Goal: Task Accomplishment & Management: Manage account settings

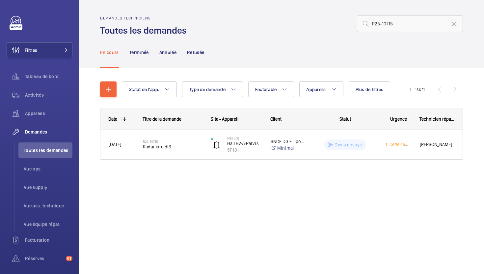
drag, startPoint x: 361, startPoint y: 24, endPoint x: 321, endPoint y: 24, distance: 40.2
click at [321, 24] on div "R25-10715" at bounding box center [327, 24] width 272 height 16
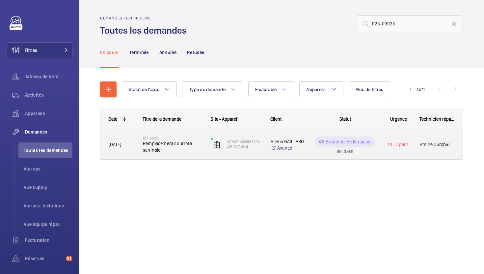
type input "R25-09923"
click at [202, 155] on div "R25-09923 Remplacement courroie schindler" at bounding box center [168, 145] width 67 height 30
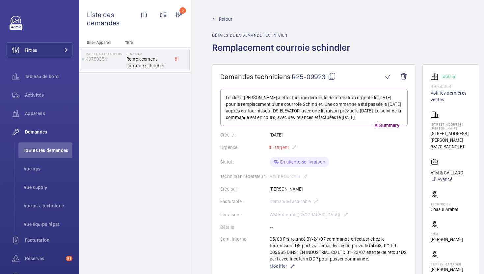
click at [331, 79] on mat-icon at bounding box center [332, 76] width 8 height 8
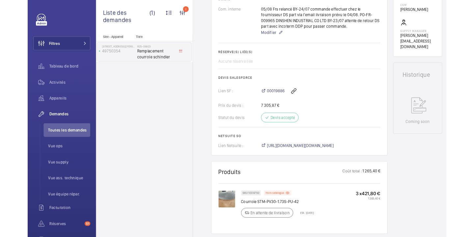
scroll to position [259, 0]
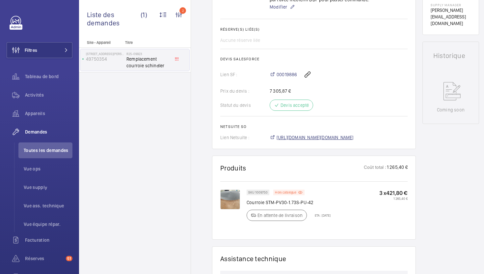
click at [331, 141] on span "https://6461500.app.netsuite.com/app/accounting/transactions/salesord.nl?id=284…" at bounding box center [315, 137] width 77 height 7
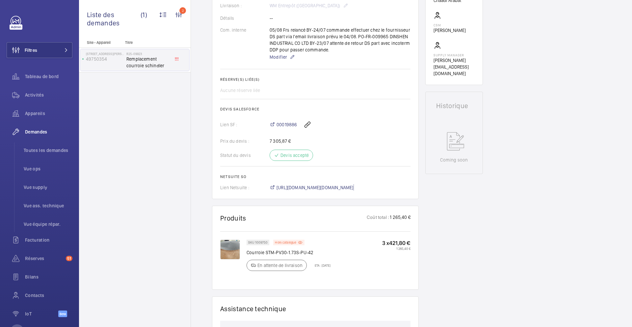
scroll to position [155, 0]
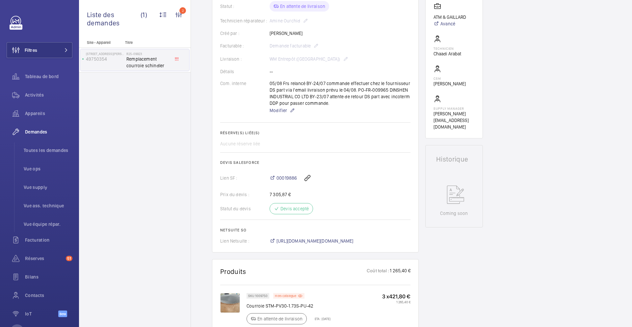
click at [276, 122] on wm-front-card-body "Le client Anthony Mouchez a effectué une demande de réparation urgente le 22/07…" at bounding box center [315, 88] width 190 height 311
click at [276, 114] on span "Modifier" at bounding box center [278, 110] width 17 height 7
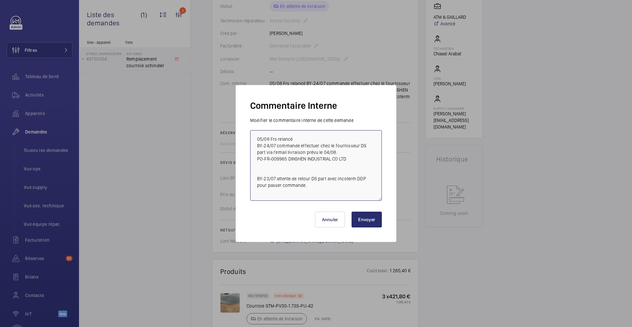
click at [255, 141] on textarea "05/08 Frs relancé BY-24/07 commande effectuer chez le fournisseur DS part via l…" at bounding box center [316, 165] width 132 height 70
type textarea "11/08 Frs relancé 05/08 Frs relancé BY-24/07 commande effectuer chez le fournis…"
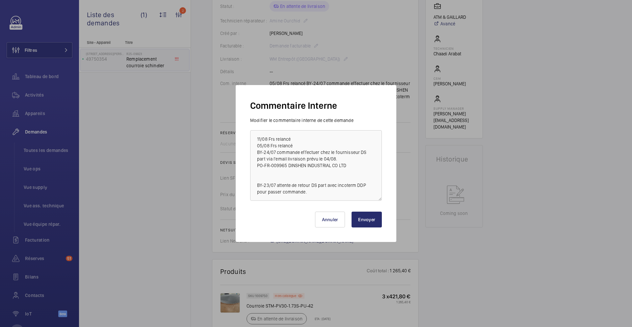
click at [383, 225] on div "Annuler Envoyer" at bounding box center [316, 218] width 137 height 35
click at [374, 225] on button "Envoyer" at bounding box center [367, 219] width 30 height 16
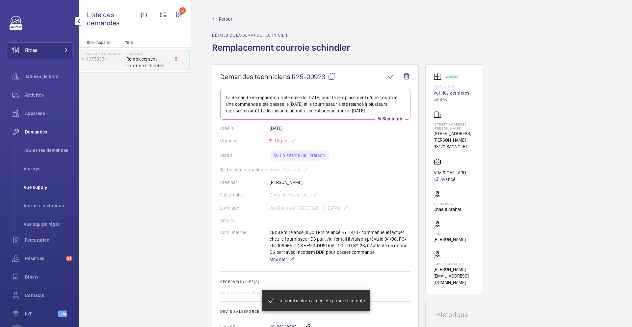
click at [40, 190] on li "Vue supply" at bounding box center [45, 187] width 54 height 16
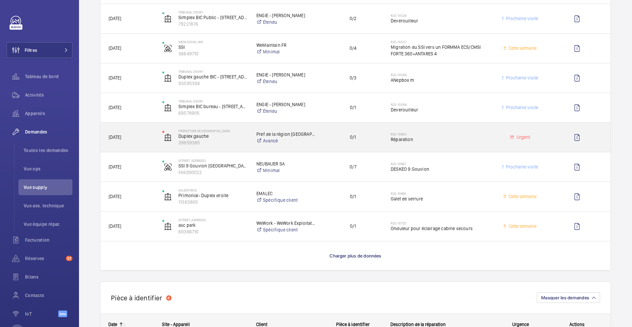
scroll to position [482, 0]
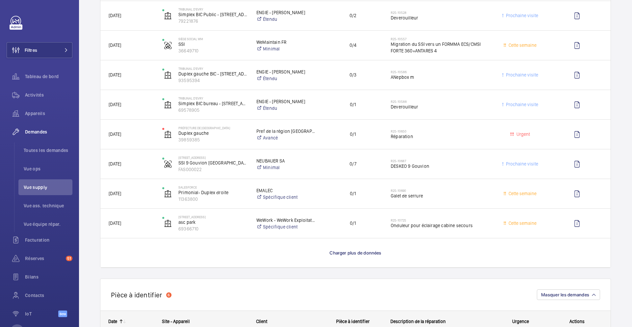
click at [336, 256] on p "Charger plus de données" at bounding box center [356, 252] width 52 height 7
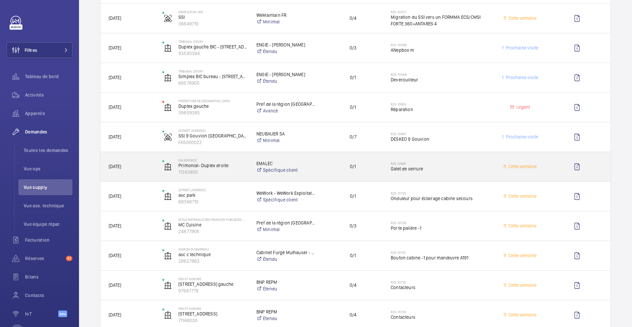
scroll to position [510, 0]
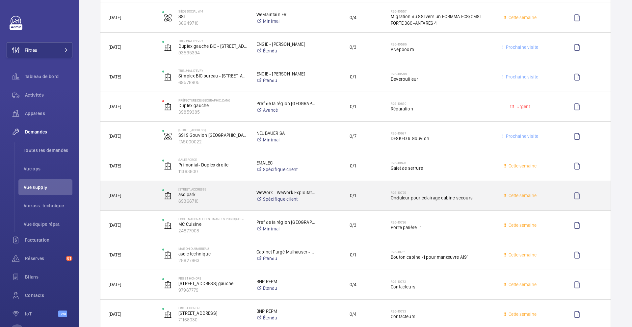
click at [374, 203] on div "0/1" at bounding box center [349, 195] width 67 height 21
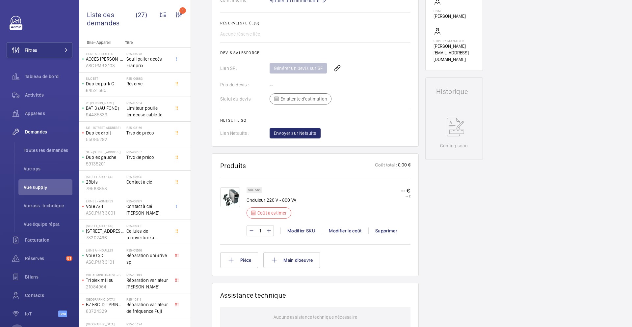
scroll to position [241, 0]
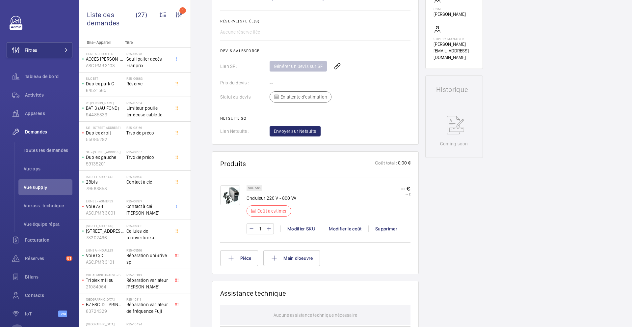
click at [280, 198] on p "Onduleur 220 V - 800 VA" at bounding box center [272, 198] width 50 height 7
copy div "Onduleur 220 V - 800 VA"
click at [331, 232] on div "1 Modifier SKU Modifier le coût Supprimer" at bounding box center [329, 228] width 164 height 11
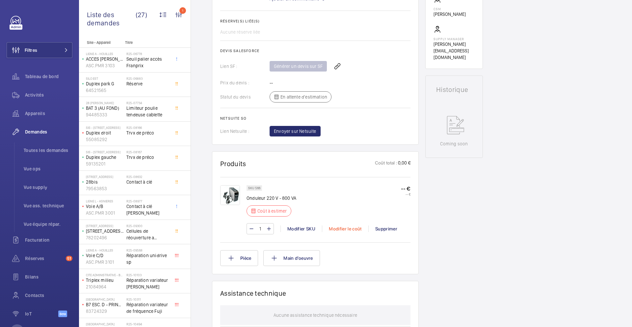
click at [334, 228] on div "Modifier le coût" at bounding box center [345, 228] width 46 height 7
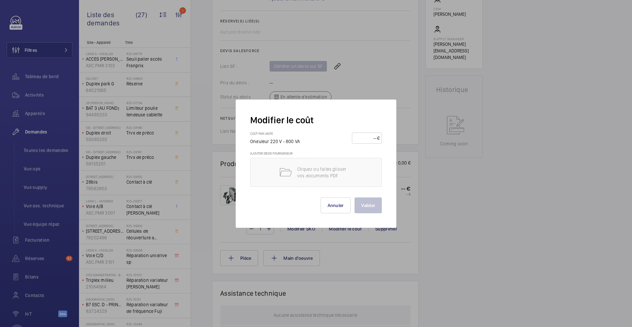
click at [369, 136] on input "number" at bounding box center [365, 138] width 23 height 11
type input "150"
click at [365, 210] on button "Valider" at bounding box center [368, 205] width 27 height 16
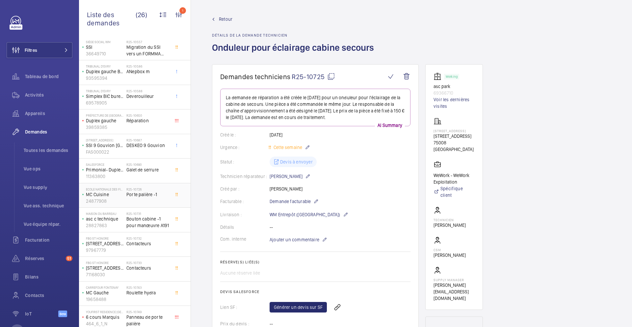
scroll to position [359, 0]
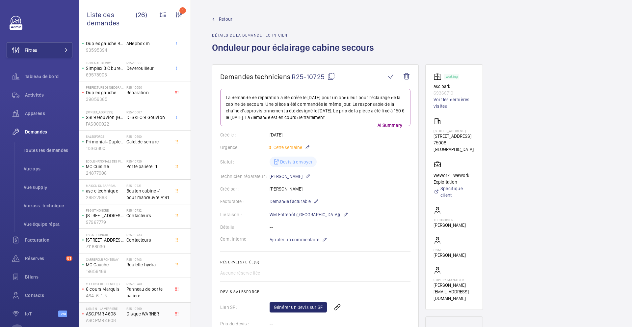
click at [166, 273] on div "R25-10769 Disque WARNER" at bounding box center [147, 315] width 43 height 19
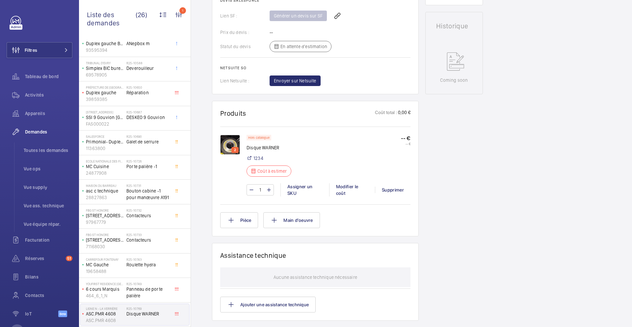
scroll to position [291, 0]
click at [229, 147] on img at bounding box center [230, 145] width 20 height 20
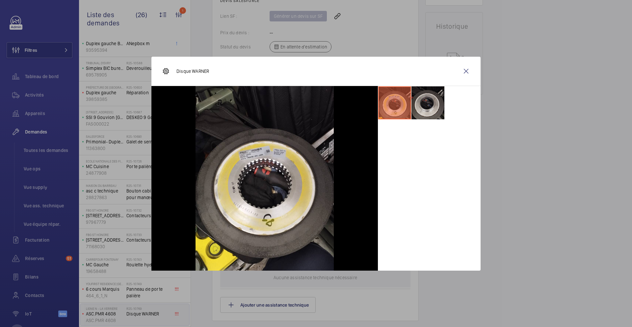
click at [428, 110] on li at bounding box center [428, 102] width 33 height 33
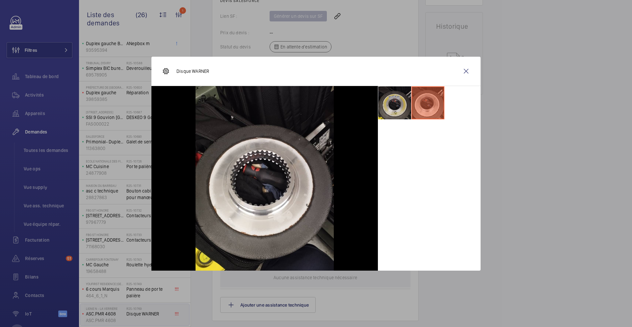
click at [393, 110] on li at bounding box center [394, 102] width 33 height 33
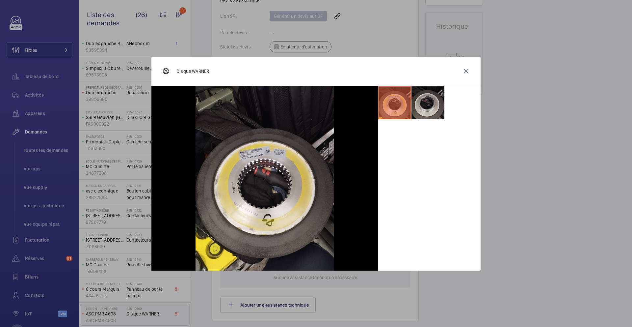
click at [436, 103] on li at bounding box center [428, 102] width 33 height 33
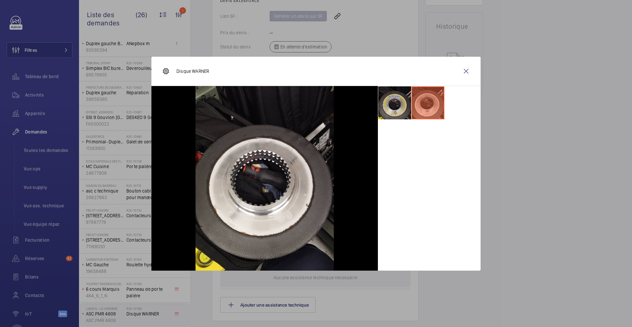
click at [403, 112] on li at bounding box center [394, 102] width 33 height 33
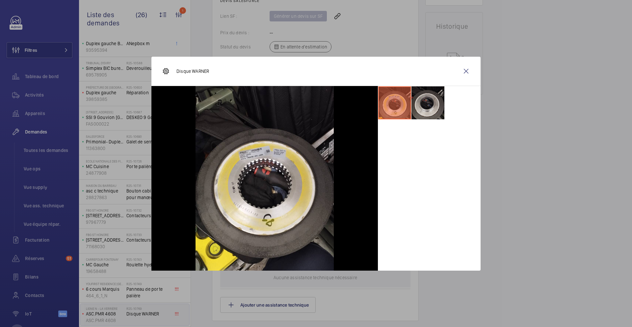
click at [431, 104] on li at bounding box center [428, 102] width 33 height 33
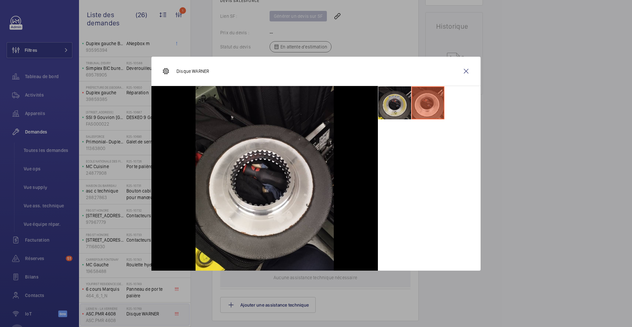
click at [402, 106] on li at bounding box center [394, 102] width 33 height 33
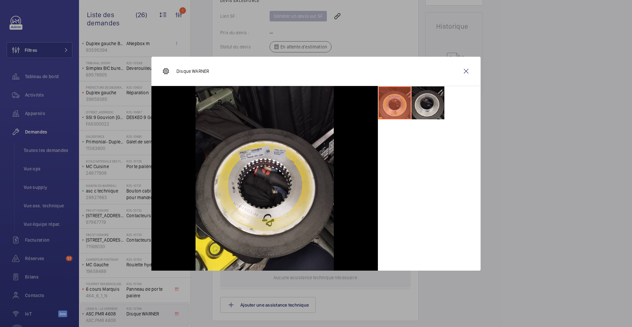
click at [433, 106] on li at bounding box center [428, 102] width 33 height 33
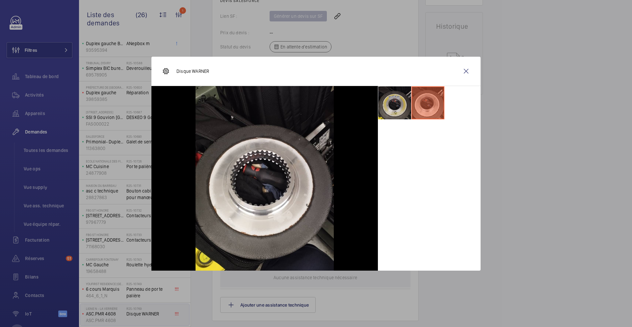
click at [404, 107] on li at bounding box center [394, 102] width 33 height 33
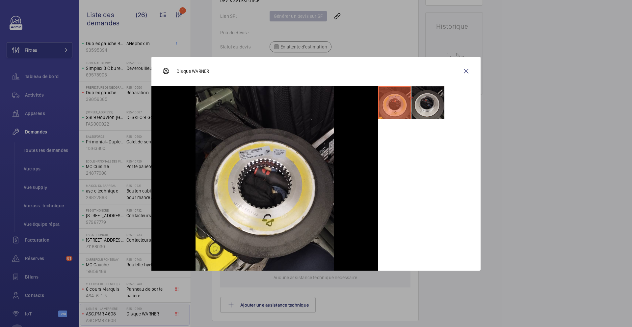
click at [433, 101] on li at bounding box center [428, 102] width 33 height 33
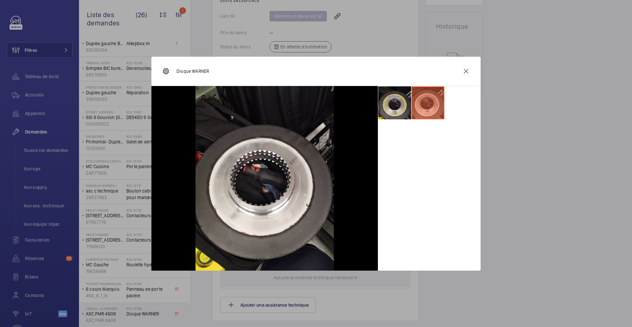
click at [403, 109] on li at bounding box center [394, 102] width 33 height 33
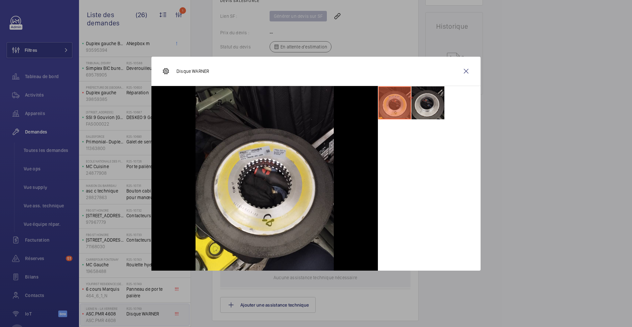
click at [437, 106] on li at bounding box center [428, 102] width 33 height 33
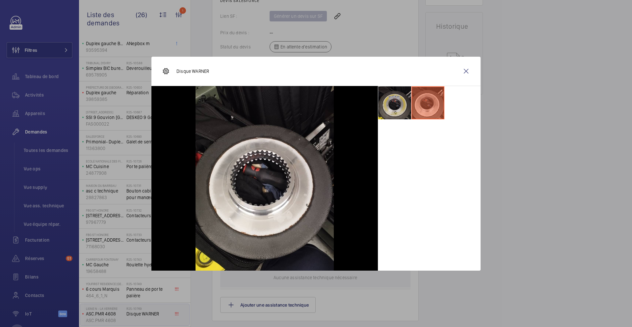
click at [407, 108] on li at bounding box center [394, 102] width 33 height 33
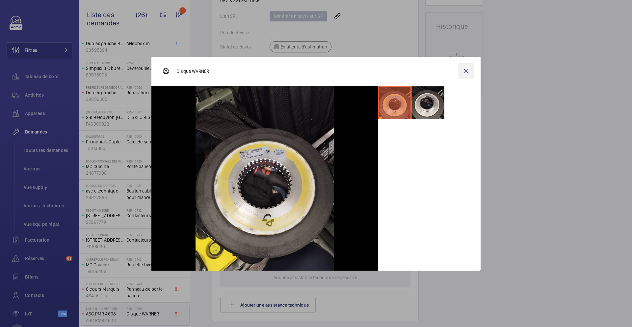
click at [471, 71] on wm-front-icon-button at bounding box center [466, 71] width 16 height 16
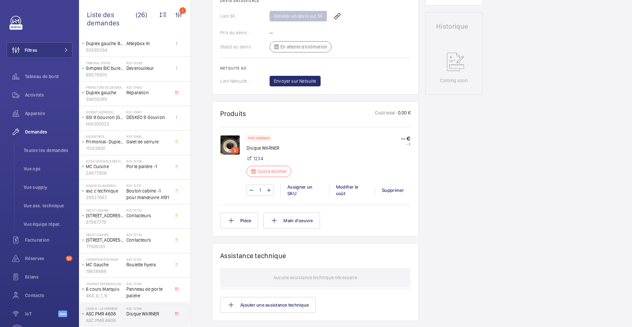
click at [235, 127] on div "2 Hors catalogue Disque WARNER 1234 Coût à estimer -- € -- € 1 Assigner un SKU …" at bounding box center [315, 165] width 190 height 76
click at [230, 135] on img at bounding box center [230, 145] width 20 height 20
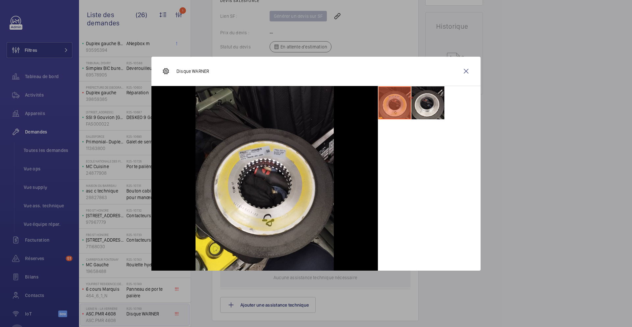
click at [484, 180] on div at bounding box center [316, 163] width 632 height 327
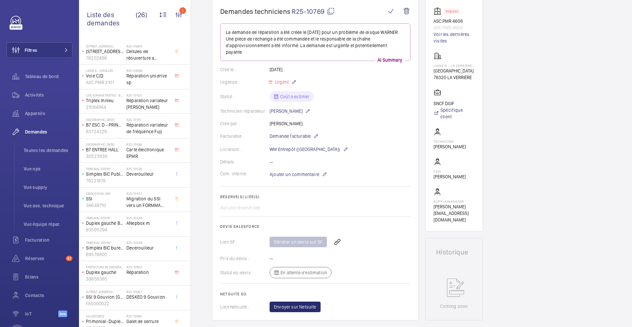
scroll to position [17, 0]
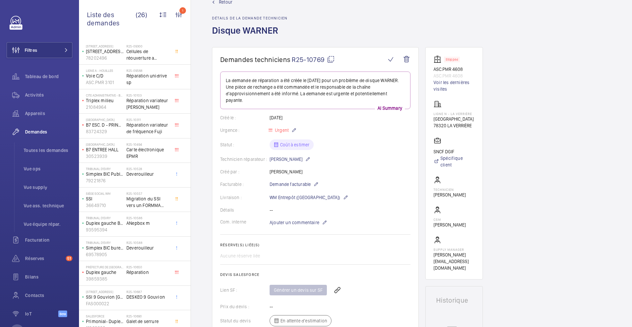
click at [330, 58] on mat-icon at bounding box center [331, 59] width 8 height 8
click at [329, 64] on wm-front-card-header "Demandes techniciens R25-10769" at bounding box center [315, 63] width 190 height 16
click at [329, 60] on mat-icon at bounding box center [331, 59] width 8 height 8
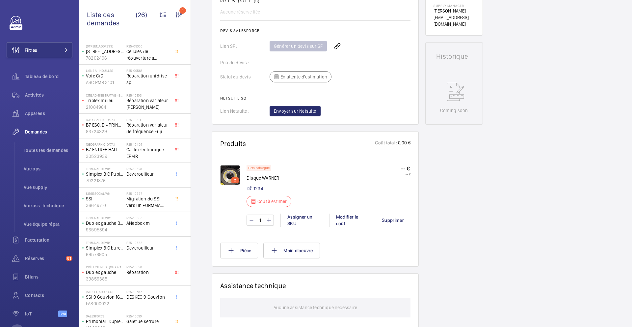
scroll to position [259, 0]
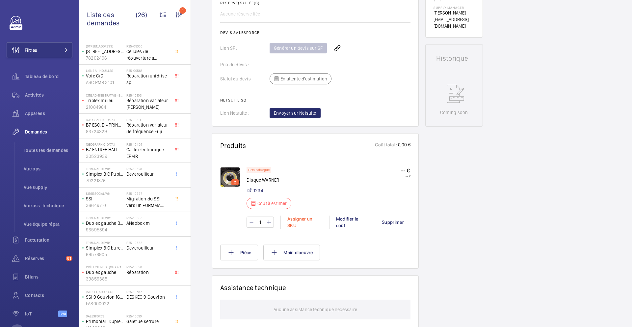
click at [317, 216] on div "Assigner un SKU" at bounding box center [305, 221] width 49 height 13
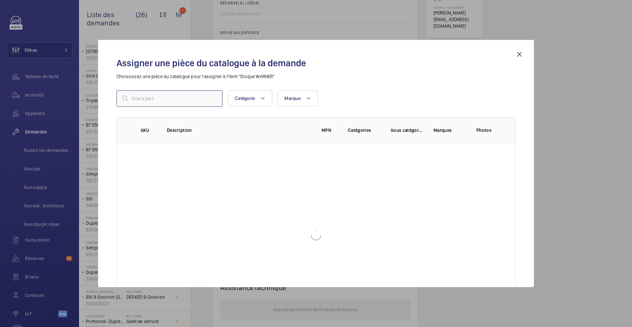
click at [206, 102] on input "text" at bounding box center [170, 98] width 106 height 16
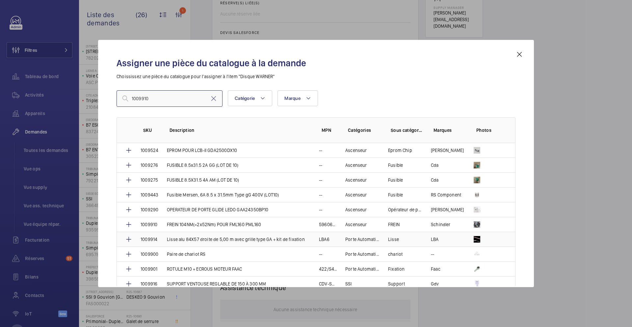
scroll to position [20, 0]
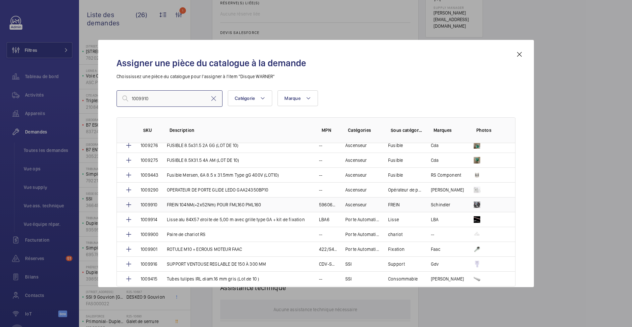
type input "1009910"
click at [231, 208] on td "FREIN 104NM(=2x52Nm) POUR FML160 PML160" at bounding box center [235, 204] width 152 height 15
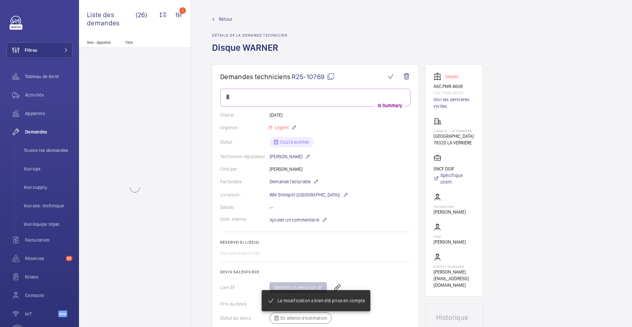
scroll to position [0, 0]
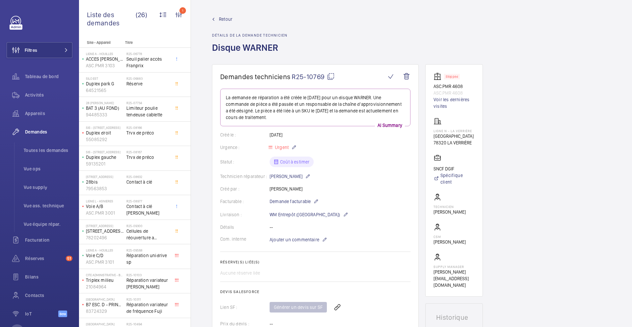
drag, startPoint x: 434, startPoint y: 136, endPoint x: 473, endPoint y: 141, distance: 39.2
click at [473, 141] on wm-front-card-body "Stopped ASC.PMR 4608 ASC.PMR 4608 Voir les dernières visites Ligne N - La Verri…" at bounding box center [454, 180] width 41 height 216
copy div "Avenue de Montfort 78320 LA VERRIÈRE"
click at [333, 74] on mat-icon at bounding box center [331, 76] width 8 height 8
copy div "Avenue de Montfort 78320 LA VERRIÈRE"
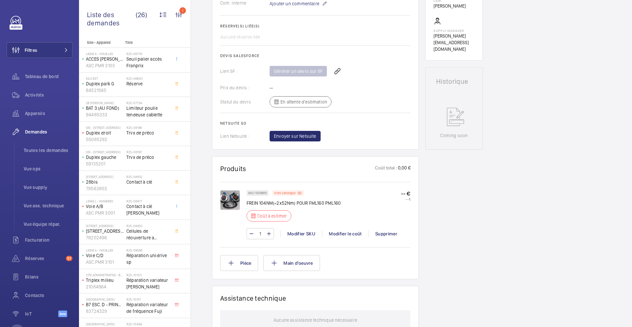
scroll to position [237, 0]
click at [343, 234] on div "Modifier le coût" at bounding box center [345, 232] width 46 height 7
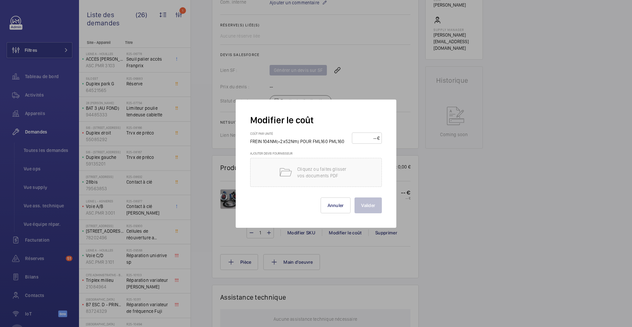
click at [366, 136] on input "number" at bounding box center [365, 138] width 23 height 11
type input "5400"
click at [363, 206] on button "Valider" at bounding box center [368, 205] width 27 height 16
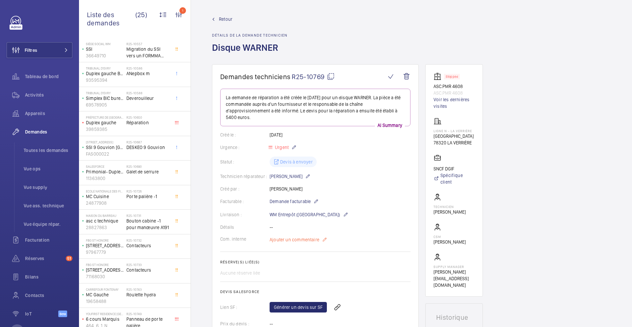
click at [285, 240] on span "Ajouter un commentaire" at bounding box center [295, 239] width 50 height 7
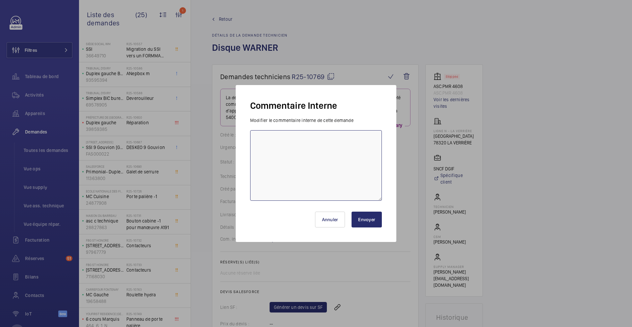
click at [293, 200] on textarea at bounding box center [316, 165] width 132 height 70
type textarea "0"
type textarea "11/08 en attente validation et devis ops"
click at [363, 216] on button "Envoyer" at bounding box center [367, 219] width 30 height 16
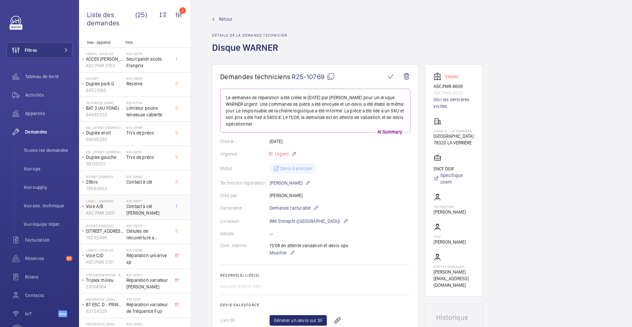
click at [164, 212] on span "Contact à clé Schindler" at bounding box center [147, 209] width 43 height 13
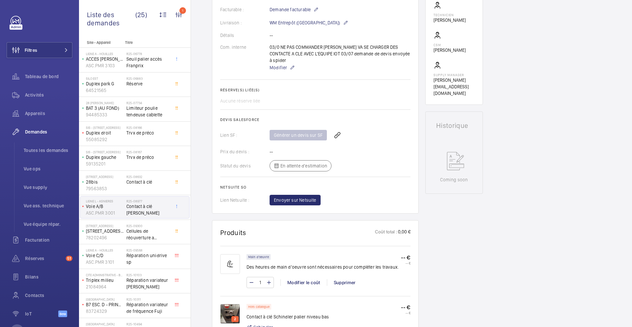
scroll to position [201, 0]
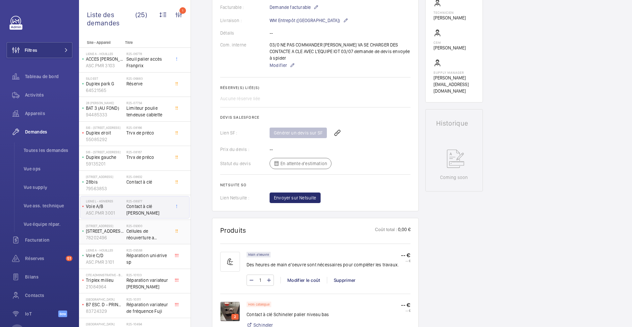
click at [161, 241] on div "R25-09300 Cellules de réouverture a remplacer" at bounding box center [147, 233] width 43 height 19
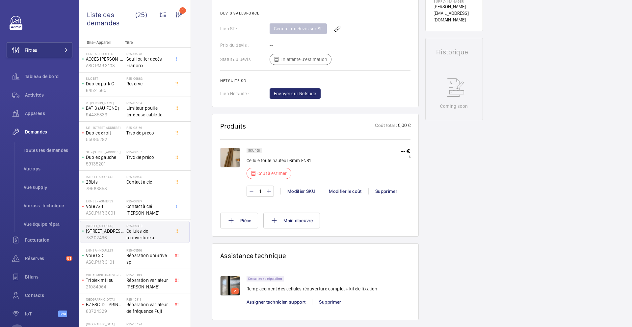
scroll to position [284, 0]
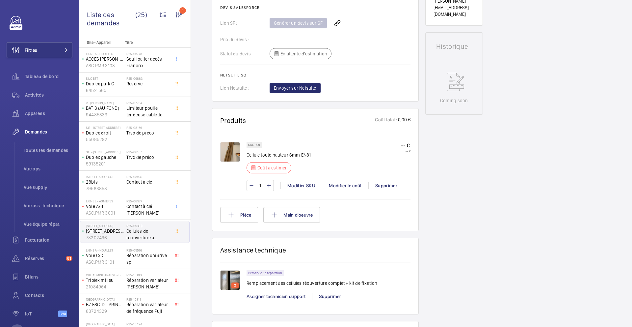
click at [225, 152] on img at bounding box center [230, 152] width 20 height 20
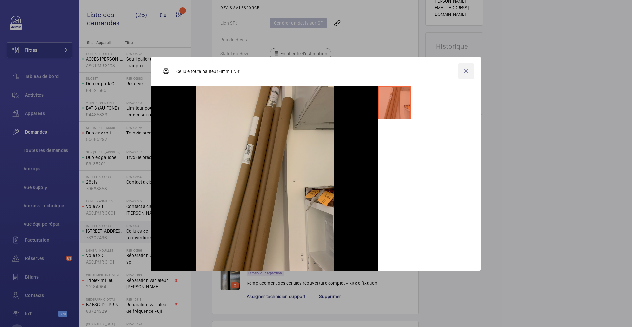
click at [470, 74] on wm-front-icon-button at bounding box center [466, 71] width 16 height 16
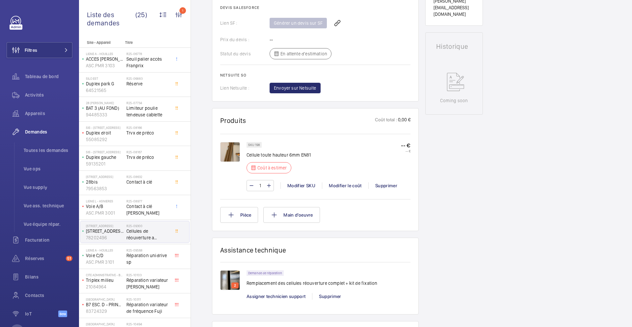
click at [267, 156] on p "Cellule toute hauteur 6mm EN81" at bounding box center [279, 154] width 64 height 7
copy div "Cellule toute hauteur 6mm EN81"
click at [308, 187] on div "Modifier SKU" at bounding box center [301, 185] width 41 height 7
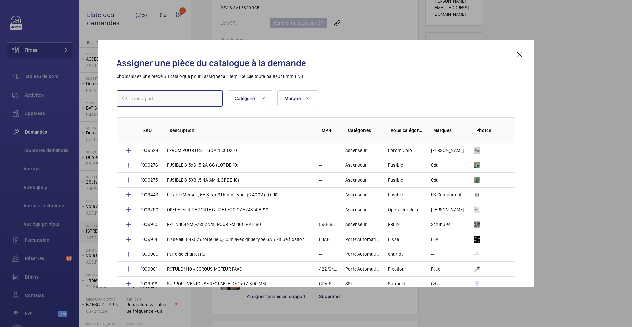
click at [190, 95] on input "text" at bounding box center [170, 98] width 106 height 16
paste input "5113"
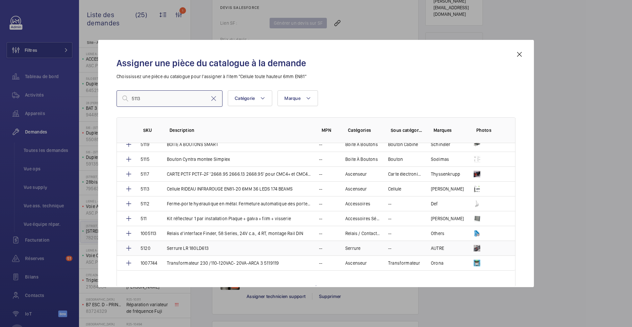
scroll to position [35, 0]
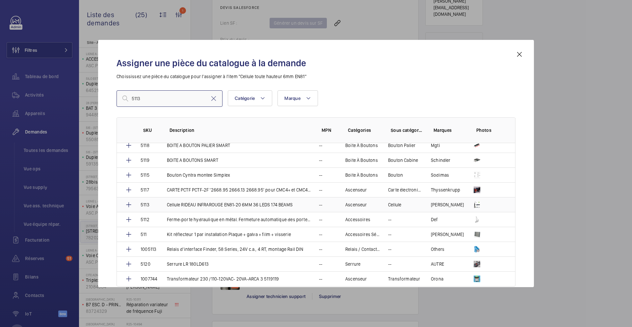
type input "5113"
click at [202, 202] on p "Cellule RIDEAU INFRAROUGE EN81-20 6MM 36 LEDS 174 BEAMS" at bounding box center [230, 204] width 126 height 7
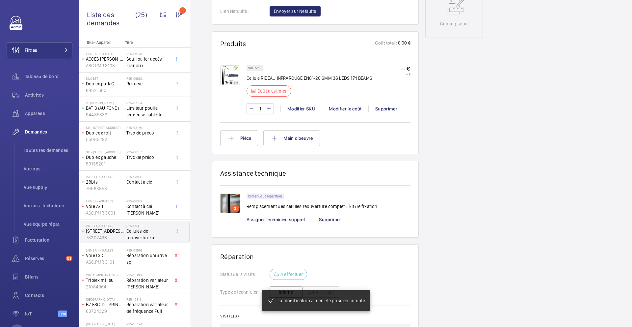
scroll to position [374, 0]
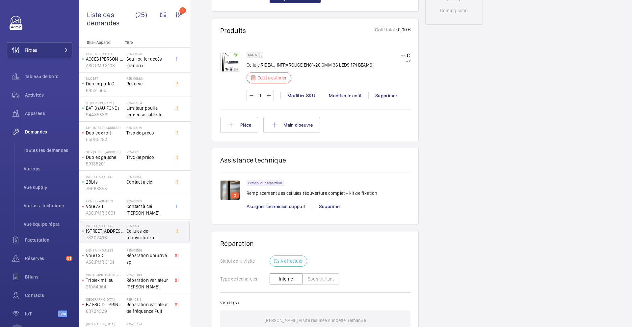
click at [227, 70] on img at bounding box center [230, 62] width 20 height 20
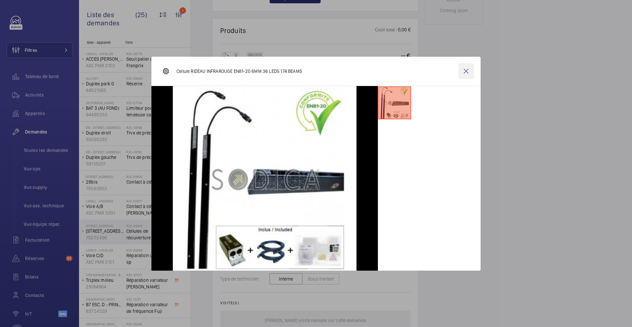
click at [467, 73] on wm-front-icon-button at bounding box center [466, 71] width 16 height 16
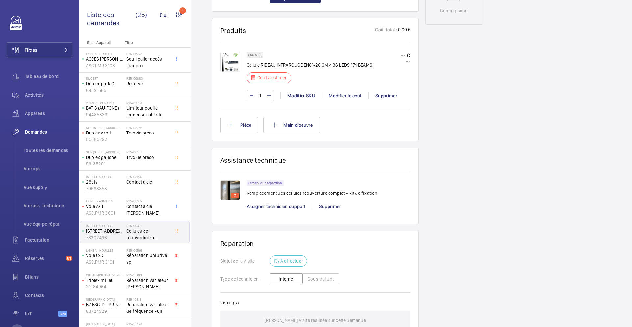
click at [227, 69] on img at bounding box center [230, 62] width 20 height 20
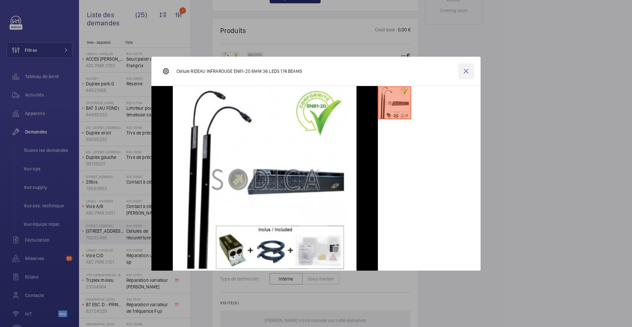
click at [466, 72] on wm-front-icon-button at bounding box center [466, 71] width 16 height 16
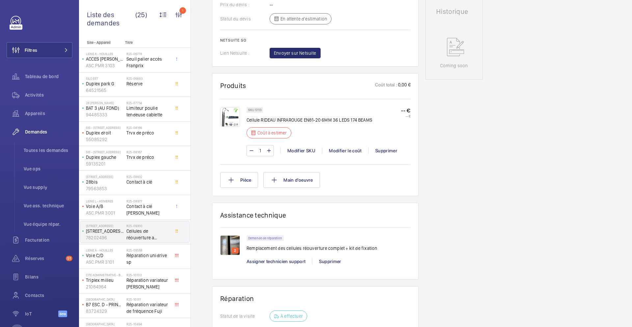
scroll to position [314, 0]
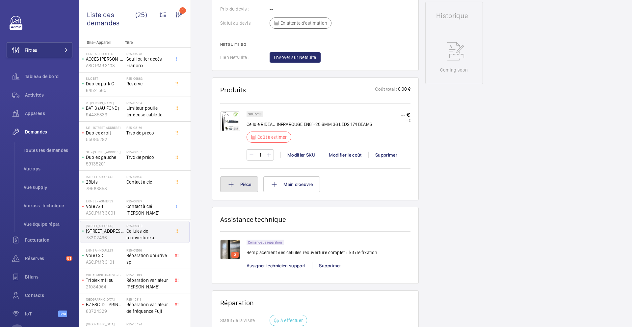
click at [234, 192] on button "Pièce" at bounding box center [239, 184] width 38 height 16
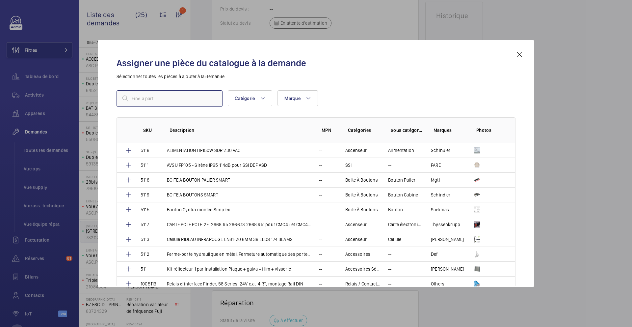
click at [177, 102] on input "text" at bounding box center [170, 98] width 106 height 16
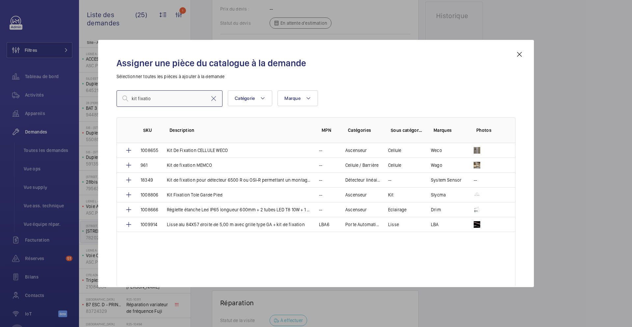
type input "kit fixatio"
click at [484, 52] on mat-icon at bounding box center [520, 54] width 8 height 8
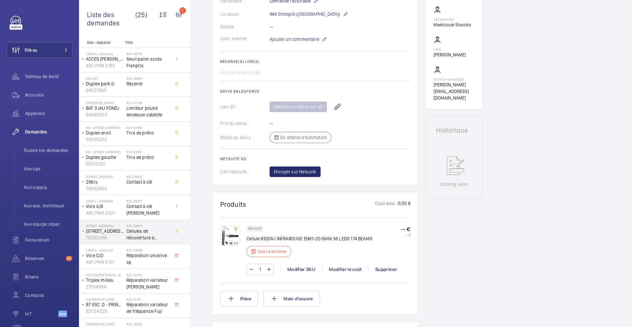
scroll to position [190, 0]
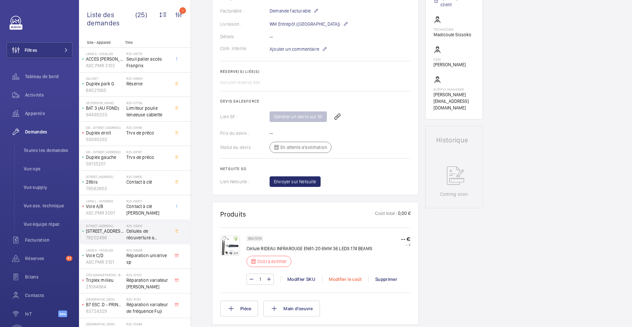
click at [340, 273] on div "Modifier le coût" at bounding box center [345, 279] width 46 height 7
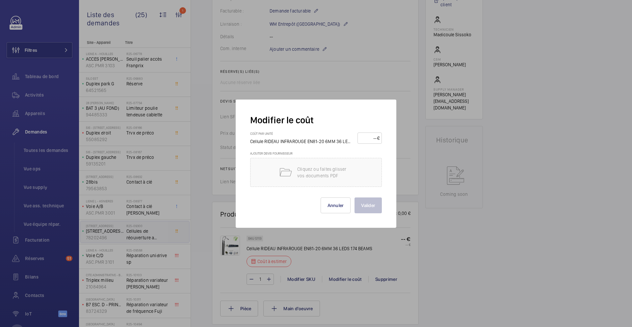
click at [368, 137] on input "number" at bounding box center [368, 138] width 17 height 11
type input "280"
click at [371, 203] on button "Valider" at bounding box center [368, 205] width 27 height 16
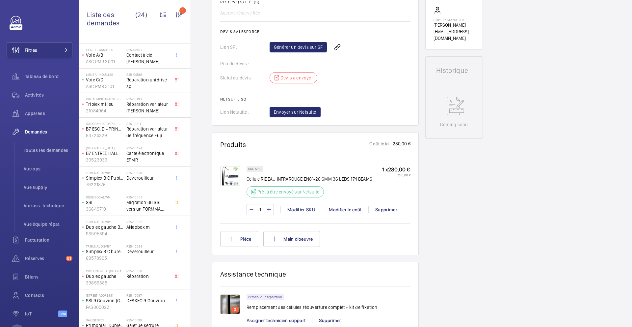
scroll to position [324, 0]
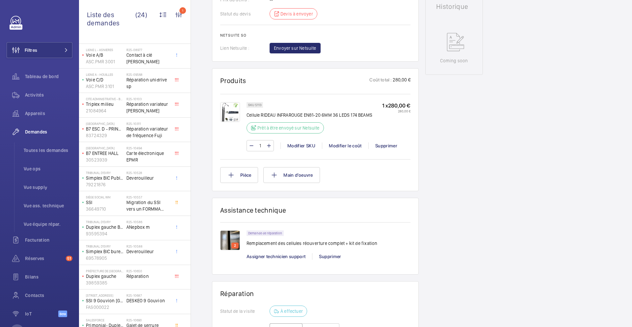
click at [223, 241] on img at bounding box center [230, 240] width 20 height 20
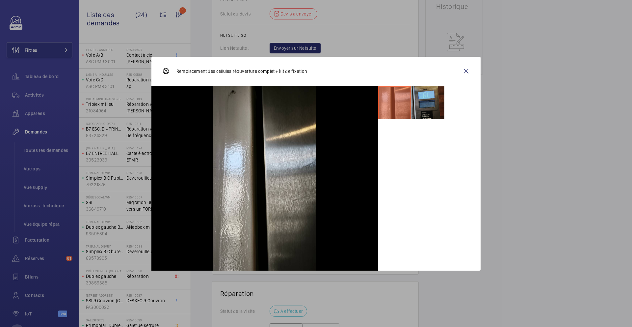
click at [430, 109] on li at bounding box center [428, 102] width 33 height 33
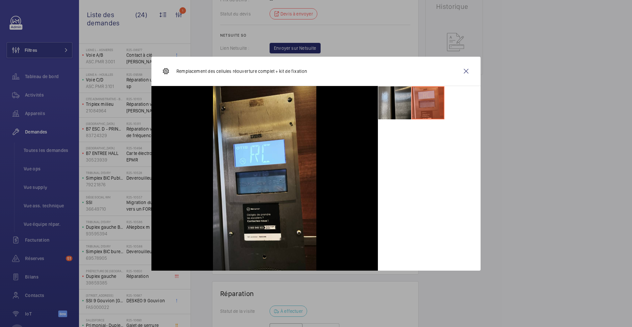
click at [392, 111] on li at bounding box center [394, 102] width 33 height 33
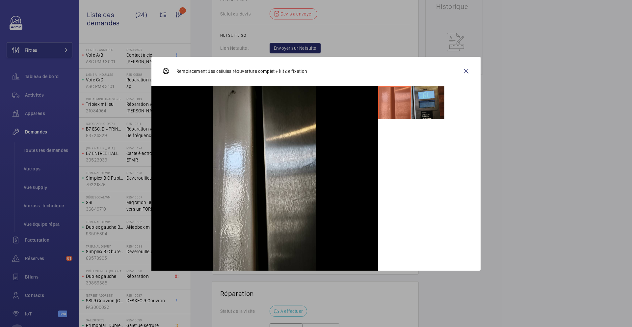
click at [426, 104] on li at bounding box center [428, 102] width 33 height 33
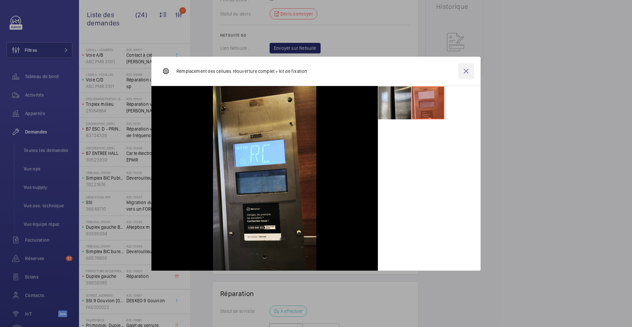
click at [466, 68] on wm-front-icon-button at bounding box center [466, 71] width 16 height 16
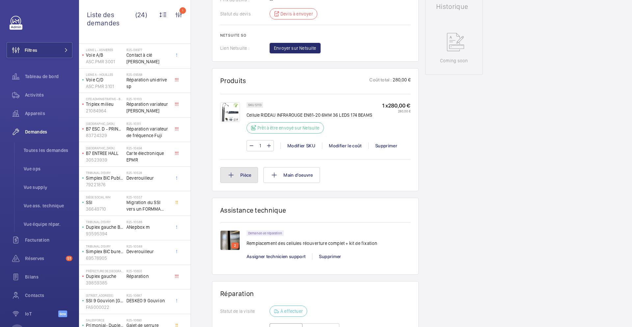
click at [246, 181] on button "Pièce" at bounding box center [239, 175] width 38 height 16
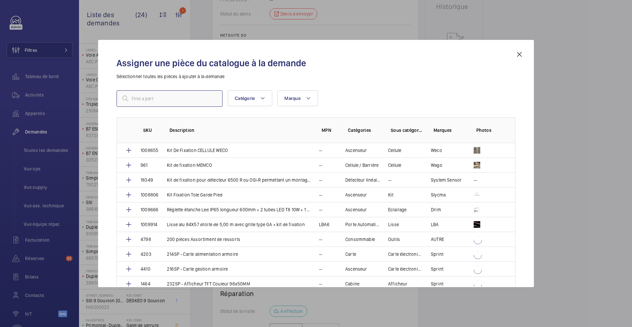
click at [208, 103] on input "text" at bounding box center [170, 98] width 106 height 16
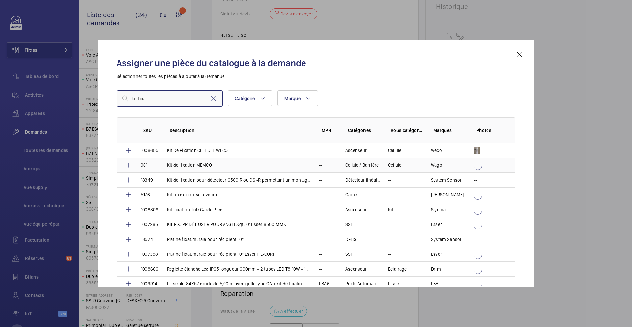
type input "kit fixat"
click at [222, 164] on td "Kit de fixation MEMCO" at bounding box center [235, 164] width 152 height 15
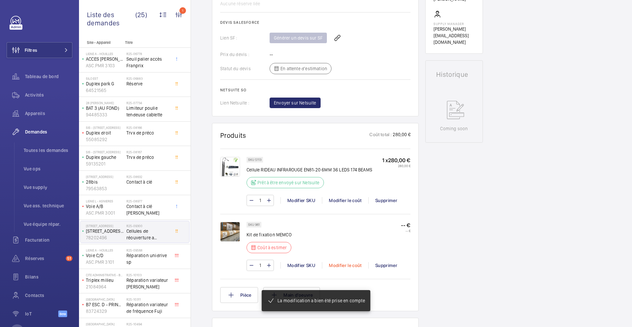
click at [338, 268] on div "Modifier le coût" at bounding box center [345, 265] width 46 height 7
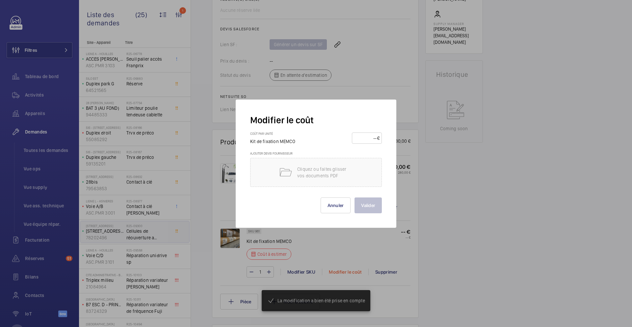
scroll to position [262, 0]
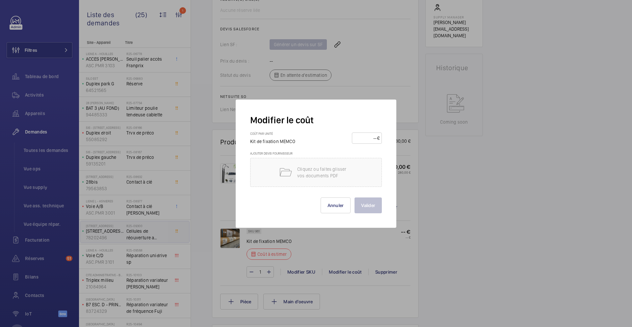
click at [367, 138] on input "number" at bounding box center [365, 138] width 23 height 11
type input "160"
click at [369, 205] on button "Valider" at bounding box center [368, 205] width 27 height 16
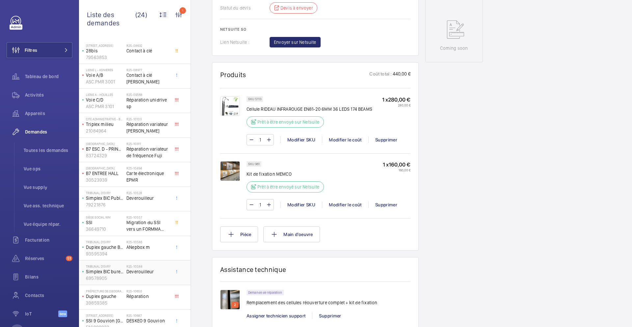
scroll to position [212, 0]
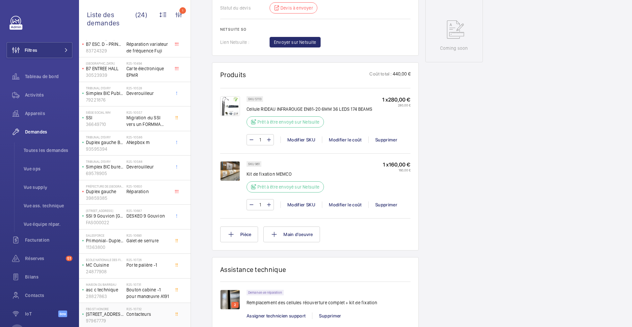
scroll to position [310, 0]
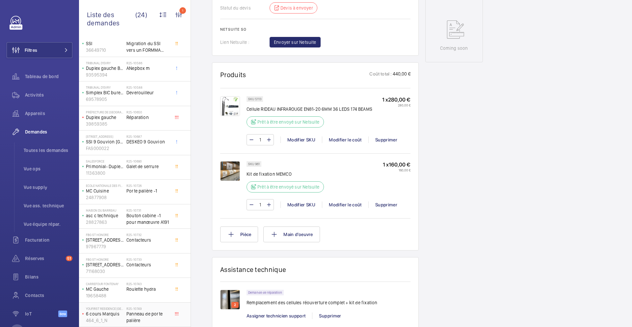
click at [159, 273] on span "Panneau de porte palière" at bounding box center [147, 316] width 43 height 13
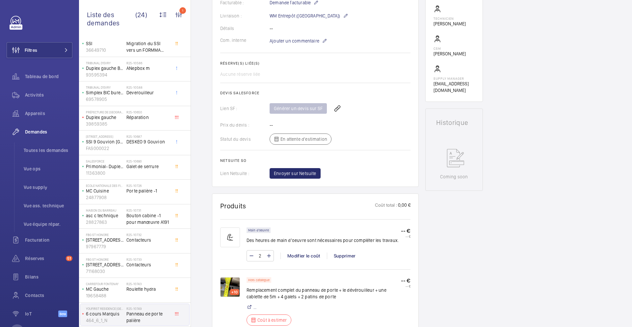
scroll to position [296, 0]
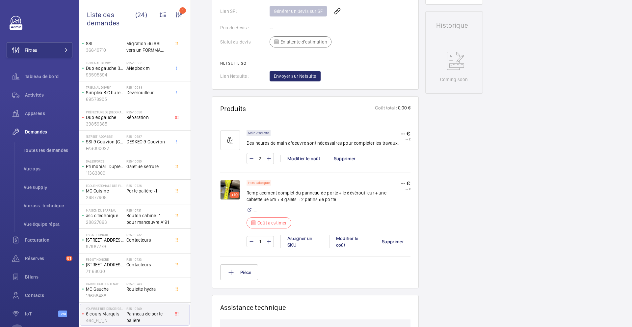
click at [229, 191] on img at bounding box center [230, 190] width 20 height 20
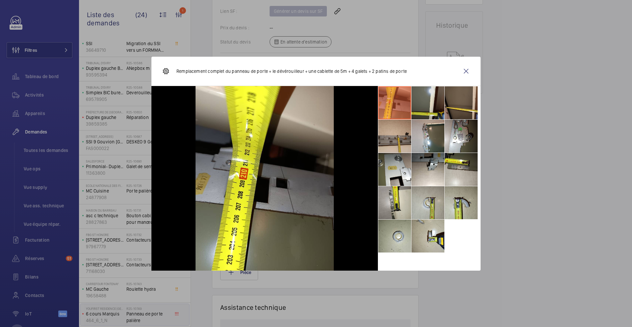
click at [423, 103] on li at bounding box center [428, 102] width 33 height 33
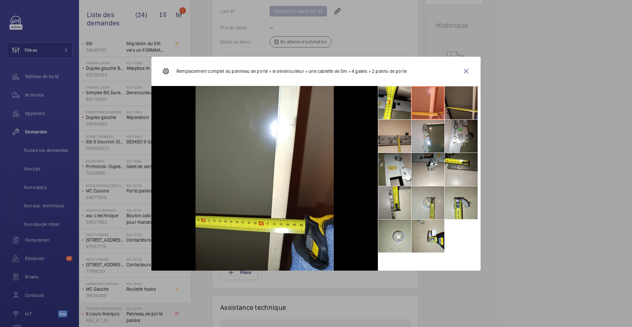
click at [477, 106] on li at bounding box center [461, 102] width 33 height 33
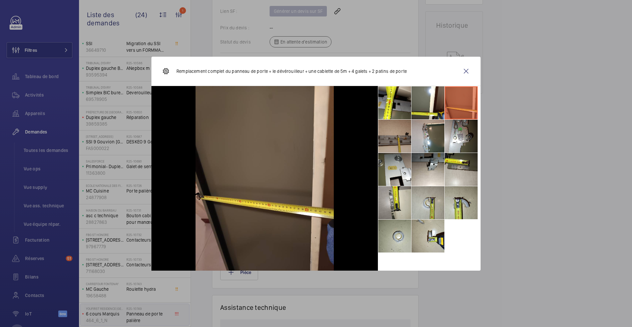
click at [404, 145] on li at bounding box center [394, 136] width 33 height 33
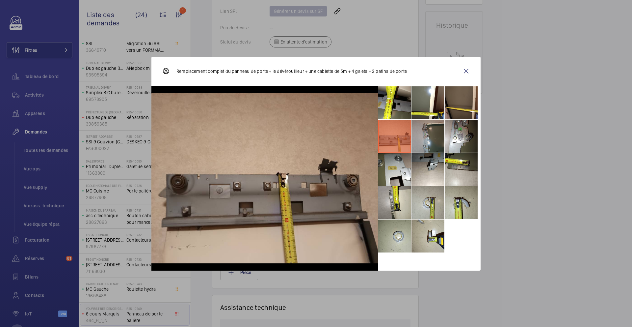
click at [432, 139] on li at bounding box center [428, 136] width 33 height 33
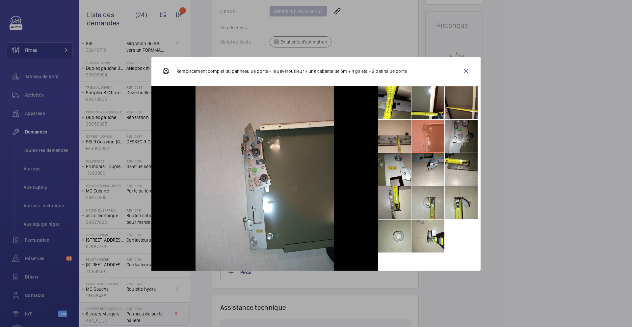
click at [465, 127] on li at bounding box center [461, 136] width 33 height 33
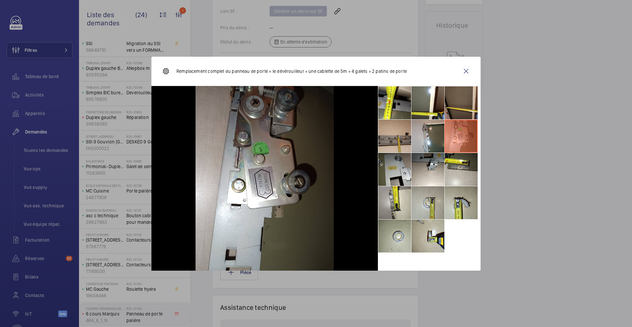
click at [396, 162] on li at bounding box center [394, 169] width 33 height 33
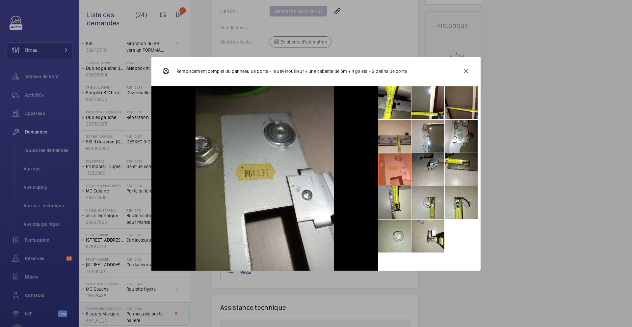
click at [431, 164] on li at bounding box center [428, 169] width 33 height 33
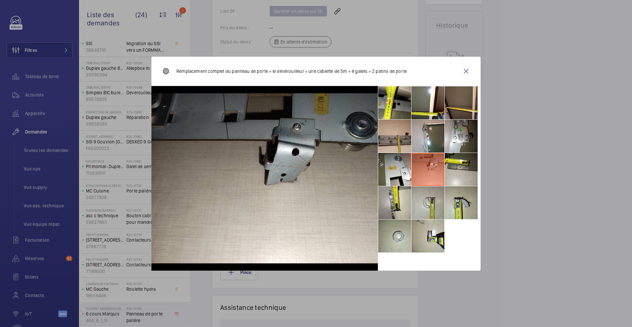
click at [480, 163] on ul at bounding box center [429, 169] width 103 height 167
click at [467, 174] on li at bounding box center [461, 169] width 33 height 33
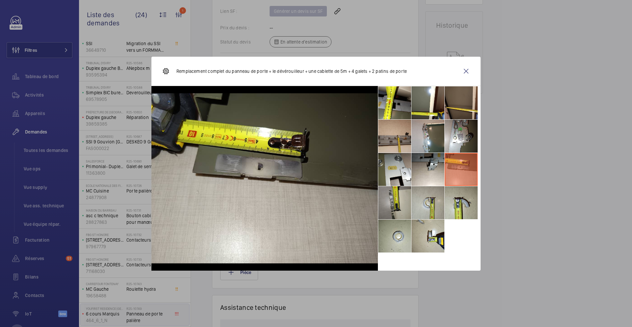
click at [393, 208] on li at bounding box center [394, 202] width 33 height 33
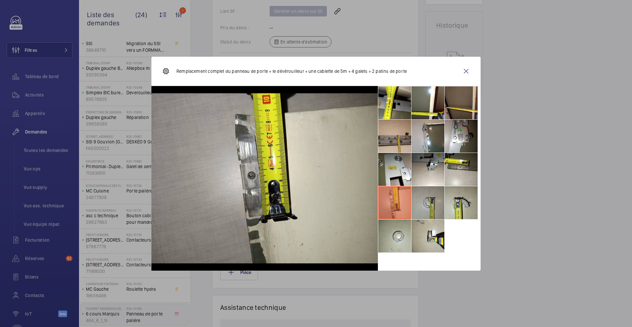
click at [433, 201] on li at bounding box center [428, 202] width 33 height 33
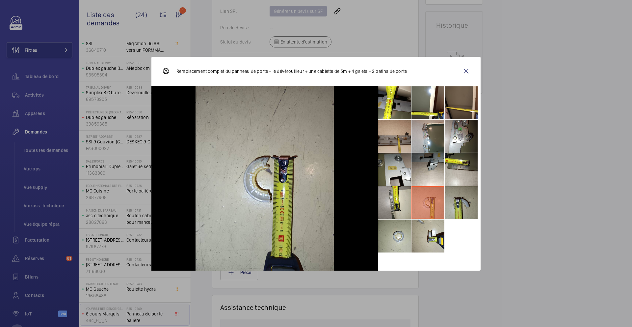
click at [465, 196] on li at bounding box center [461, 202] width 33 height 33
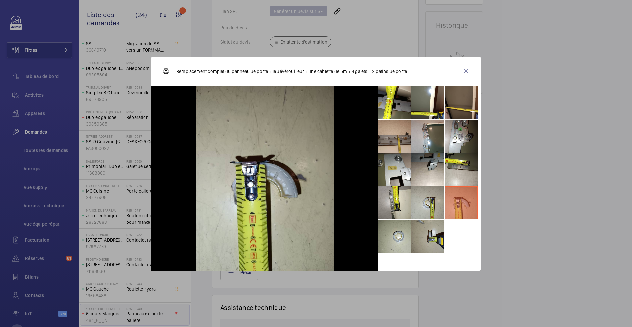
click at [424, 228] on li at bounding box center [428, 235] width 33 height 33
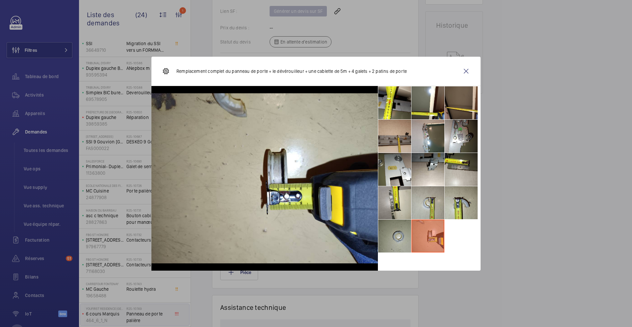
click at [398, 237] on li at bounding box center [394, 235] width 33 height 33
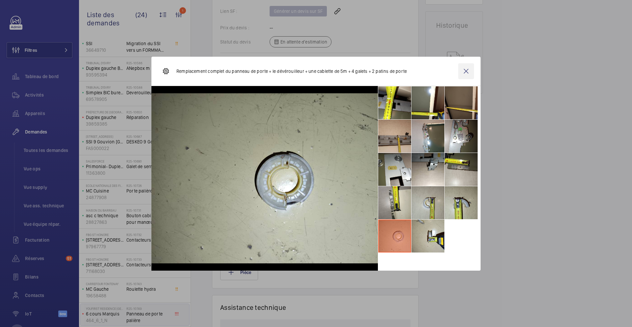
click at [469, 69] on wm-front-icon-button at bounding box center [466, 71] width 16 height 16
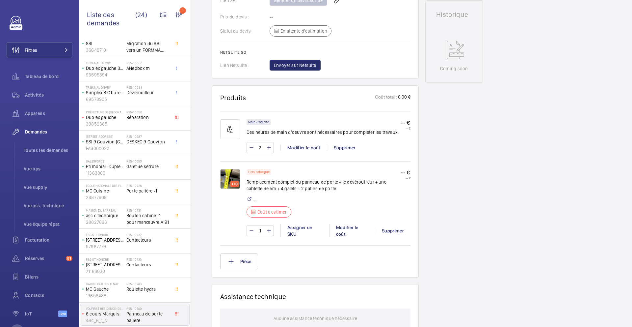
scroll to position [0, 0]
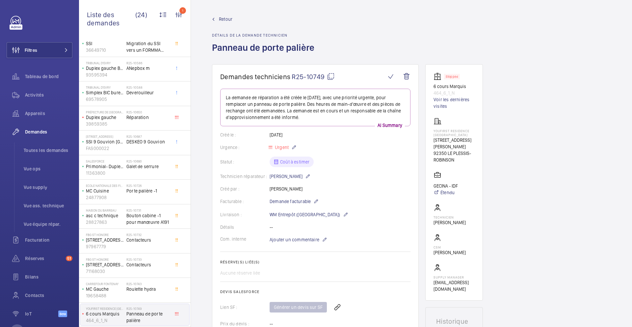
click at [332, 76] on mat-icon at bounding box center [331, 76] width 8 height 8
type textarea "R25-10749"
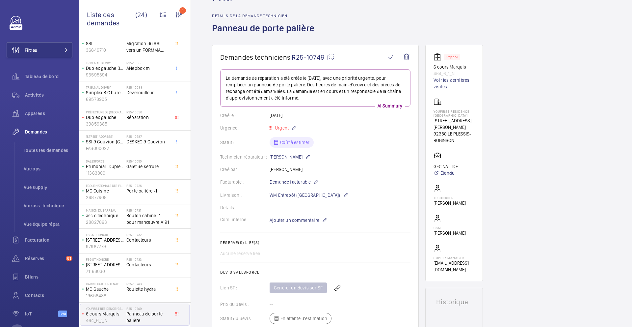
scroll to position [36, 0]
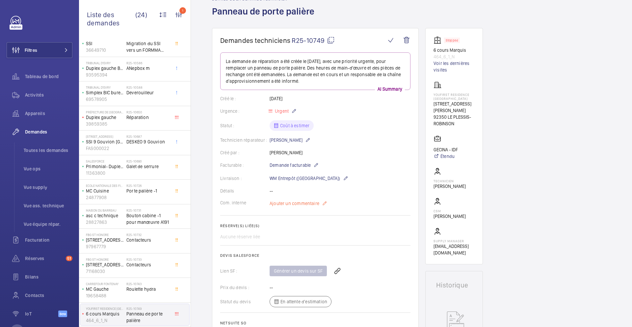
click at [309, 201] on span "Ajouter un commentaire" at bounding box center [295, 203] width 50 height 7
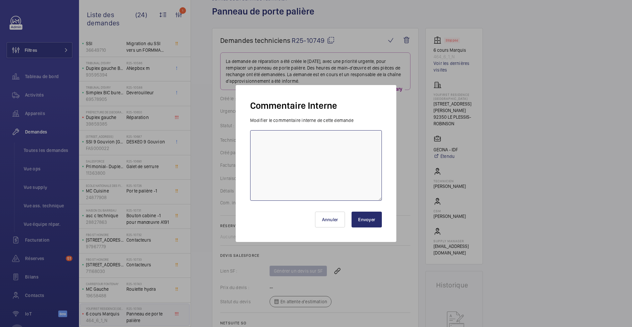
click at [312, 170] on textarea at bounding box center [316, 165] width 132 height 70
type textarea "11/08 demande de devis envoyée à Slycma"
click at [382, 223] on button "Envoyer" at bounding box center [367, 219] width 30 height 16
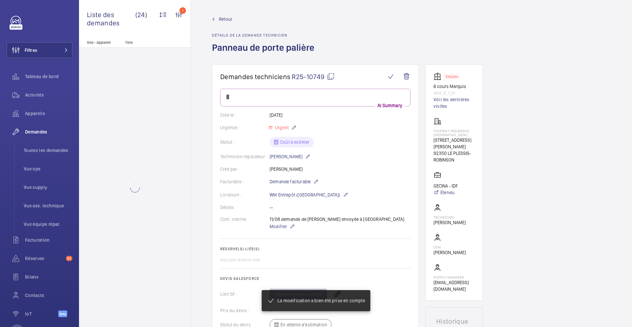
scroll to position [0, 0]
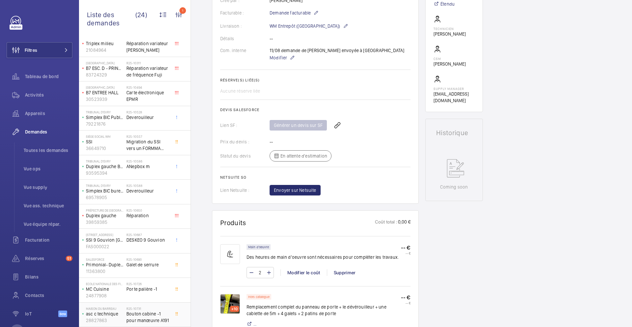
scroll to position [236, 0]
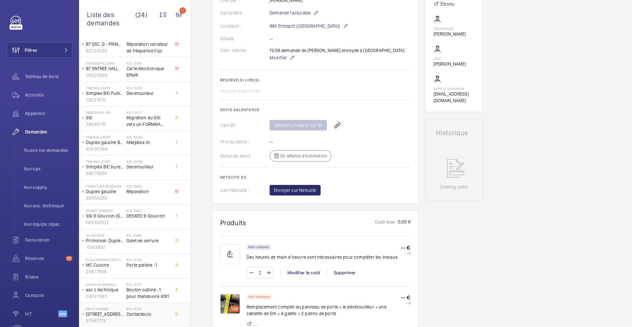
scroll to position [310, 0]
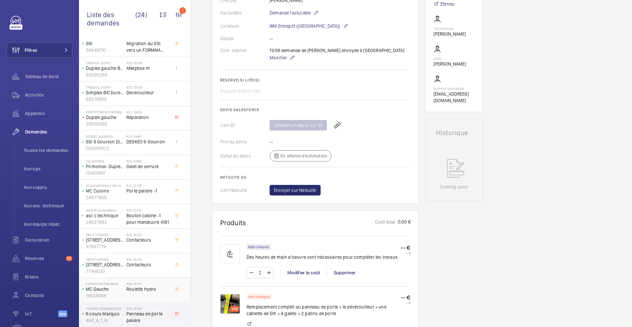
click at [154, 273] on span "Roulette hydra" at bounding box center [147, 288] width 43 height 7
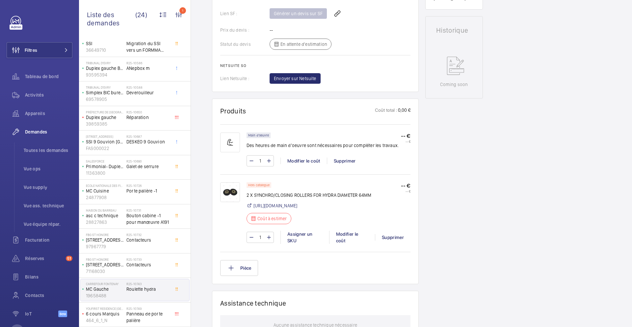
scroll to position [296, 0]
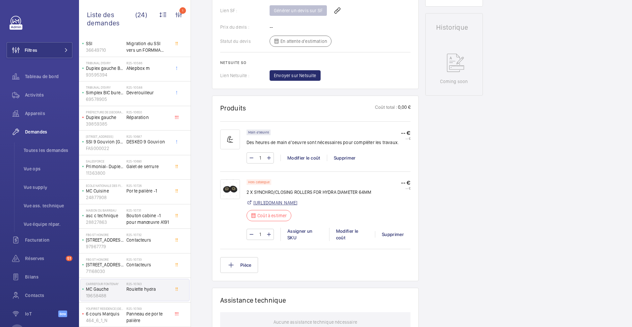
click at [297, 203] on link "https://fr.witturshop.com/en/product/2231" at bounding box center [276, 202] width 44 height 7
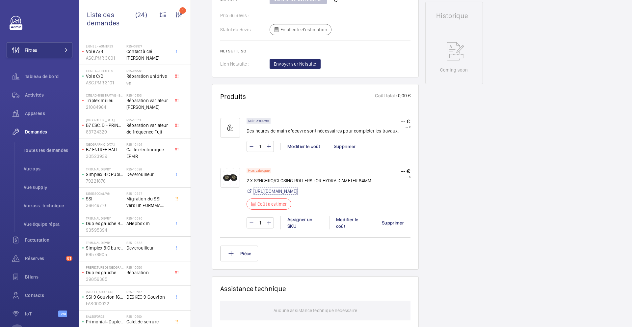
scroll to position [310, 0]
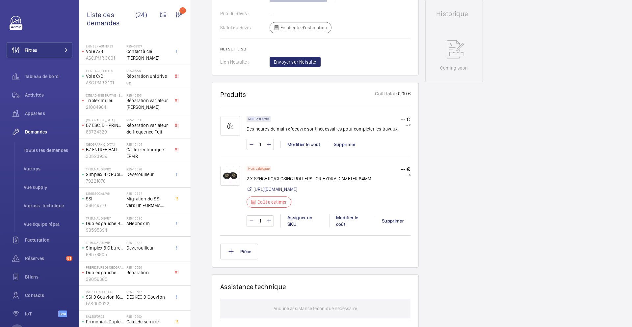
click at [350, 224] on div "1 Assigner un SKU Modifier le coût Supprimer" at bounding box center [329, 220] width 164 height 13
click at [350, 220] on div "Modifier le coût" at bounding box center [352, 220] width 46 height 13
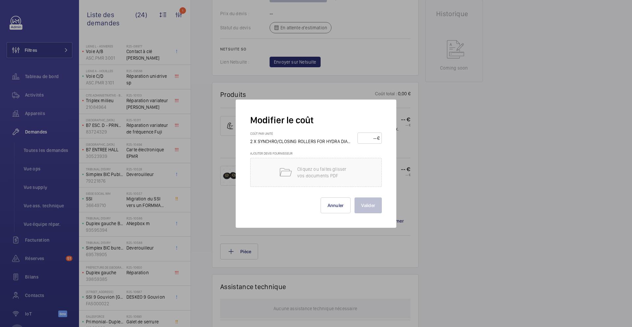
click at [364, 142] on input "number" at bounding box center [368, 138] width 17 height 11
type input "80"
click at [366, 202] on button "Valider" at bounding box center [368, 205] width 27 height 16
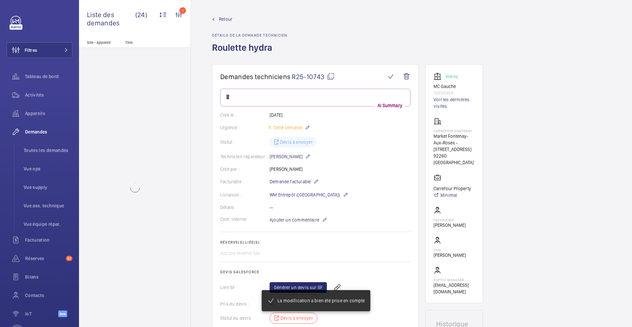
scroll to position [0, 0]
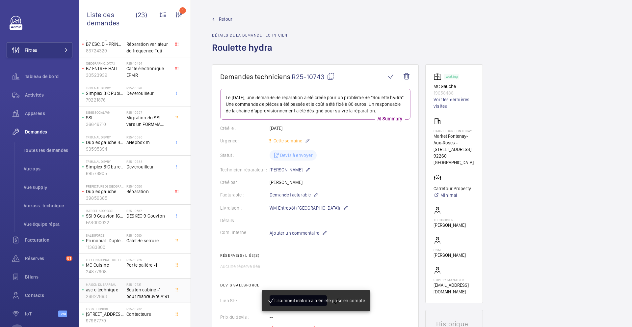
scroll to position [285, 0]
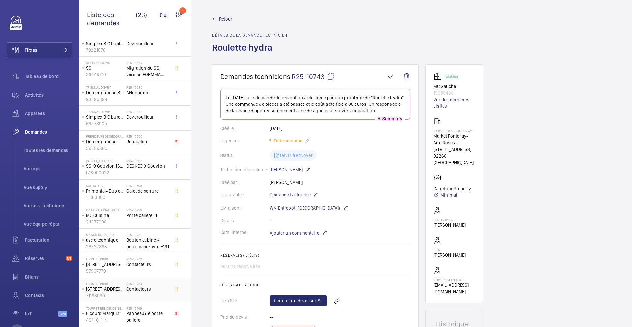
click at [159, 273] on span "Contacteurs" at bounding box center [147, 288] width 43 height 7
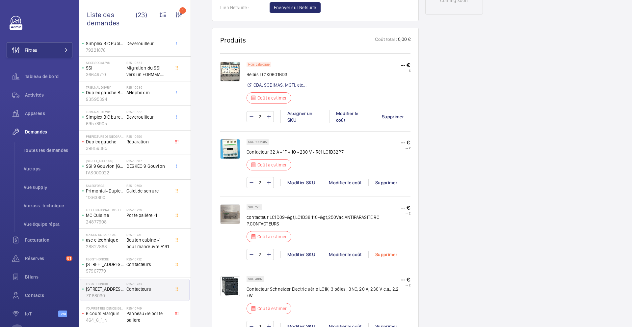
scroll to position [351, 0]
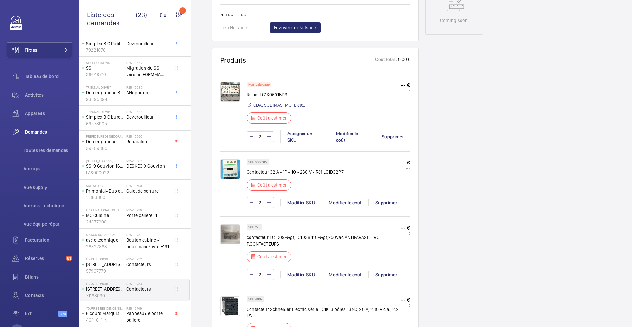
click at [276, 95] on p "Relais LC1K0601BD3" at bounding box center [277, 94] width 60 height 7
copy p "LC1K0601BD3"
click at [231, 95] on img at bounding box center [230, 92] width 20 height 20
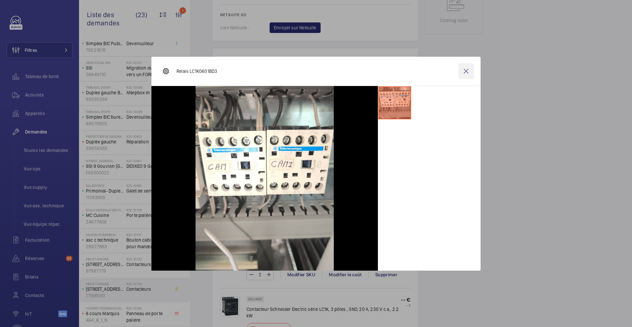
click at [467, 72] on wm-front-icon-button at bounding box center [466, 71] width 16 height 16
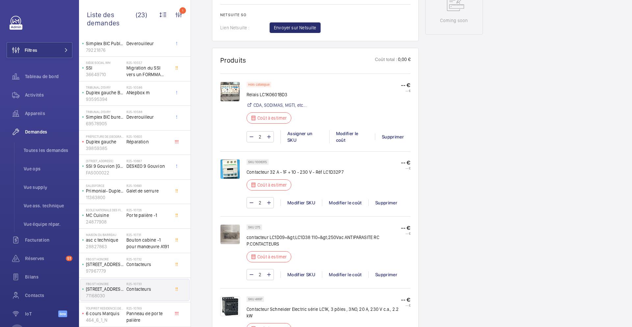
scroll to position [379, 0]
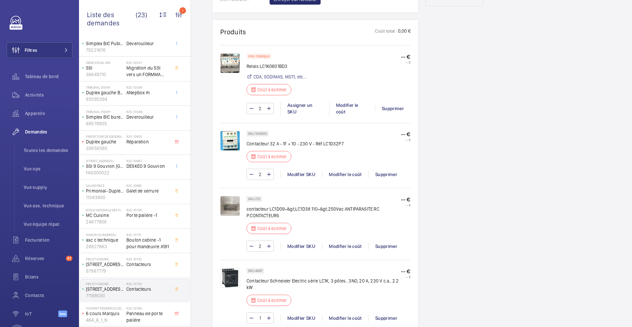
click at [231, 273] on img at bounding box center [230, 278] width 20 height 20
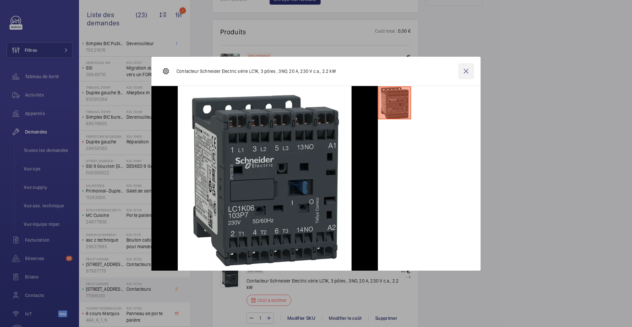
click at [469, 68] on wm-front-icon-button at bounding box center [466, 71] width 16 height 16
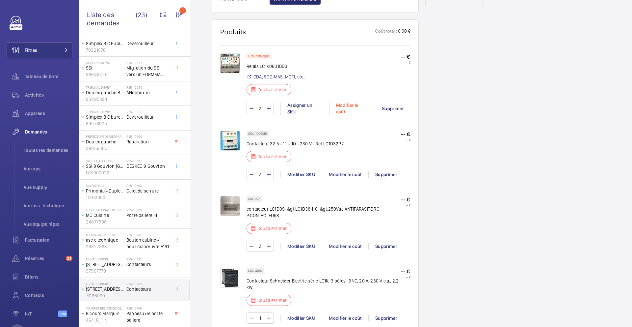
click at [359, 108] on div "Modifier le coût" at bounding box center [352, 108] width 46 height 13
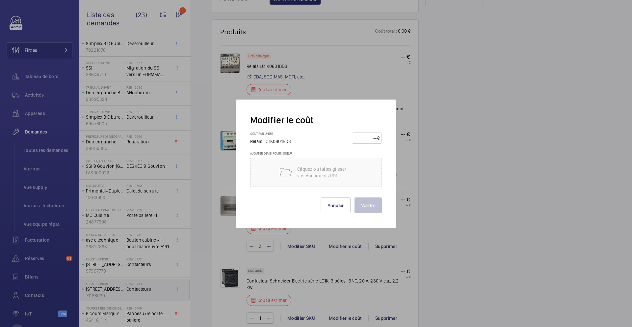
click at [368, 139] on input "number" at bounding box center [365, 138] width 23 height 11
click at [320, 202] on div "Valider Annuler" at bounding box center [316, 200] width 132 height 26
click at [331, 202] on button "Annuler" at bounding box center [336, 205] width 30 height 16
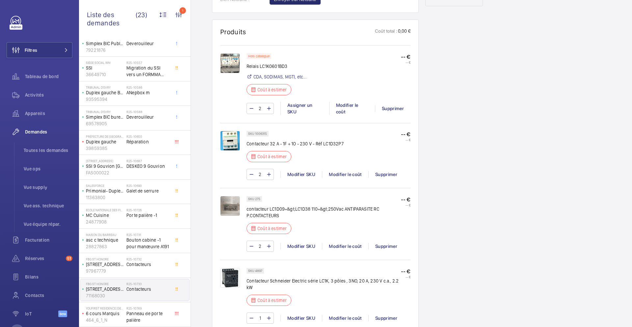
click at [231, 63] on img at bounding box center [230, 63] width 20 height 20
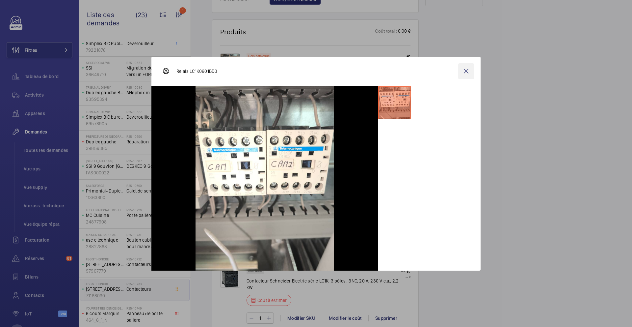
click at [465, 73] on wm-front-icon-button at bounding box center [466, 71] width 16 height 16
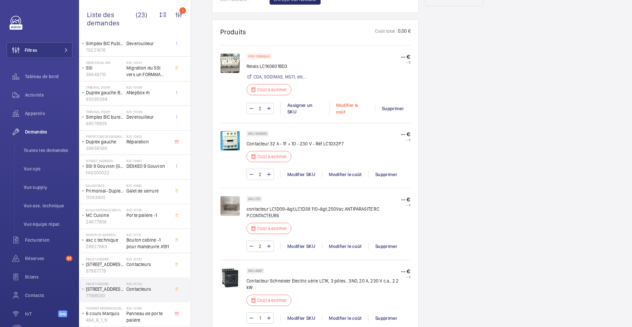
click at [345, 108] on div "Modifier le coût" at bounding box center [352, 108] width 46 height 13
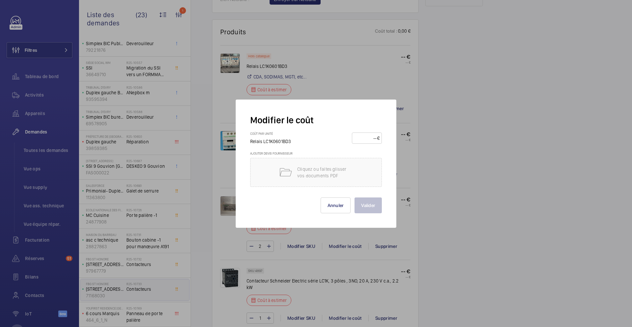
click at [360, 139] on input "number" at bounding box center [365, 138] width 23 height 11
type input "80"
click at [372, 208] on button "Valider" at bounding box center [368, 205] width 27 height 16
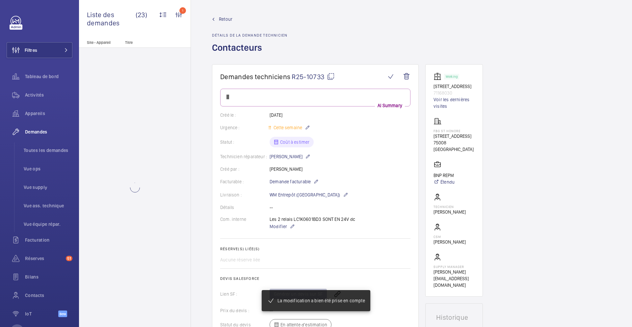
scroll to position [0, 0]
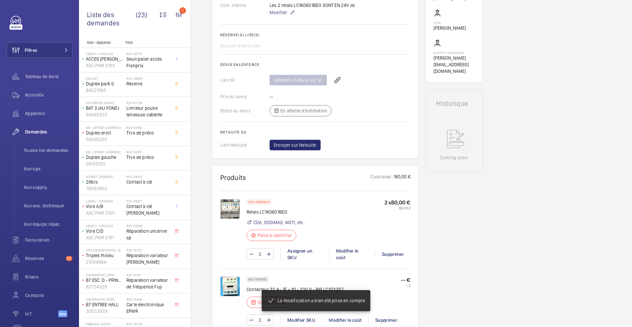
scroll to position [430, 0]
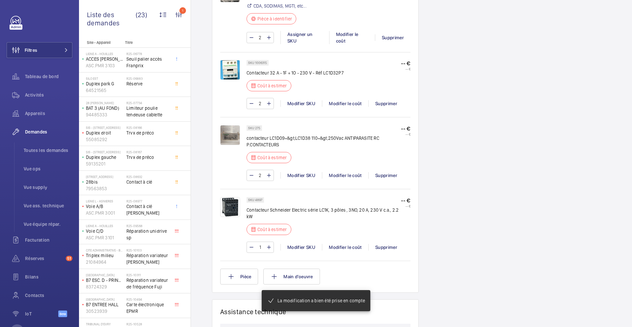
click at [283, 70] on p "Contacteur 32 A - 1F + 1O - 230 V - Réf LC1D32P7" at bounding box center [295, 72] width 97 height 7
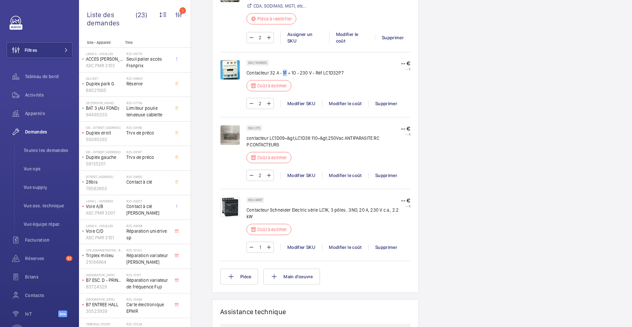
click at [283, 70] on p "Contacteur 32 A - 1F + 1O - 230 V - Réf LC1D32P7" at bounding box center [295, 72] width 97 height 7
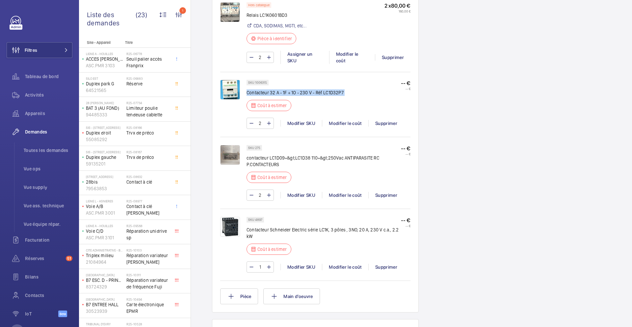
scroll to position [450, 0]
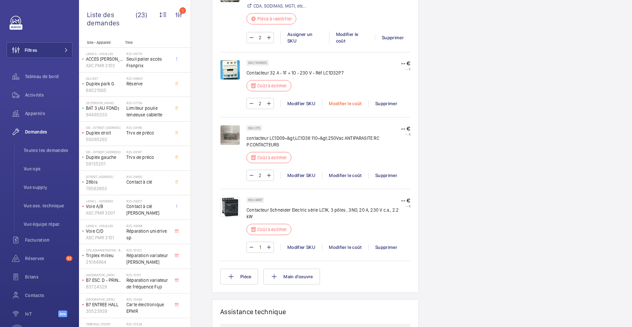
click at [345, 104] on div "Modifier le coût" at bounding box center [345, 103] width 46 height 7
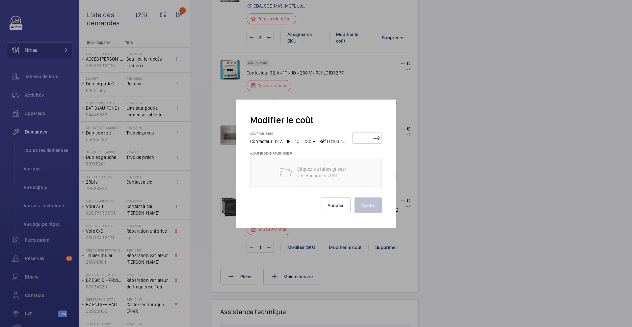
click at [363, 139] on input "number" at bounding box center [366, 138] width 23 height 11
type input "80"
click at [368, 204] on button "Valider" at bounding box center [368, 205] width 27 height 16
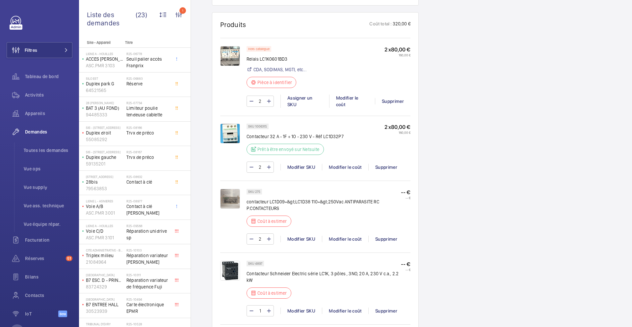
scroll to position [390, 0]
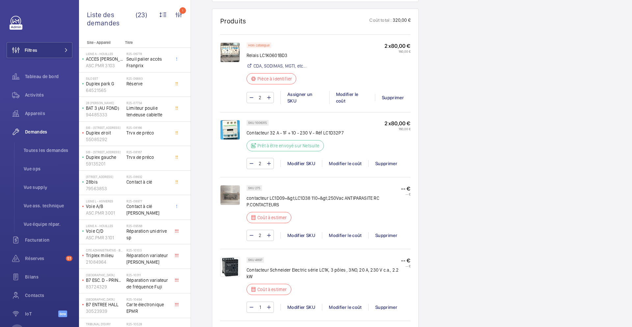
click at [289, 197] on p "contacteur LC1D09=&gt;LC1D38 110=&gt;250Vac ANTIPARASITE RC P.CONTACTEURS" at bounding box center [324, 201] width 154 height 13
copy div "contacteur LC1D09=&gt;LC1D38 110=&gt;250Vac ANTIPARASITE RC P.CONTACTEURS"
click at [338, 232] on div "Modifier le coût" at bounding box center [345, 235] width 46 height 7
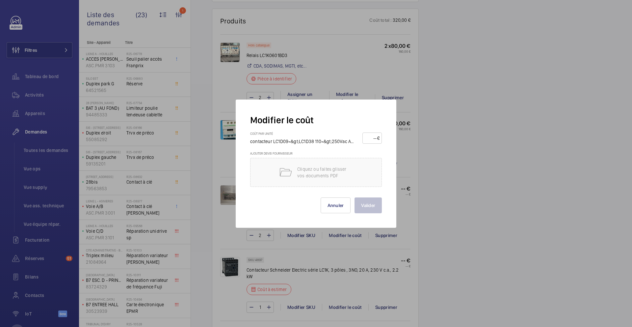
click at [371, 136] on input "number" at bounding box center [371, 138] width 13 height 11
type input "25"
click at [374, 204] on button "Valider" at bounding box center [368, 205] width 27 height 16
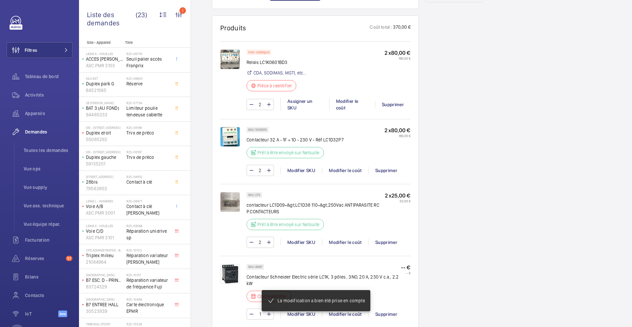
scroll to position [473, 0]
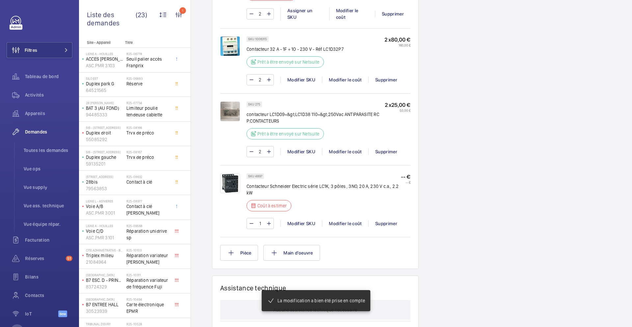
click at [312, 184] on p "Contacteur Schneider Electric série LC1K, 3 pôles , 3NO, 20 A, 230 V c.a., 2.2 …" at bounding box center [324, 189] width 154 height 13
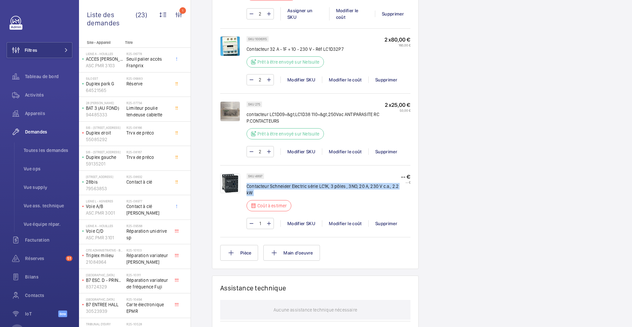
copy div "Contacteur Schneider Electric série LC1K, 3 pôles , 3NO, 20 A, 230 V c.a., 2.2 …"
click at [337, 222] on div "Modifier le coût" at bounding box center [345, 223] width 46 height 7
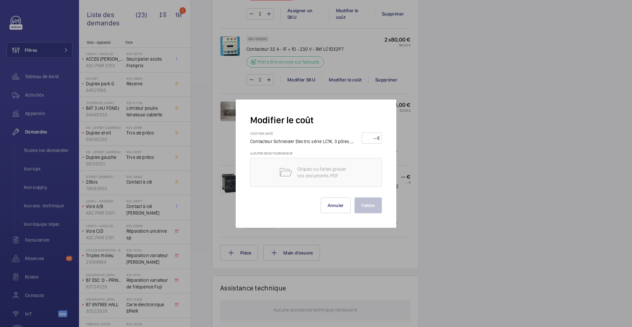
click at [370, 139] on input "number" at bounding box center [370, 138] width 13 height 11
type input "5"
type input "65"
click at [365, 201] on button "Valider" at bounding box center [368, 205] width 27 height 16
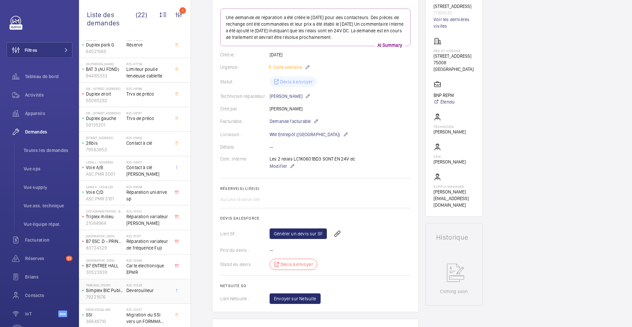
scroll to position [52, 0]
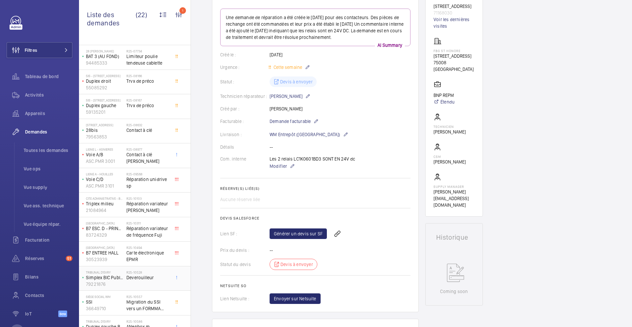
click at [161, 273] on span "Deverouilleur" at bounding box center [147, 277] width 43 height 7
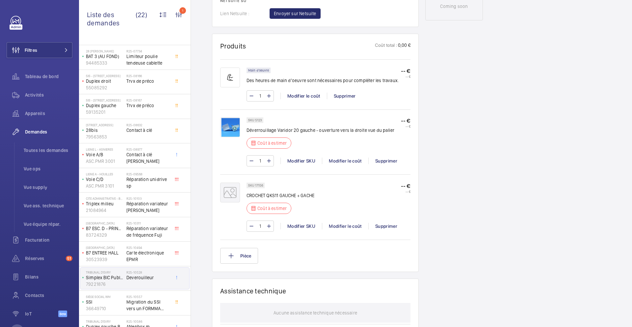
scroll to position [372, 0]
click at [293, 131] on p "Déverrouillage Varidor 20 gauche - ouverture vers la droite vue du palier" at bounding box center [321, 129] width 148 height 7
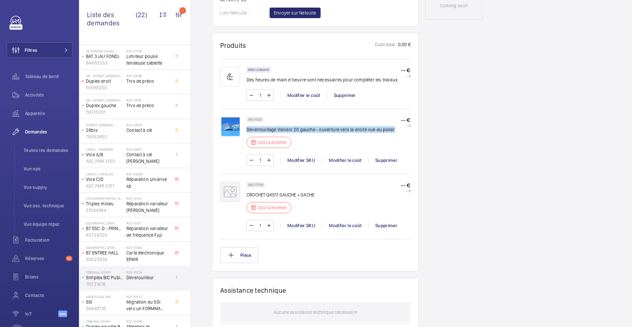
click at [293, 131] on p "Déverrouillage Varidor 20 gauche - ouverture vers la droite vue du palier" at bounding box center [321, 129] width 148 height 7
copy div "Déverrouillage Varidor 20 gauche - ouverture vers la droite vue du palier"
click at [348, 161] on div "Modifier le coût" at bounding box center [345, 160] width 46 height 7
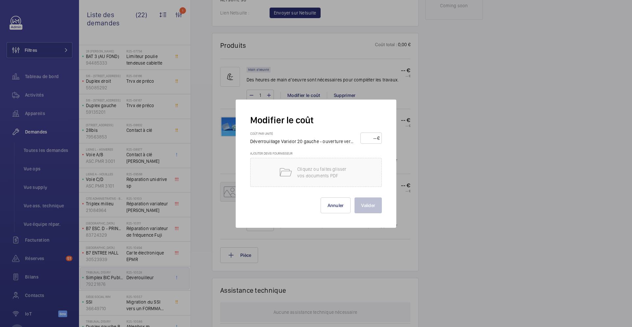
click at [372, 138] on input "number" at bounding box center [370, 138] width 14 height 11
type input "135"
click at [371, 209] on button "Valider" at bounding box center [368, 205] width 27 height 16
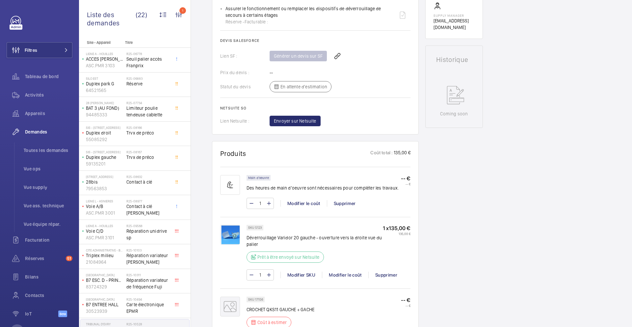
scroll to position [316, 0]
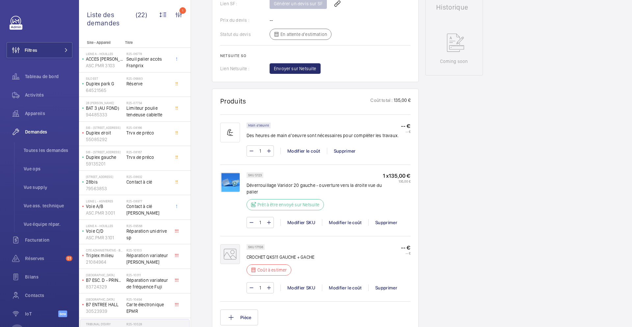
click at [290, 256] on p "CROCHET QKS11 GAUCHE + GACHE" at bounding box center [281, 257] width 68 height 7
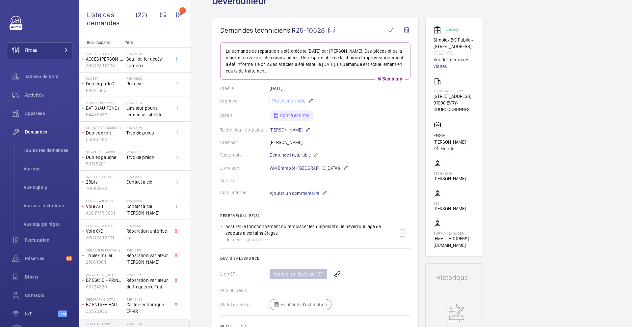
scroll to position [0, 0]
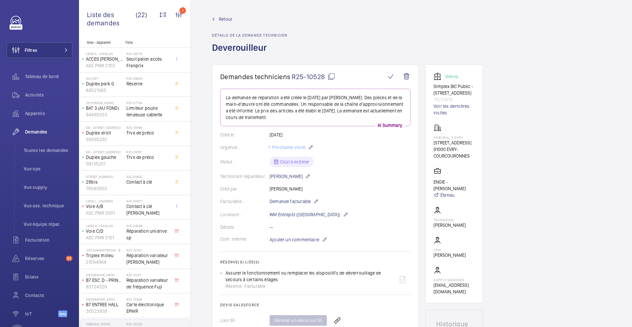
click at [333, 76] on mat-icon at bounding box center [332, 76] width 8 height 8
type textarea "R25-10528"
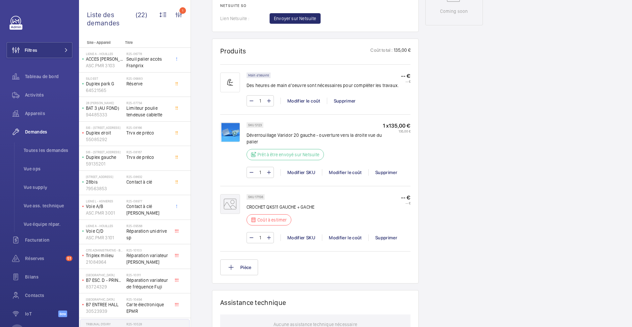
scroll to position [376, 0]
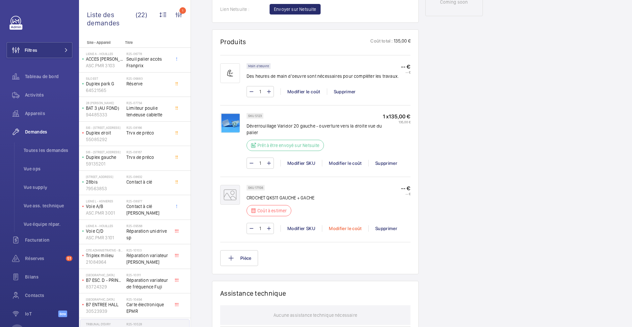
click at [349, 230] on div "Modifier le coût" at bounding box center [345, 228] width 46 height 7
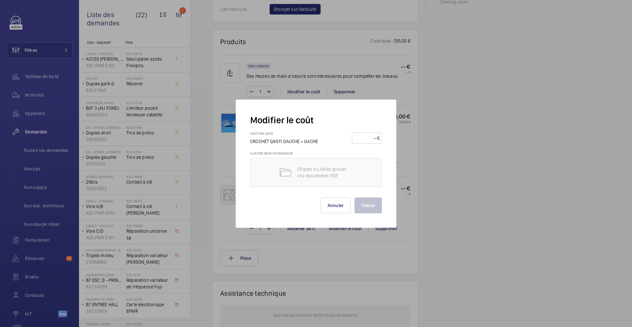
click at [366, 143] on input "number" at bounding box center [365, 138] width 23 height 11
click at [371, 135] on input "number" at bounding box center [365, 138] width 23 height 11
type input "280"
click at [370, 205] on button "Valider" at bounding box center [368, 205] width 27 height 16
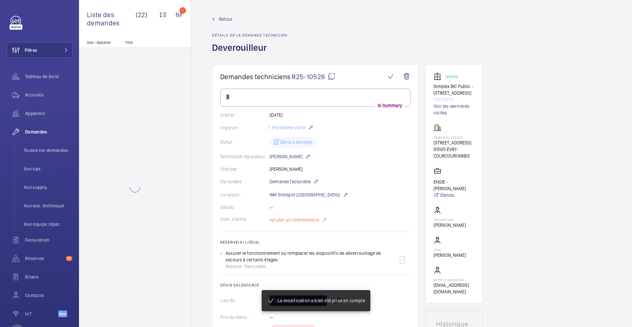
click at [307, 216] on span "Ajouter un commentaire" at bounding box center [295, 219] width 50 height 7
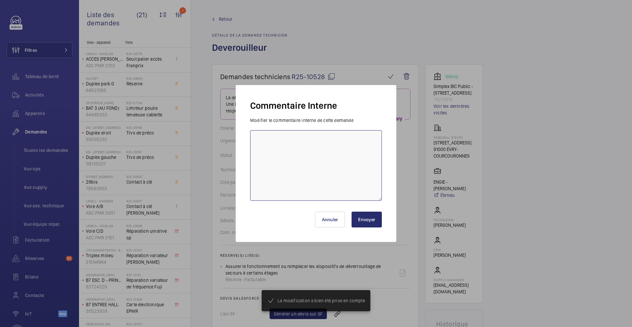
click at [311, 171] on textarea at bounding box center [316, 165] width 132 height 70
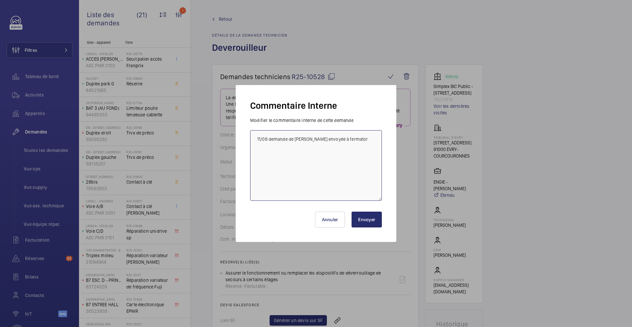
type textarea "11/08 demande de devis envoyée à fermator"
click at [366, 223] on button "Envoyer" at bounding box center [367, 219] width 30 height 16
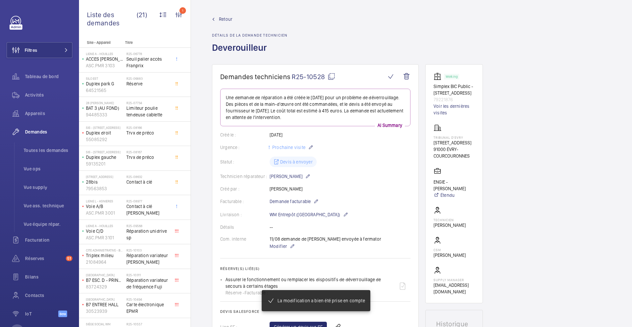
scroll to position [212, 0]
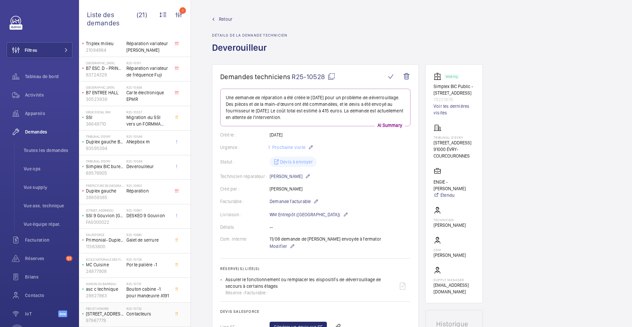
click at [154, 273] on div "R25-10732 Contacteurs" at bounding box center [147, 315] width 43 height 19
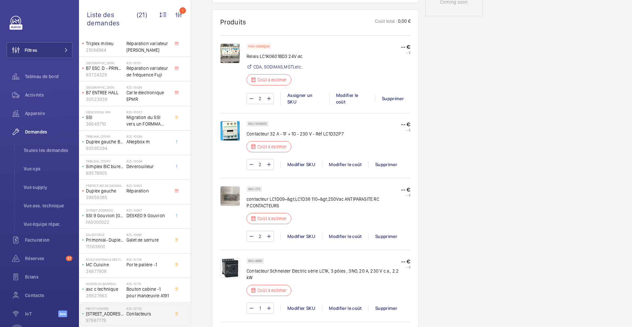
scroll to position [384, 0]
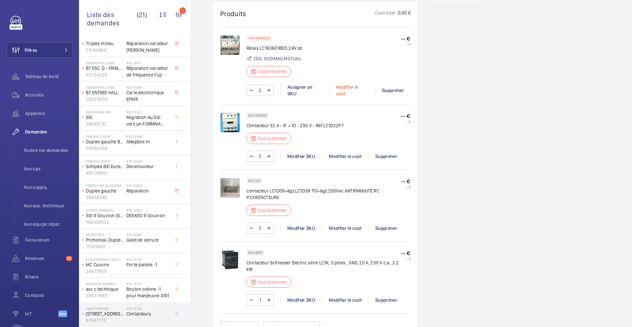
click at [342, 90] on div "Modifier le coût" at bounding box center [352, 90] width 46 height 13
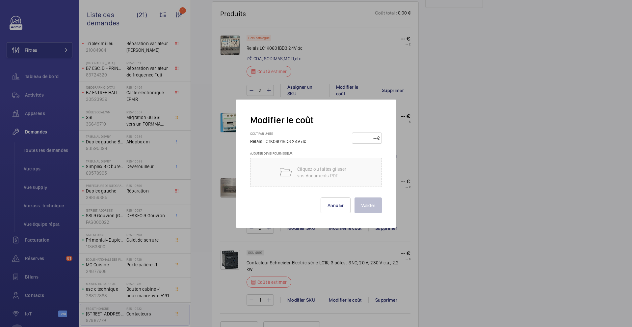
click at [357, 141] on input "number" at bounding box center [365, 138] width 23 height 11
type input "80"
click at [369, 211] on button "Valider" at bounding box center [368, 205] width 27 height 16
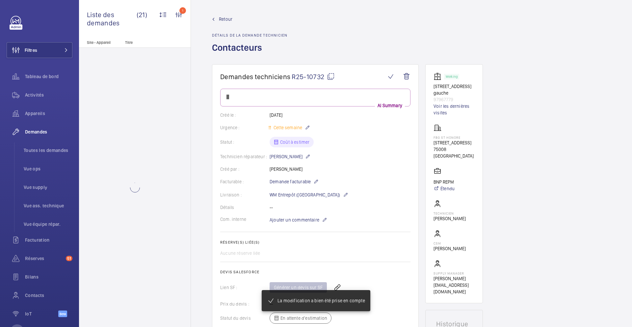
scroll to position [0, 0]
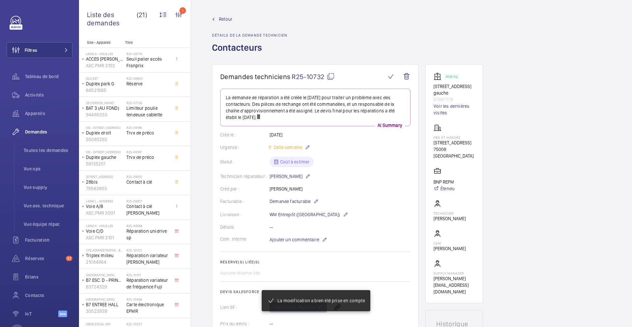
scroll to position [355, 0]
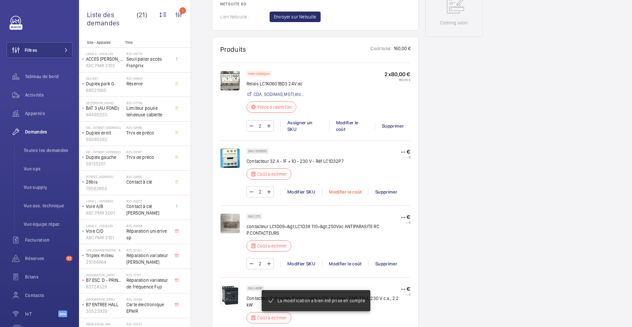
click at [352, 191] on div "Modifier le coût" at bounding box center [345, 191] width 46 height 7
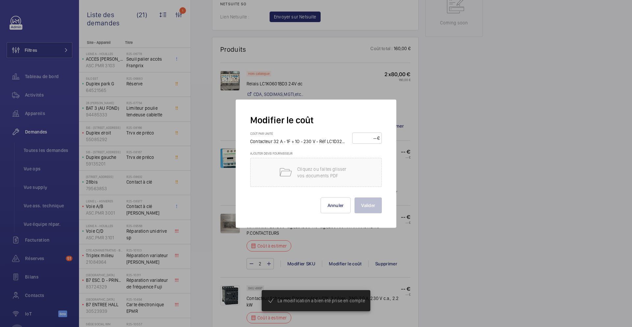
click at [365, 140] on input "number" at bounding box center [366, 138] width 23 height 11
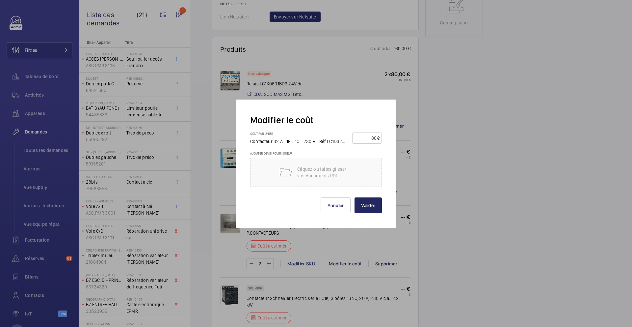
type input "80"
click at [377, 204] on button "Valider" at bounding box center [368, 205] width 27 height 16
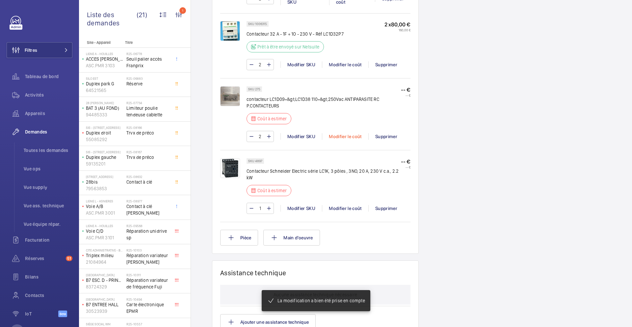
click at [348, 133] on div "Modifier le coût" at bounding box center [345, 136] width 46 height 7
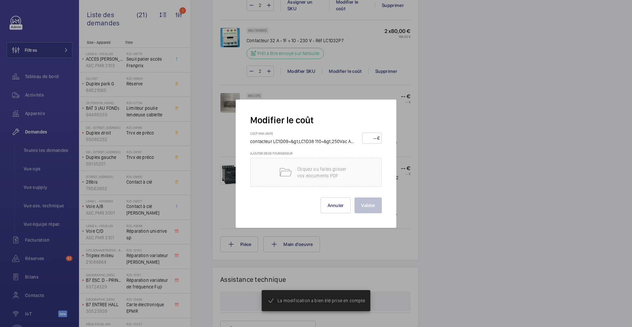
scroll to position [482, 0]
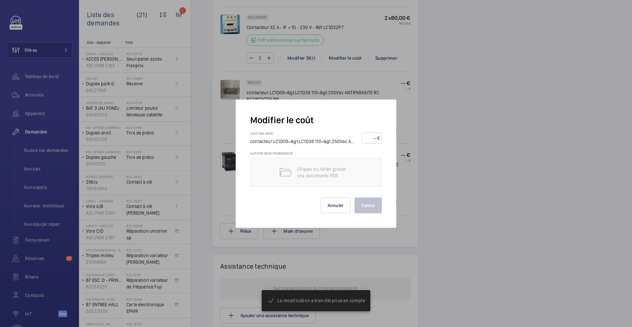
click at [369, 138] on input "number" at bounding box center [371, 138] width 13 height 11
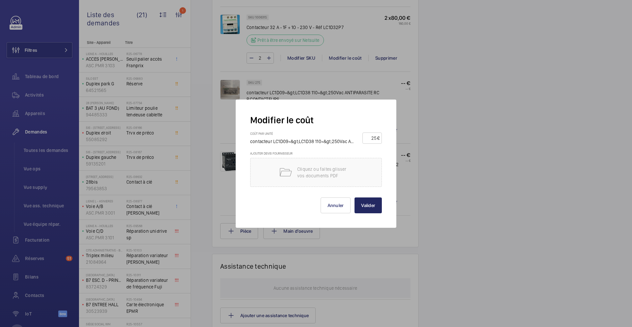
type input "25"
click at [374, 202] on button "Valider" at bounding box center [368, 205] width 27 height 16
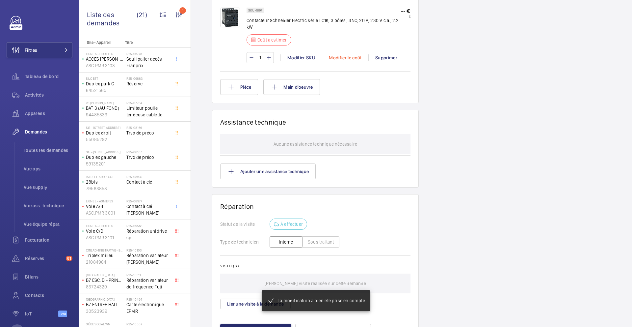
scroll to position [595, 0]
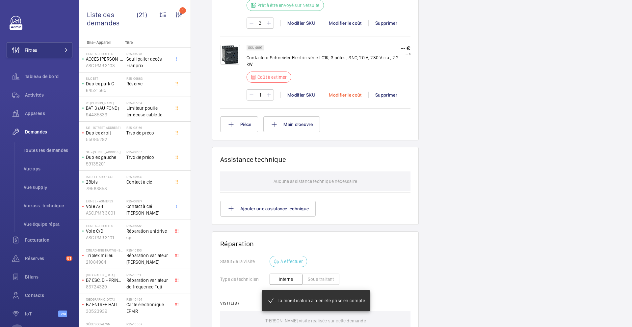
click at [341, 93] on div "Modifier le coût" at bounding box center [345, 95] width 46 height 7
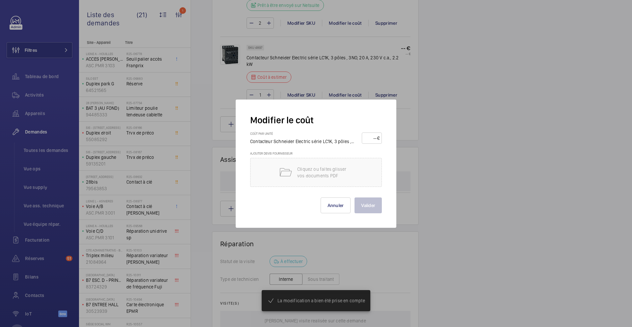
click at [371, 130] on form "Modifier le coût Coût par unité Contacteur Schneider Electric série LC1K, 3 pôl…" at bounding box center [316, 163] width 132 height 99
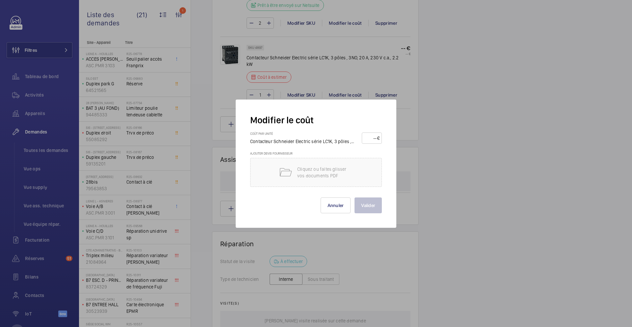
click at [371, 135] on input "number" at bounding box center [370, 138] width 13 height 11
type input "75"
click at [367, 206] on button "Valider" at bounding box center [368, 205] width 27 height 16
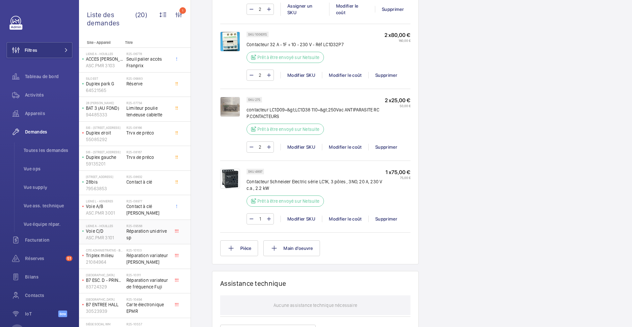
scroll to position [212, 0]
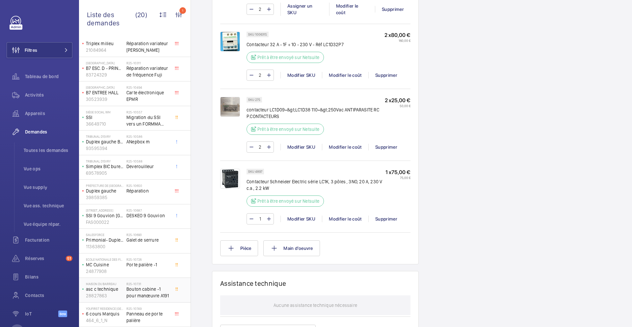
click at [157, 273] on span "Bouton cabine -1 pour manœuvre A191" at bounding box center [147, 291] width 43 height 13
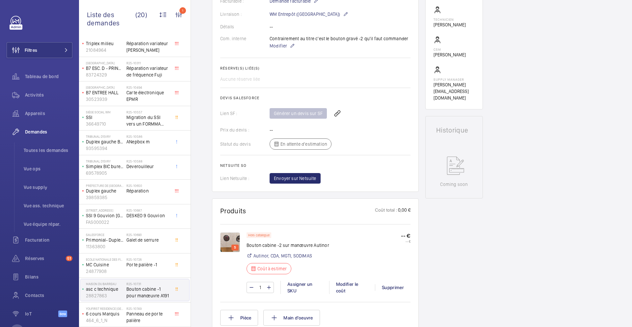
scroll to position [224, 0]
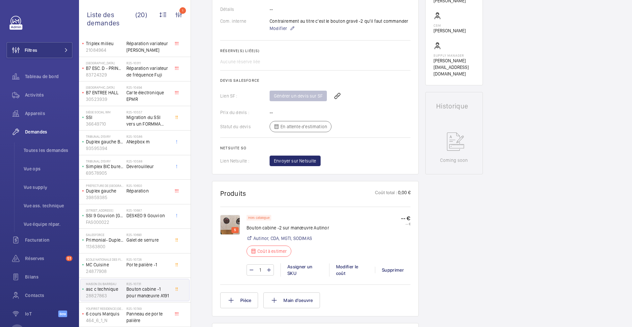
click at [228, 221] on img at bounding box center [230, 225] width 20 height 20
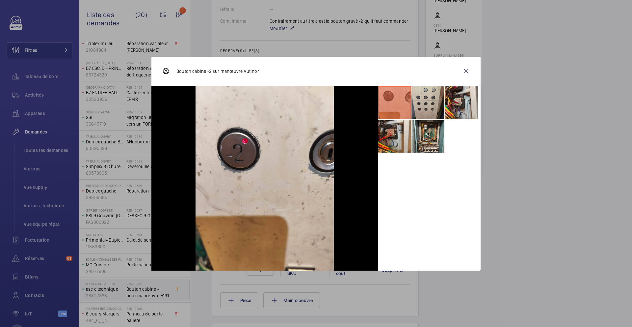
click at [424, 107] on li at bounding box center [428, 102] width 33 height 33
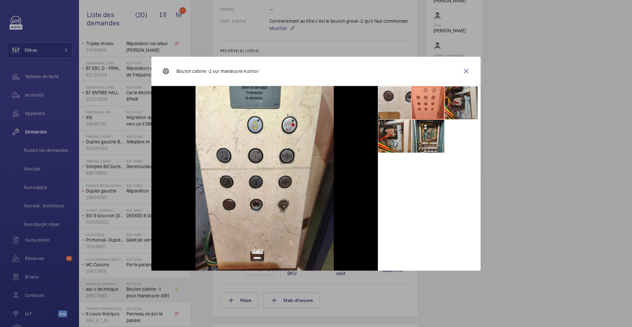
click at [468, 103] on li at bounding box center [461, 102] width 33 height 33
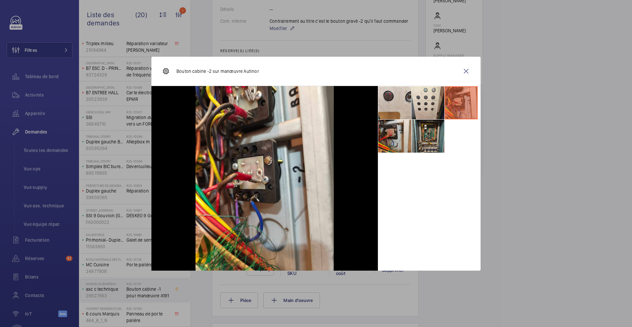
click at [431, 131] on li at bounding box center [428, 136] width 33 height 33
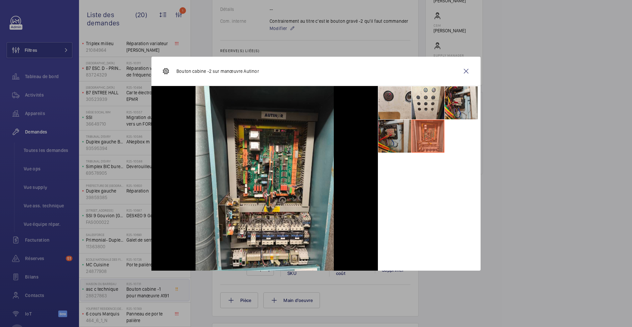
click at [398, 144] on li at bounding box center [394, 136] width 33 height 33
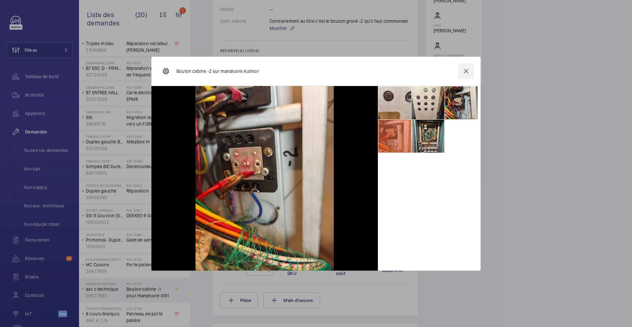
click at [469, 73] on wm-front-icon-button at bounding box center [466, 71] width 16 height 16
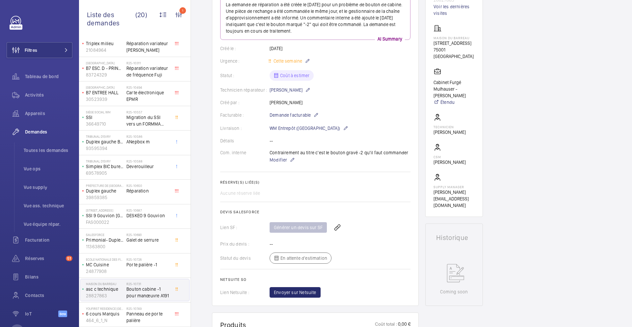
scroll to position [0, 0]
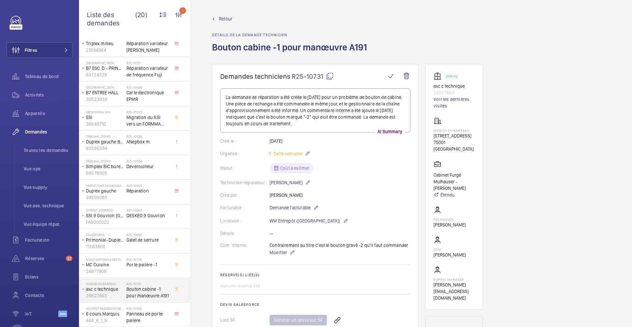
click at [330, 77] on mat-icon at bounding box center [330, 76] width 8 height 8
type textarea "R25-10731"
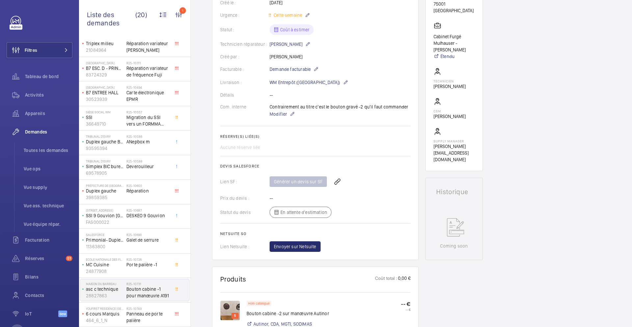
scroll to position [141, 0]
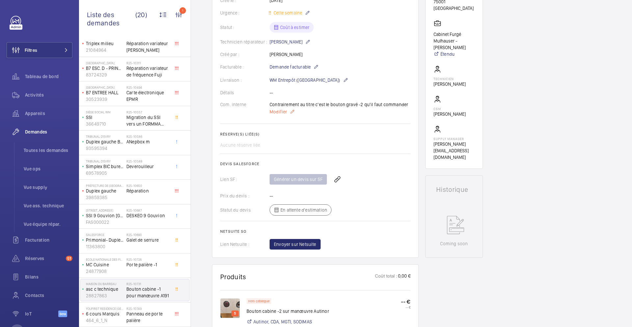
click at [283, 108] on span "Modifier" at bounding box center [278, 111] width 17 height 7
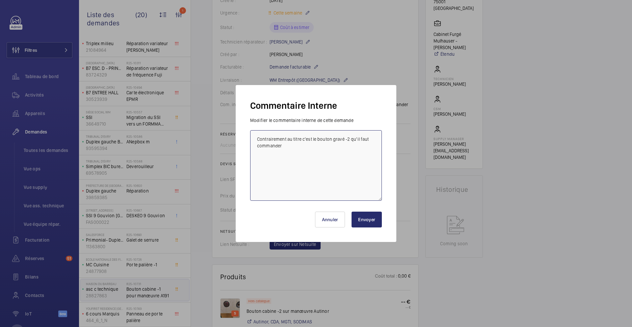
drag, startPoint x: 284, startPoint y: 149, endPoint x: 212, endPoint y: 103, distance: 84.8
click at [212, 103] on div "Commentaire Interne Modifier le commentaire interne de cette demande Contrairem…" at bounding box center [316, 163] width 632 height 327
click at [256, 141] on textarea "Contrairement au titre c'est le bouton gravé -2 qu'il faut commander" at bounding box center [316, 165] width 132 height 70
type textarea "11/08 demande de devis envoyée à Autinor Contrairement au titre c'est le bouton…"
click at [363, 219] on button "Envoyer" at bounding box center [367, 219] width 30 height 16
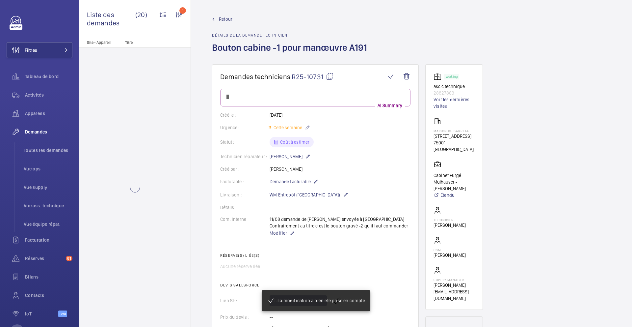
scroll to position [0, 0]
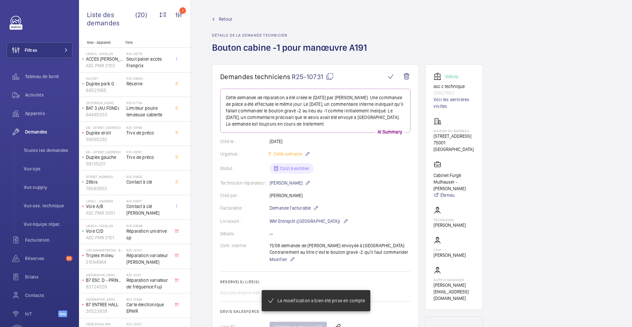
scroll to position [212, 0]
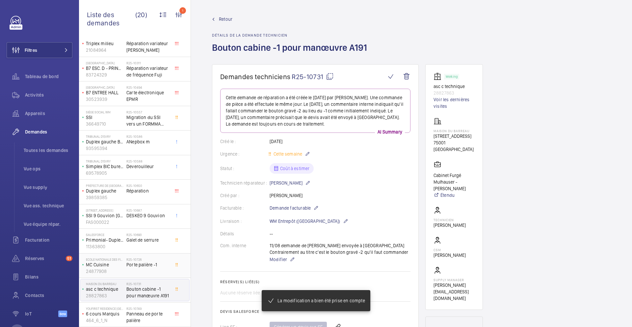
click at [158, 271] on div "R25-10726 Porte palière -1" at bounding box center [147, 266] width 43 height 19
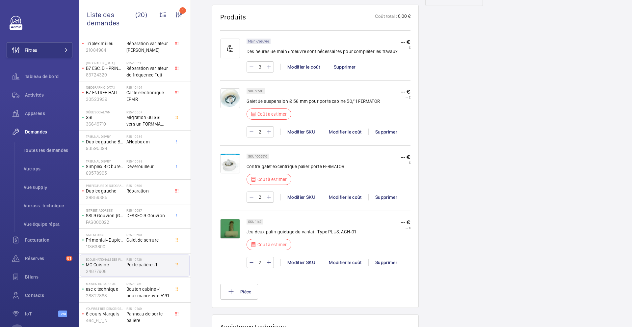
scroll to position [388, 0]
click at [299, 100] on p "Galet de suspension Ø 56 mm pour porte cabine 50/11 FERMATOR" at bounding box center [313, 100] width 133 height 7
copy div "Galet de suspension Ø 56 mm pour porte cabine 50/11 FERMATOR"
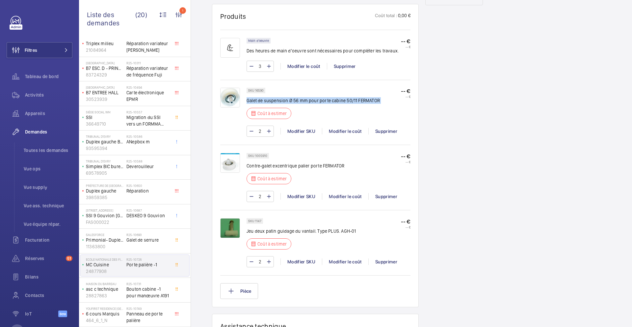
click at [292, 101] on p "Galet de suspension Ø 56 mm pour porte cabine 50/11 FERMATOR" at bounding box center [313, 100] width 133 height 7
click at [292, 100] on p "Galet de suspension Ø 56 mm pour porte cabine 50/11 FERMATOR" at bounding box center [313, 100] width 133 height 7
copy div "Galet de suspension Ø 56 mm pour porte cabine 50/11 FERMATOR"
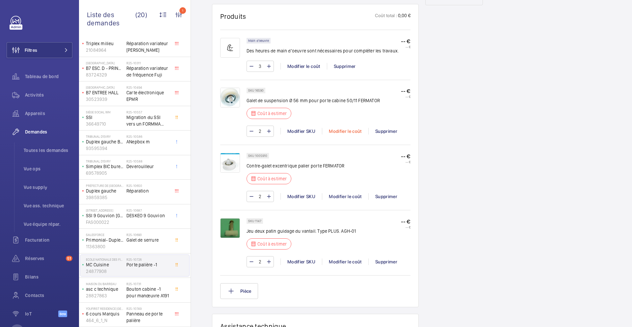
click at [344, 130] on div "Modifier le coût" at bounding box center [345, 131] width 46 height 7
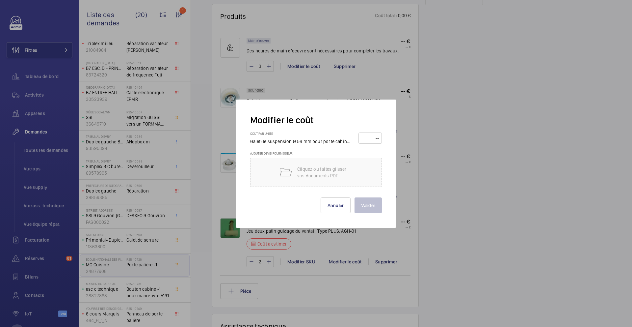
click at [364, 137] on input "number" at bounding box center [370, 138] width 19 height 11
type input "55"
click at [360, 204] on button "Valider" at bounding box center [368, 205] width 27 height 16
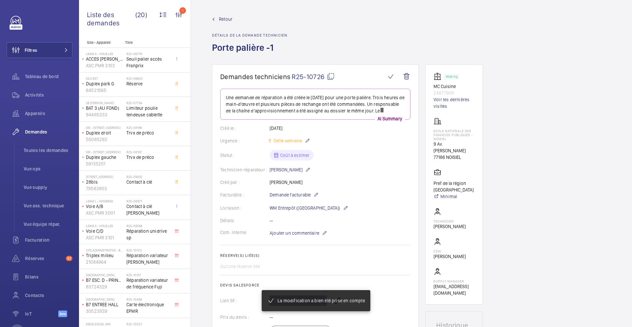
scroll to position [336, 0]
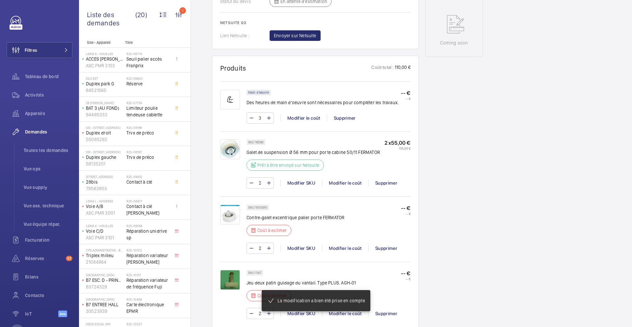
click at [284, 219] on p "Contre-galet excentrique palier porte FERMATOR" at bounding box center [296, 217] width 98 height 7
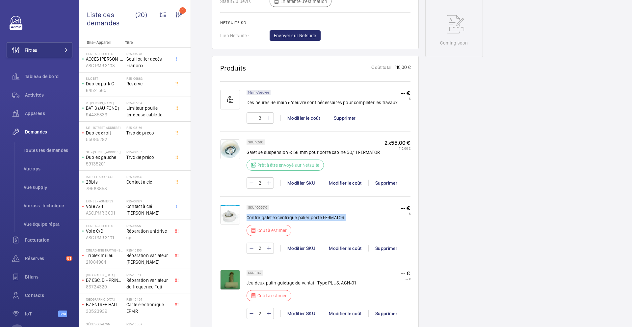
click at [299, 218] on p "Contre-galet excentrique palier porte FERMATOR" at bounding box center [296, 217] width 98 height 7
click at [349, 246] on div "Modifier le coût" at bounding box center [345, 248] width 46 height 7
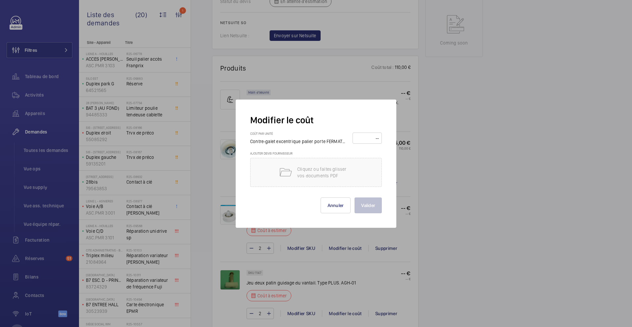
click at [370, 145] on div "Coût par unité Contre-galet excentrique palier porte FERMATOR" at bounding box center [316, 141] width 132 height 20
click at [363, 137] on input "number" at bounding box center [367, 138] width 25 height 11
type input "60"
click at [371, 204] on button "Valider" at bounding box center [368, 205] width 27 height 16
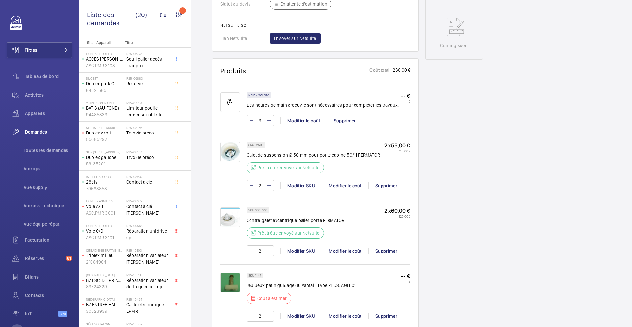
scroll to position [410, 0]
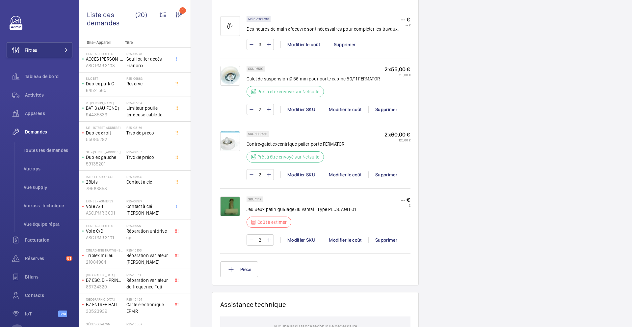
click at [300, 211] on p "Jeu deux patin guidage du vantail. Type PLUS. AGH-01" at bounding box center [301, 209] width 109 height 7
click at [258, 200] on p "SKU 1147" at bounding box center [254, 199] width 13 height 2
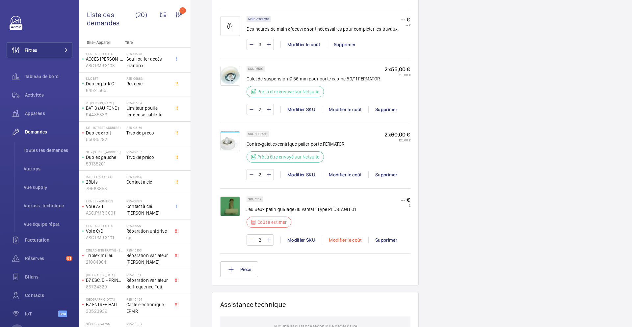
click at [337, 241] on div "Modifier le coût" at bounding box center [345, 239] width 46 height 7
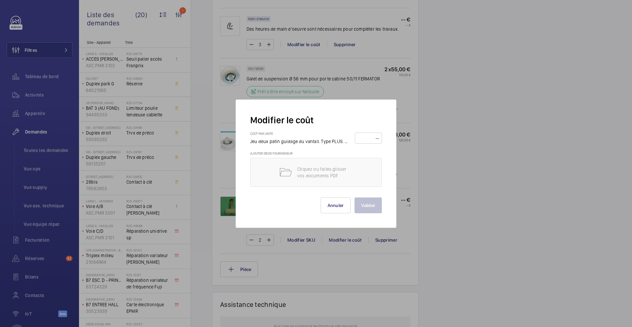
click at [368, 136] on input "number" at bounding box center [368, 138] width 22 height 11
type input "41"
click at [372, 205] on button "Valider" at bounding box center [368, 205] width 27 height 16
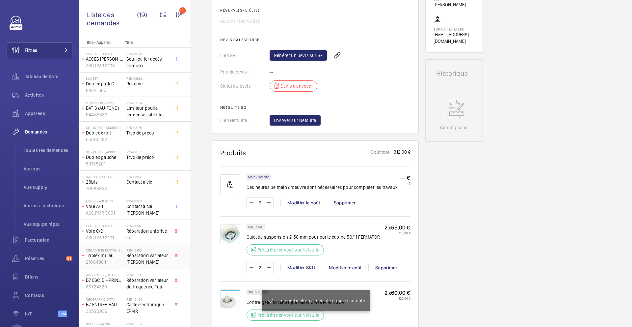
scroll to position [378, 0]
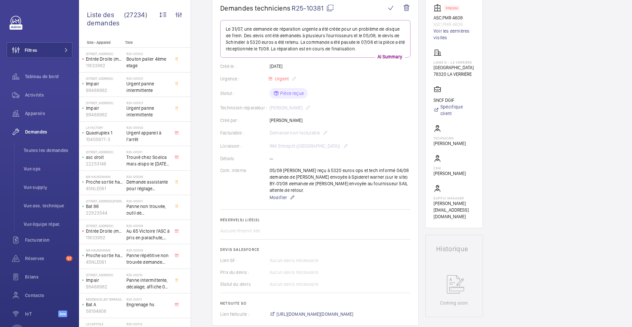
scroll to position [25, 0]
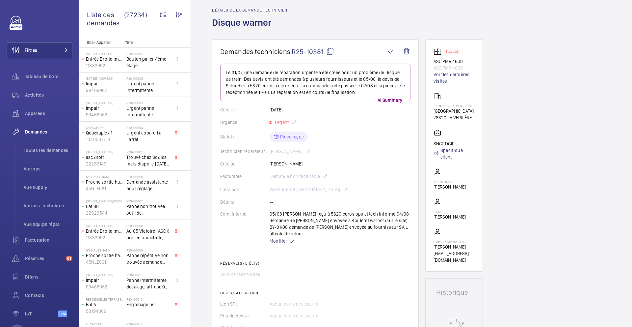
click at [333, 52] on mat-icon at bounding box center [330, 51] width 8 height 8
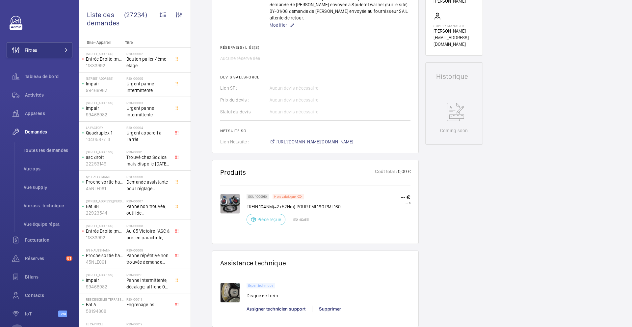
scroll to position [242, 0]
click at [234, 196] on img at bounding box center [230, 202] width 20 height 20
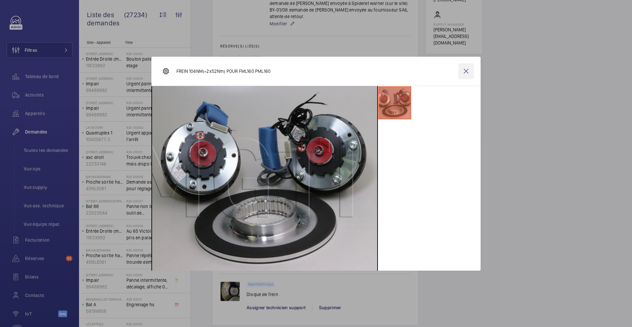
click at [467, 71] on wm-front-icon-button at bounding box center [466, 71] width 16 height 16
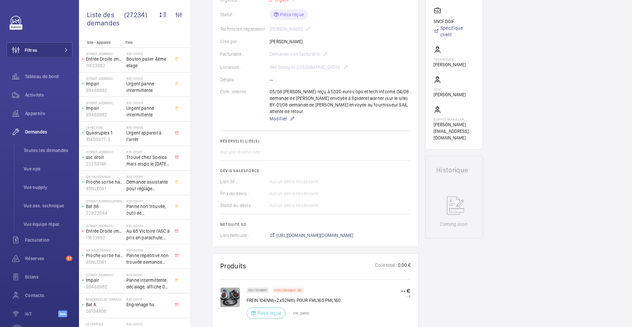
scroll to position [158, 0]
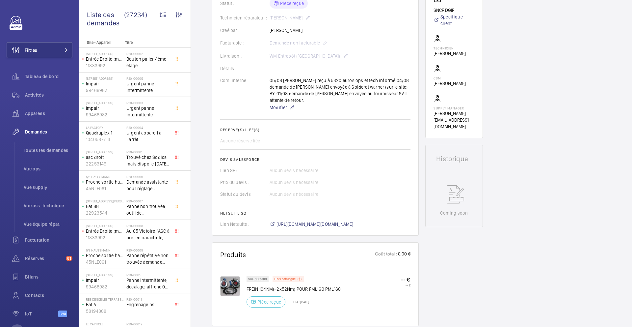
click at [307, 285] on p "FREIN 104NM(=2x52Nm) POUR FML160 PML160" at bounding box center [294, 288] width 94 height 7
copy div "FREIN 104NM(=2x52Nm) POUR FML160 PML160"
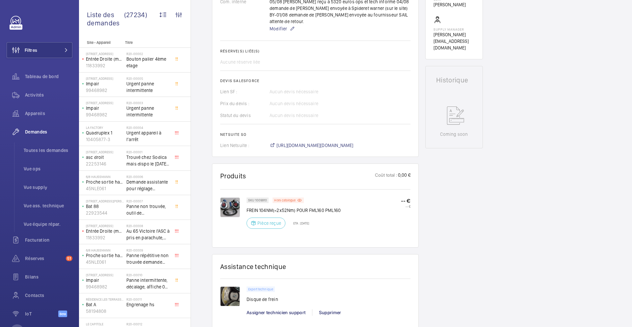
scroll to position [239, 0]
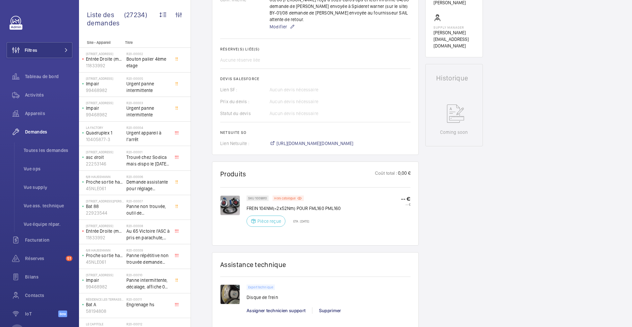
click at [259, 197] on p "SKU 1009910" at bounding box center [257, 198] width 19 height 2
copy p "1009910"
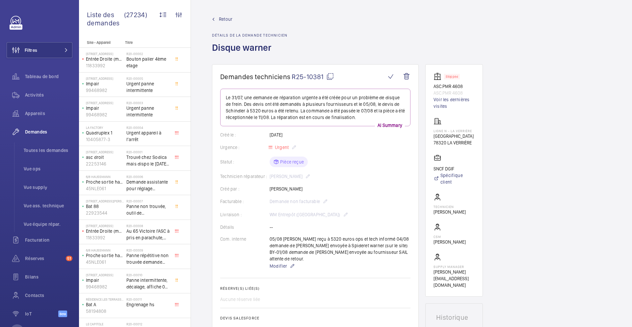
click at [330, 76] on mat-icon at bounding box center [330, 76] width 8 height 8
copy p "1009910"
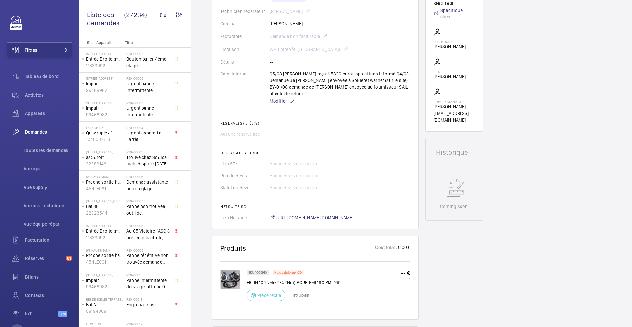
scroll to position [173, 0]
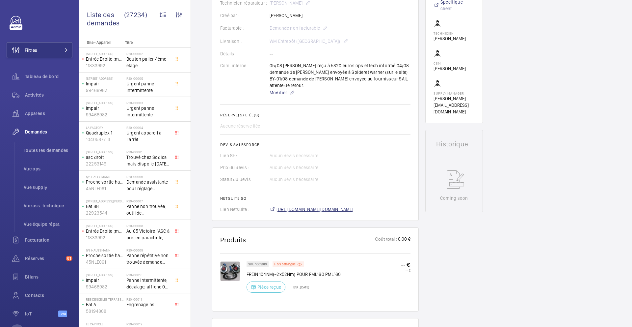
click at [304, 206] on span "https://6461500.app.netsuite.com/app/accounting/transactions/salesord.nl?id=288…" at bounding box center [315, 209] width 77 height 7
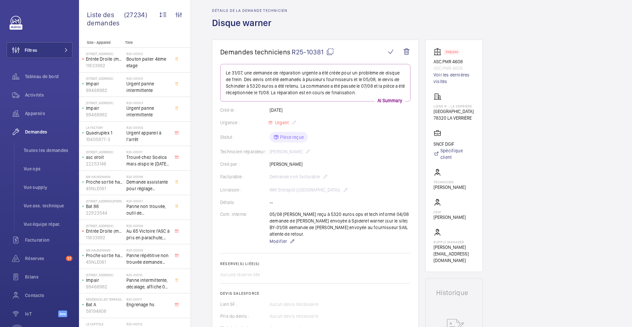
scroll to position [0, 0]
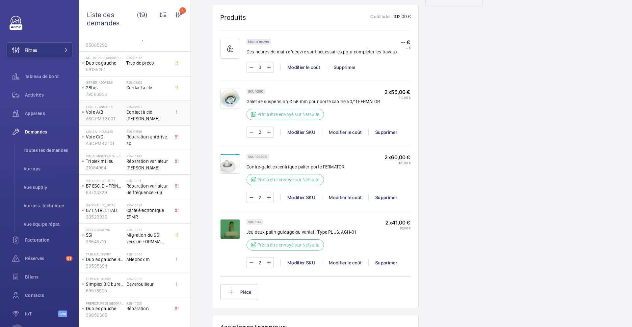
scroll to position [187, 0]
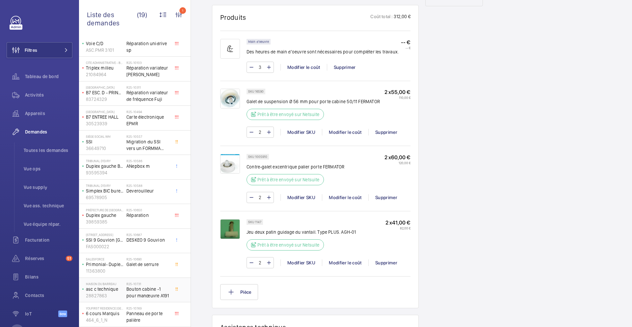
click at [161, 292] on span "Bouton cabine -1 pour manœuvre A191" at bounding box center [147, 291] width 43 height 13
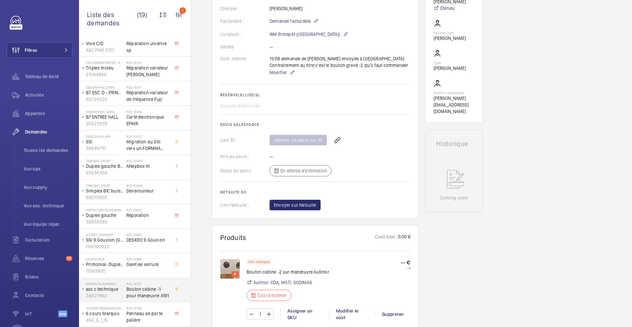
scroll to position [191, 0]
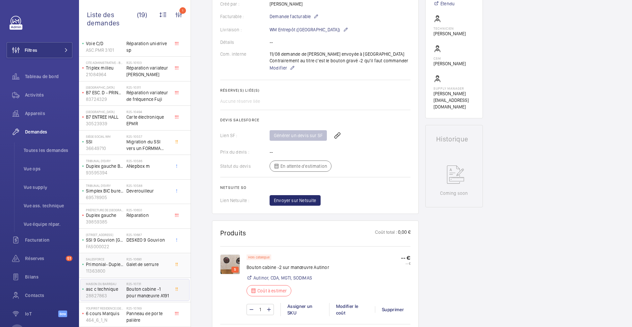
click at [158, 261] on span "Galet de serrure" at bounding box center [147, 264] width 43 height 7
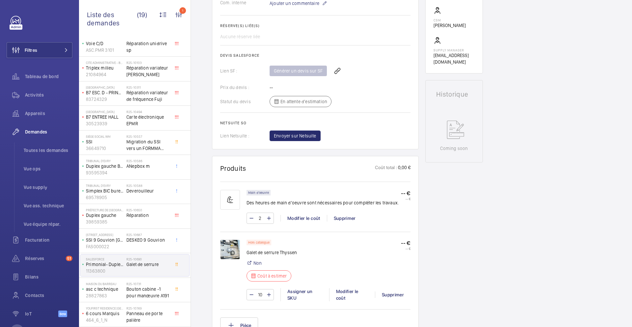
scroll to position [303, 0]
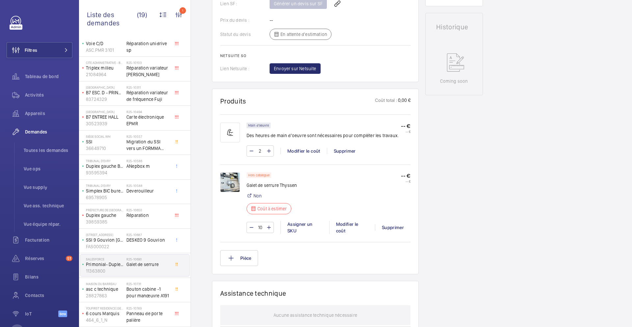
click at [230, 184] on img at bounding box center [230, 182] width 20 height 20
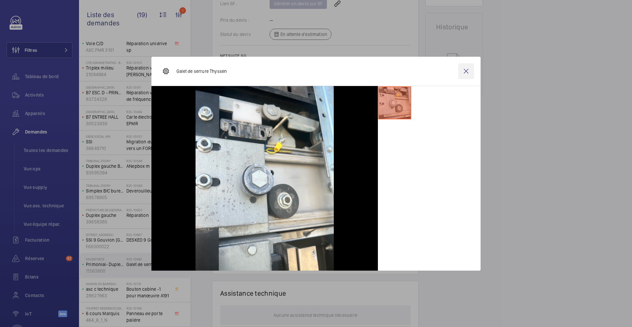
click at [467, 76] on wm-front-icon-button at bounding box center [466, 71] width 16 height 16
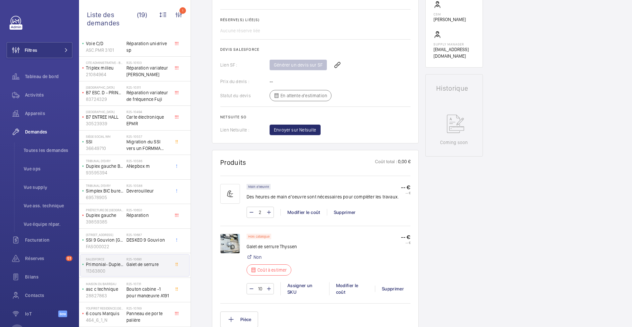
scroll to position [315, 0]
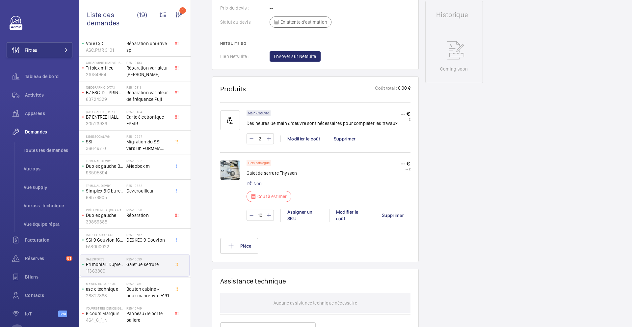
click at [227, 174] on img at bounding box center [230, 170] width 20 height 20
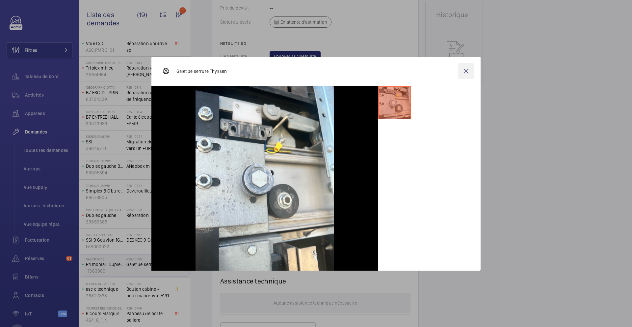
click at [464, 75] on wm-front-icon-button at bounding box center [466, 71] width 16 height 16
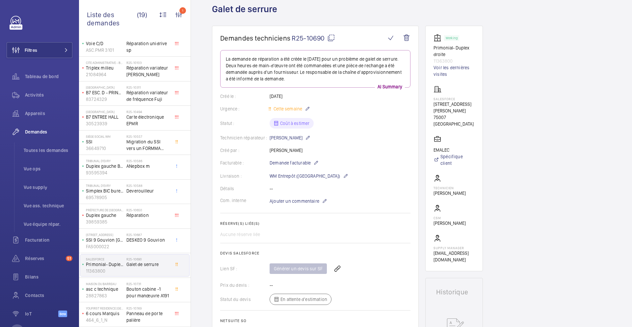
scroll to position [7, 0]
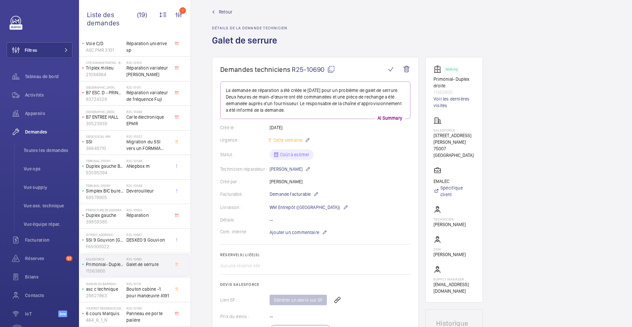
click at [331, 70] on mat-icon at bounding box center [331, 69] width 8 height 8
click at [312, 229] on span "Ajouter un commentaire" at bounding box center [295, 232] width 50 height 7
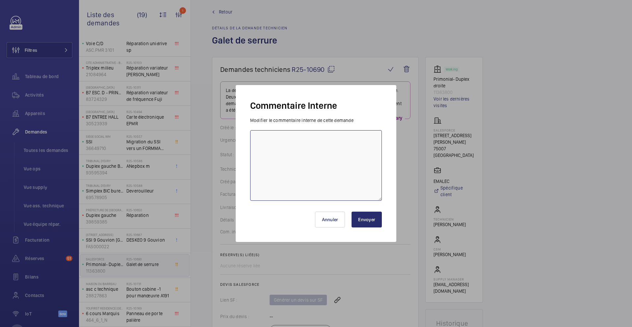
click at [324, 180] on textarea at bounding box center [316, 165] width 132 height 70
type textarea "11/08 demande de devis envoyée"
click at [381, 222] on button "Envoyer" at bounding box center [367, 219] width 30 height 16
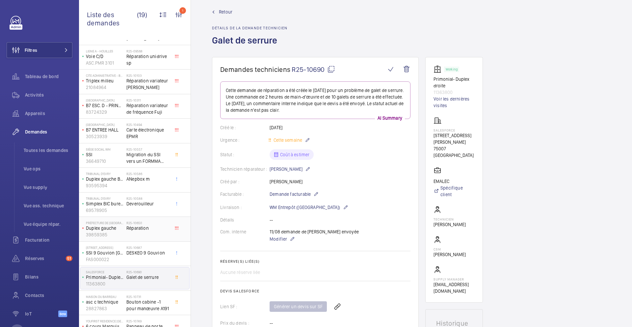
scroll to position [185, 0]
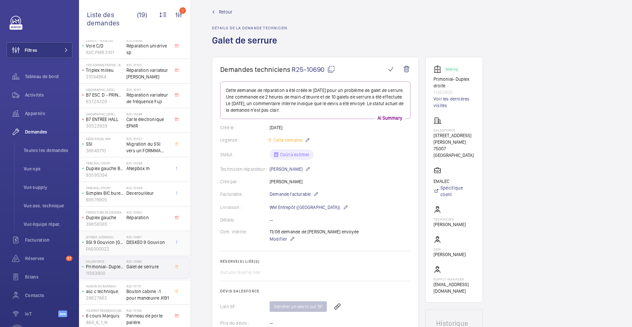
click at [159, 241] on span "DESKEO 9 Gouvion" at bounding box center [147, 242] width 43 height 7
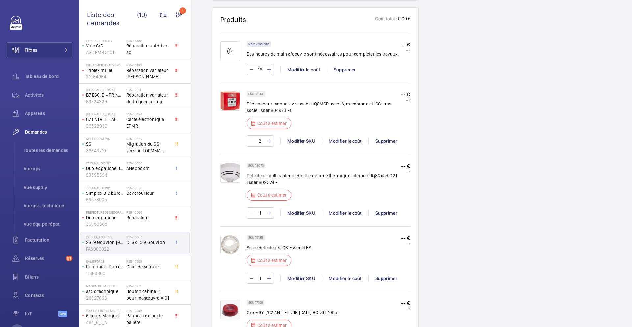
scroll to position [464, 0]
click at [160, 197] on div "R25-10588 Deverouilleur" at bounding box center [147, 195] width 43 height 19
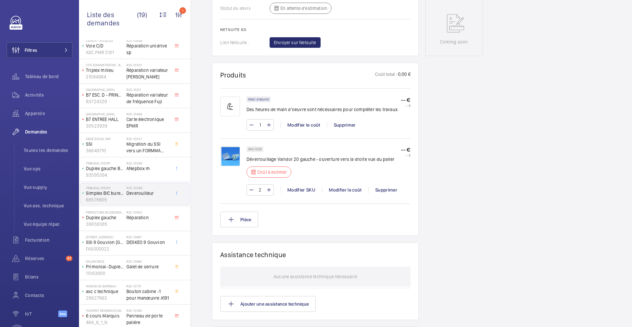
scroll to position [338, 0]
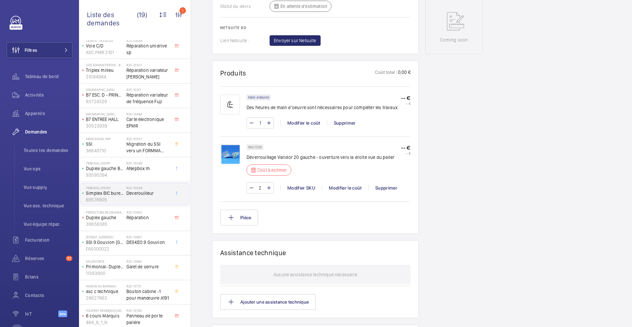
click at [326, 157] on p "Déverrouillage Varidor 20 gauche - ouverture vers la droite vue du palier" at bounding box center [321, 157] width 148 height 7
copy div "Déverrouillage Varidor 20 gauche - ouverture vers la droite vue du palier"
click at [335, 188] on div "Modifier le coût" at bounding box center [345, 187] width 46 height 7
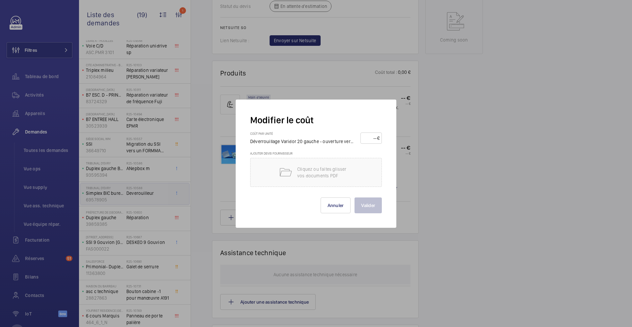
click at [372, 139] on input "number" at bounding box center [370, 138] width 14 height 11
type input "110"
click at [371, 203] on button "Valider" at bounding box center [368, 205] width 27 height 16
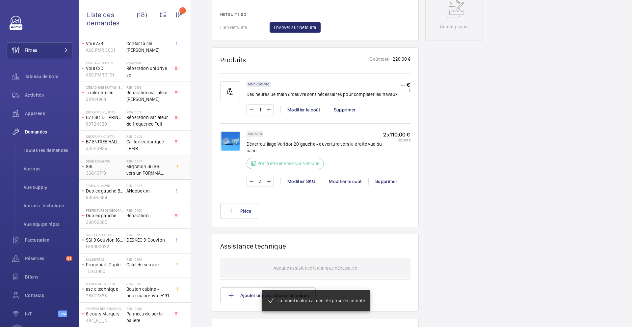
scroll to position [358, 0]
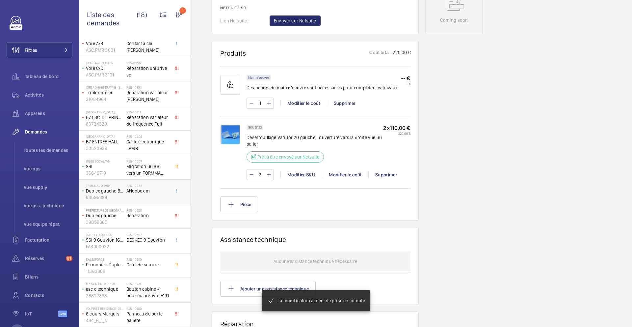
click at [159, 199] on div "R25-10586 ANepbox m" at bounding box center [147, 192] width 43 height 19
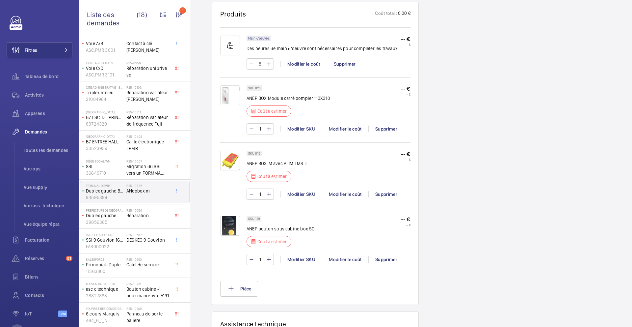
scroll to position [514, 0]
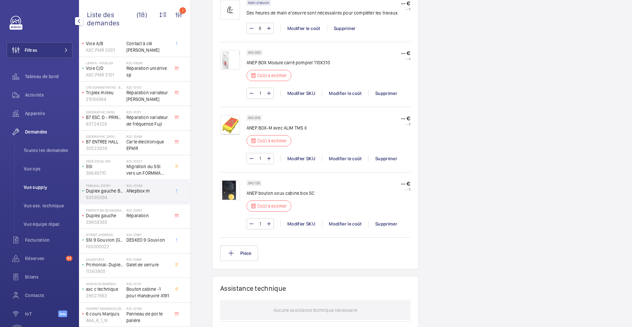
click at [40, 190] on span "Vue supply" at bounding box center [48, 187] width 49 height 7
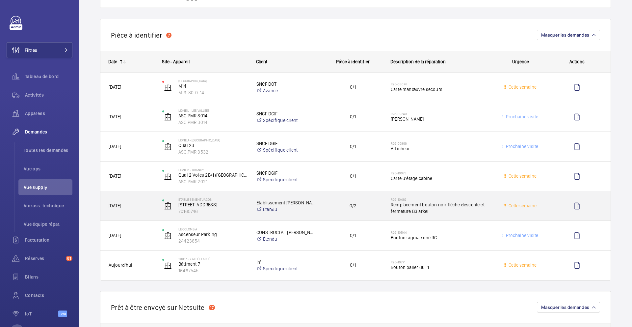
scroll to position [657, 0]
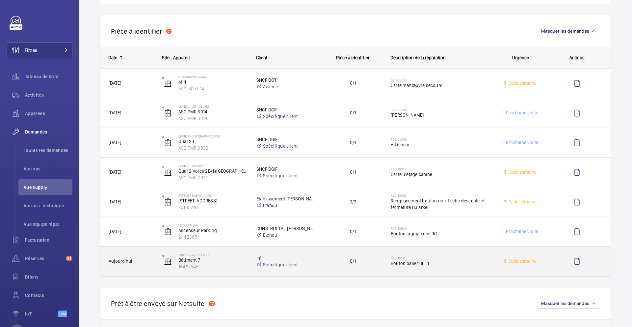
click at [329, 265] on div "0/1" at bounding box center [349, 261] width 67 height 21
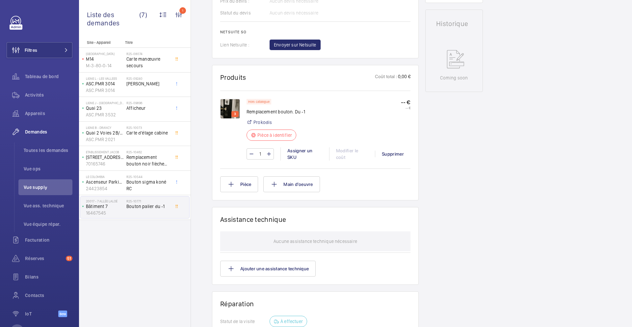
click at [226, 112] on img at bounding box center [230, 109] width 20 height 20
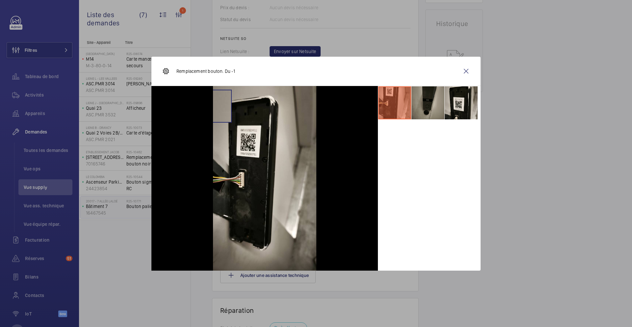
scroll to position [313, 0]
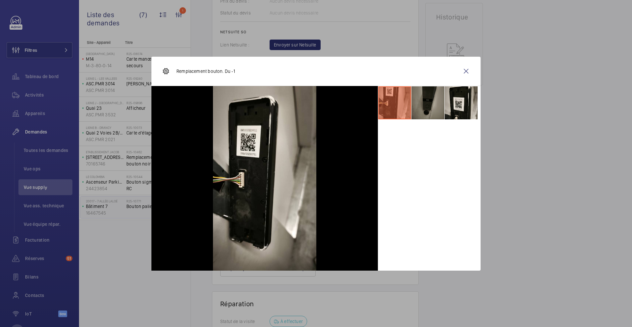
click at [439, 104] on li at bounding box center [428, 102] width 33 height 33
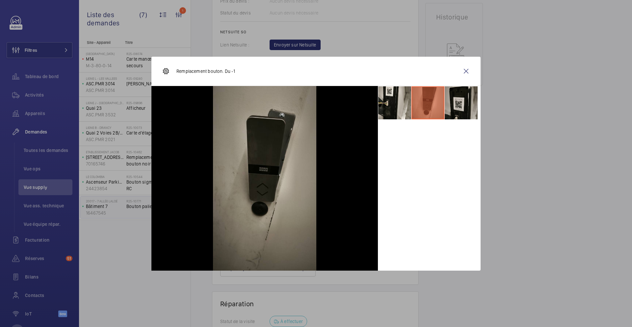
click at [470, 103] on li at bounding box center [461, 102] width 33 height 33
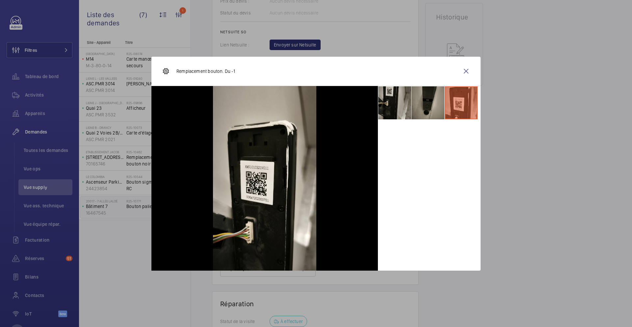
click at [403, 103] on li at bounding box center [394, 102] width 33 height 33
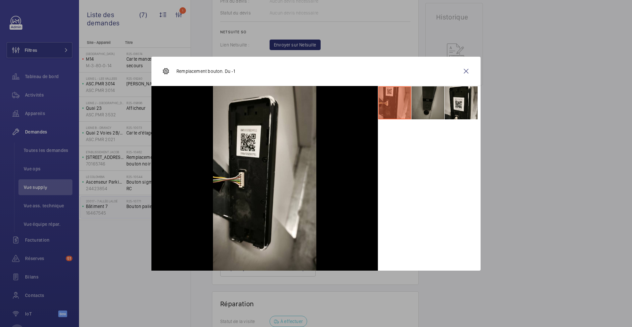
click at [435, 103] on li at bounding box center [428, 102] width 33 height 33
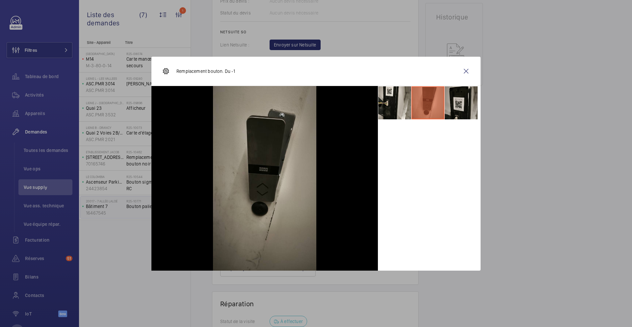
click at [468, 110] on li at bounding box center [461, 102] width 33 height 33
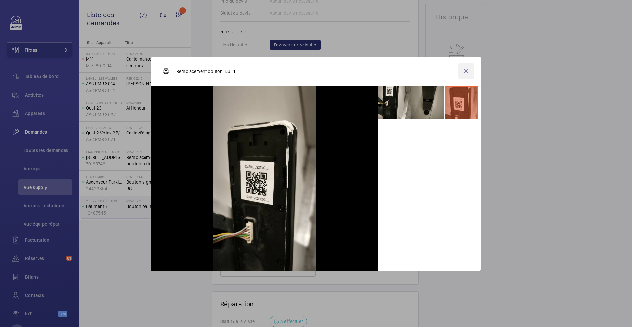
click at [468, 68] on wm-front-icon-button at bounding box center [466, 71] width 16 height 16
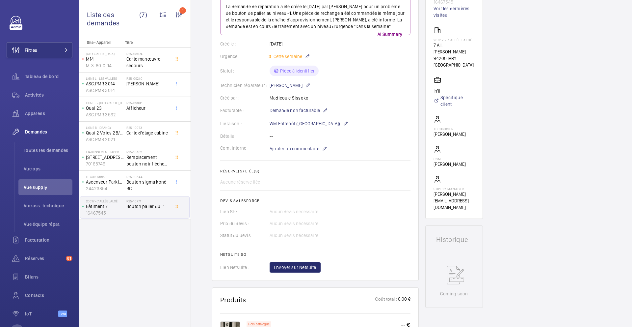
scroll to position [0, 0]
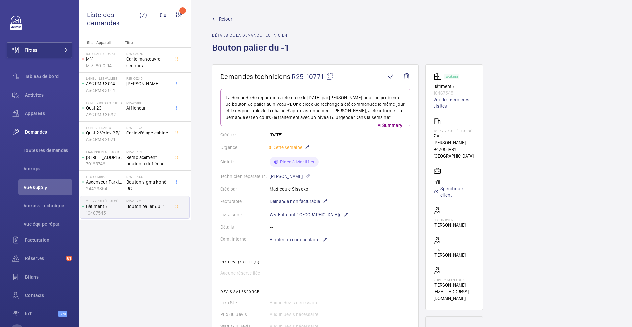
click at [332, 77] on mat-icon at bounding box center [330, 76] width 8 height 8
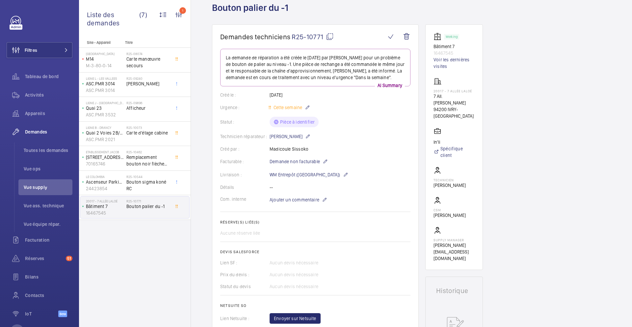
scroll to position [58, 0]
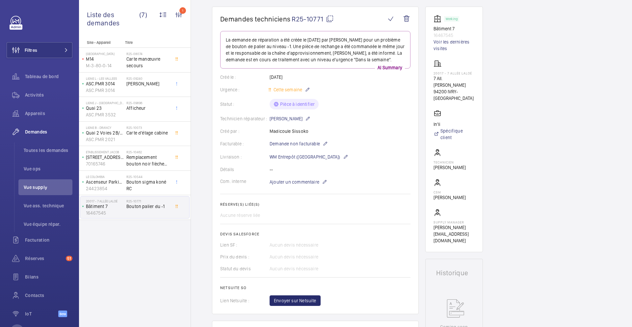
click at [309, 186] on wm-front-card-body "La demande de réparation a été créée le 11/08/2025 par Madicoule Sissoko pour u…" at bounding box center [315, 168] width 190 height 275
click at [304, 180] on span "Ajouter un commentaire" at bounding box center [295, 181] width 50 height 7
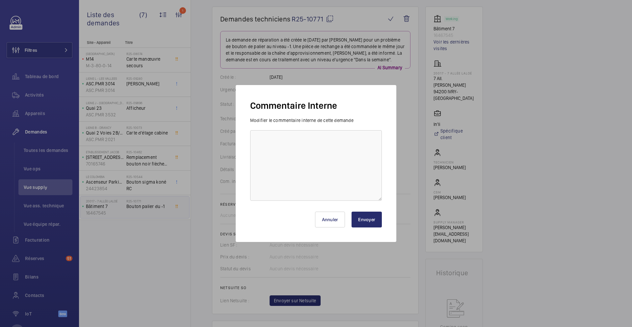
click at [294, 203] on div "Annuler Envoyer" at bounding box center [316, 217] width 132 height 32
click at [298, 184] on textarea at bounding box center [316, 165] width 132 height 70
type textarea "0"
type textarea "11/08 demande de devis envoyée à prokodis"
click at [374, 226] on button "Envoyer" at bounding box center [367, 219] width 30 height 16
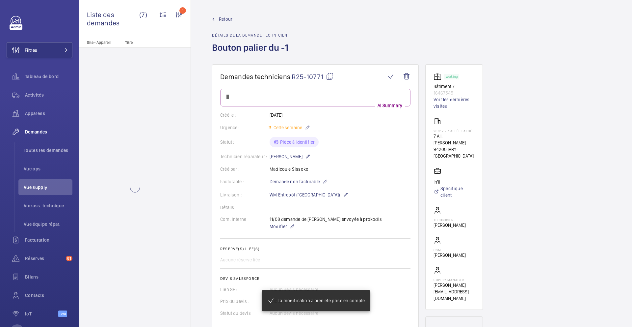
drag, startPoint x: 374, startPoint y: 226, endPoint x: 256, endPoint y: 215, distance: 118.4
click at [258, 216] on wm-front-async-data-loader "Retour Détails de la demande technicien Bouton palier du -1 Demandes technicien…" at bounding box center [411, 163] width 441 height 327
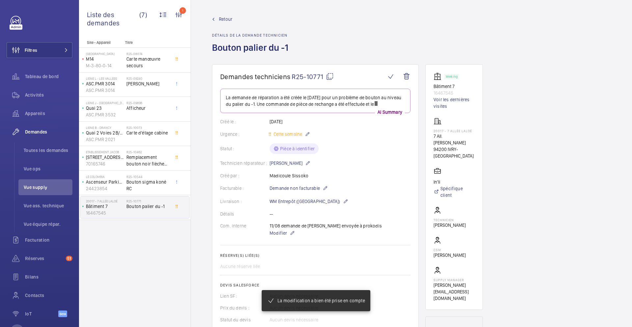
click at [189, 228] on div "Site - Appareil Titre Paris Gare de Lyon M14 M-3-80-0-14 R25-08074 Carte manœuv…" at bounding box center [135, 183] width 112 height 286
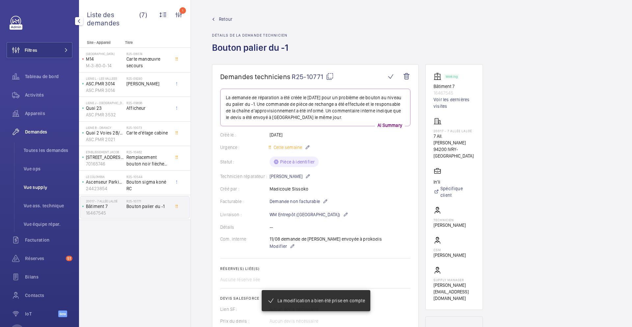
click at [56, 184] on span "Vue supply" at bounding box center [48, 187] width 49 height 7
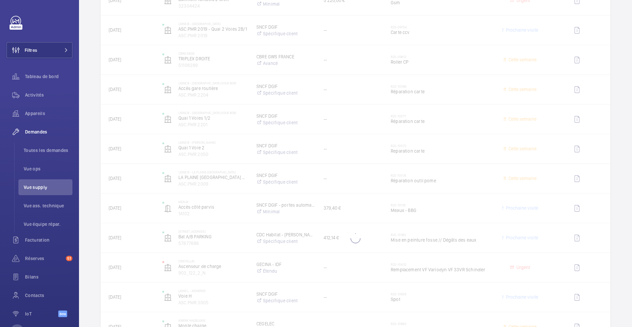
scroll to position [1015, 0]
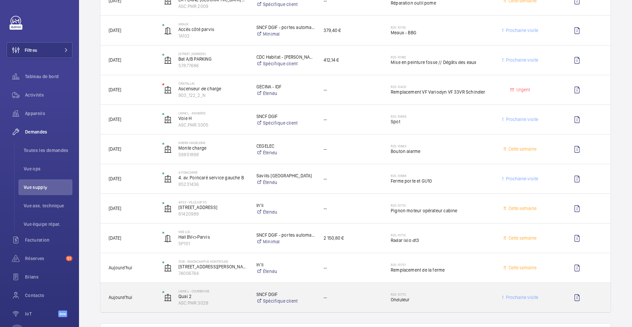
scroll to position [1199, 0]
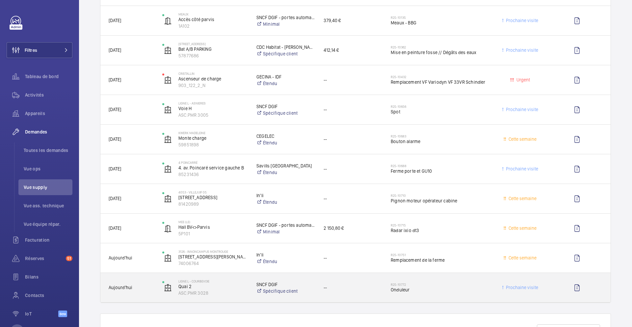
click at [370, 297] on div "--" at bounding box center [349, 287] width 67 height 21
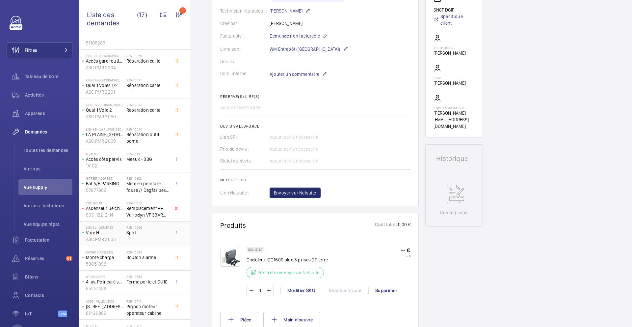
scroll to position [138, 0]
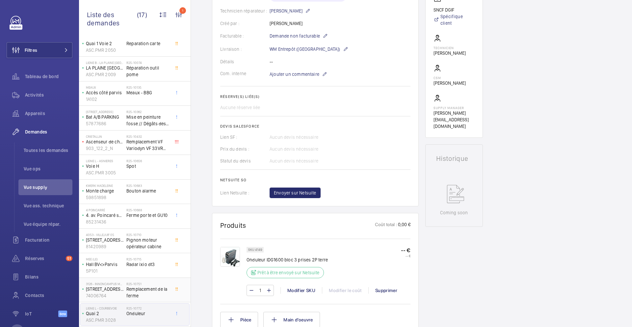
click at [161, 292] on span "Remplacement de la ferme" at bounding box center [147, 291] width 43 height 13
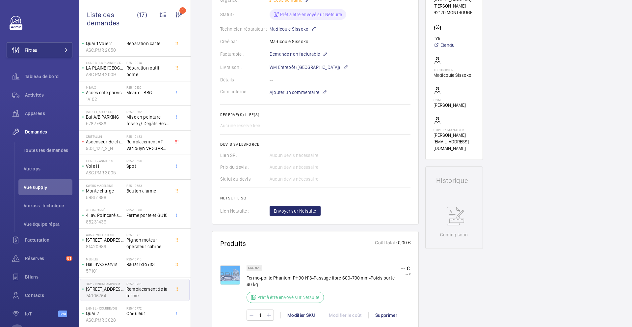
scroll to position [205, 0]
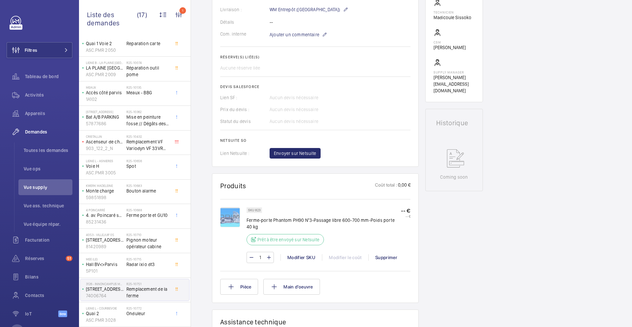
click at [267, 219] on p "Ferme-porte Phantom PH90 N°3-Passage libre 600-700 mm-Poids porte 40 kg" at bounding box center [324, 223] width 154 height 13
copy div "Ferme-porte Phantom PH90 N°3-Passage libre 600-700 mm-Poids porte 40 kg"
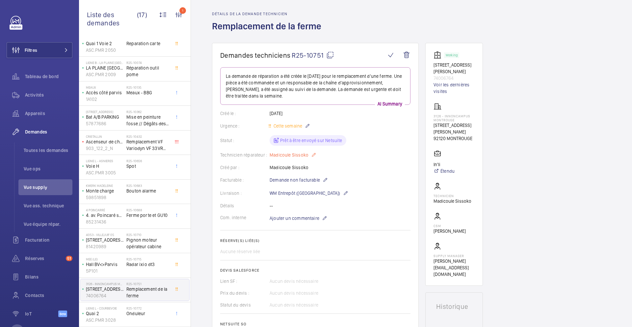
scroll to position [20, 0]
click at [149, 258] on h2 "R25-10715" at bounding box center [147, 259] width 43 height 4
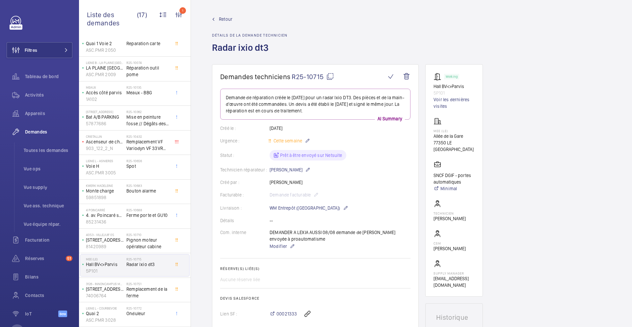
click at [328, 77] on mat-icon at bounding box center [330, 76] width 8 height 8
click at [167, 239] on span "Pignon moteur opérateur cabine" at bounding box center [147, 242] width 43 height 13
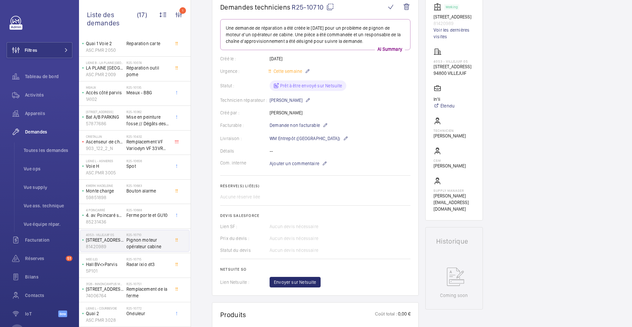
scroll to position [61, 0]
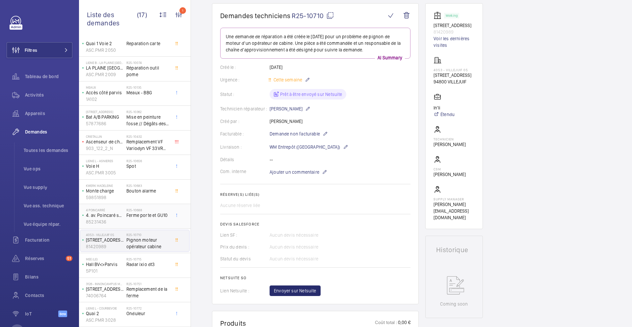
click at [144, 220] on div "R25-10688 Ferme porte et GU10" at bounding box center [147, 217] width 43 height 19
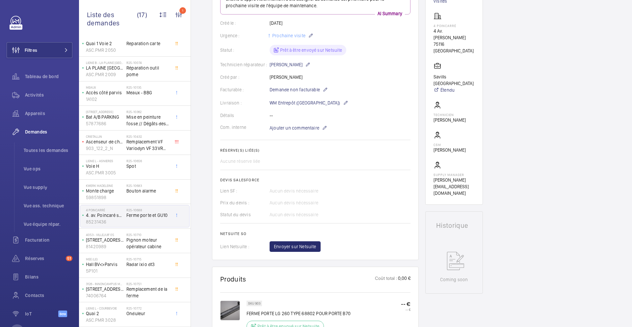
scroll to position [110, 0]
click at [165, 185] on h2 "R25-10683" at bounding box center [147, 185] width 43 height 4
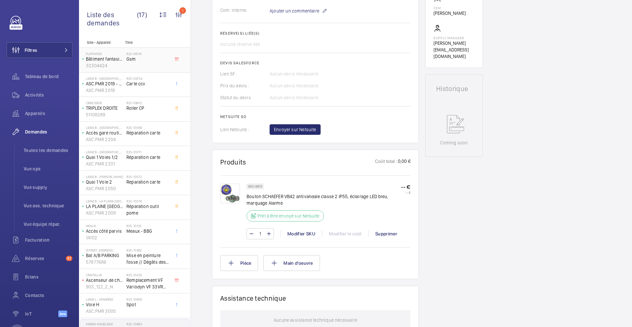
click at [151, 57] on span "Gsm" at bounding box center [147, 59] width 43 height 7
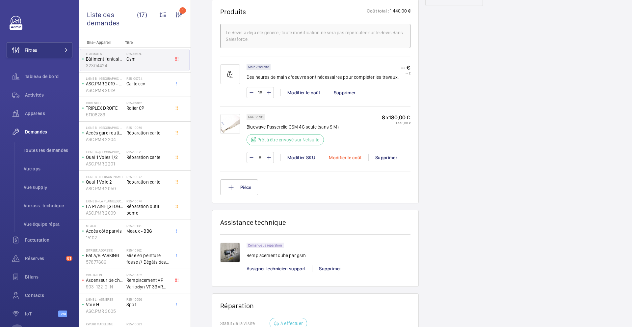
scroll to position [387, 0]
click at [230, 252] on img at bounding box center [230, 252] width 20 height 20
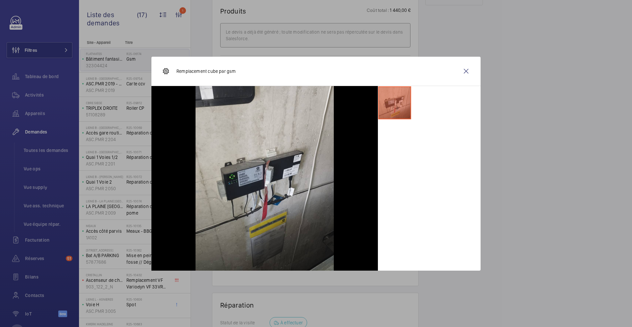
click at [512, 192] on div at bounding box center [316, 163] width 632 height 327
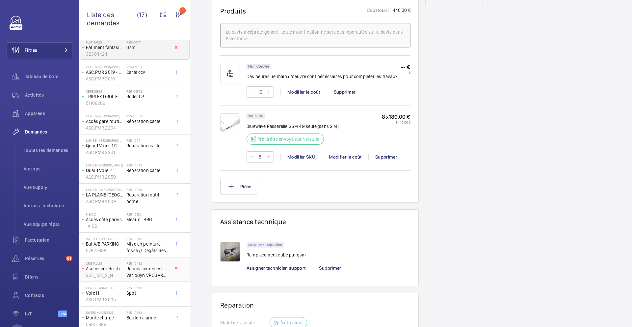
scroll to position [0, 0]
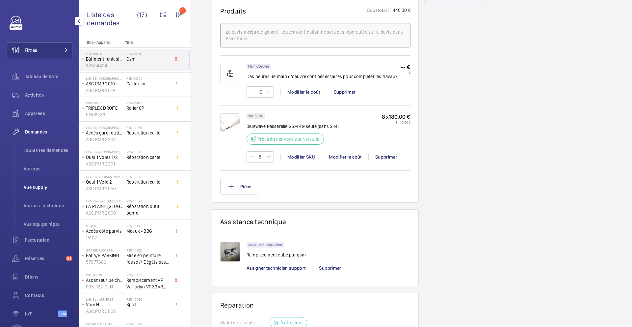
click at [44, 186] on span "Vue supply" at bounding box center [48, 187] width 49 height 7
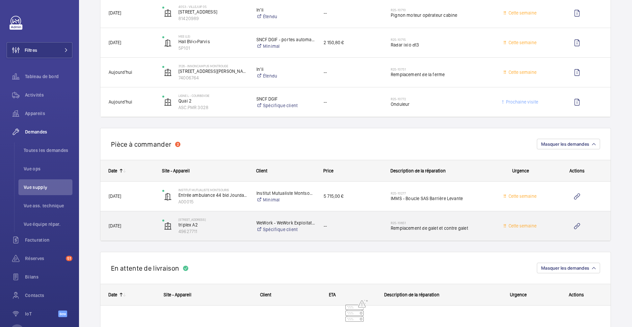
scroll to position [1385, 0]
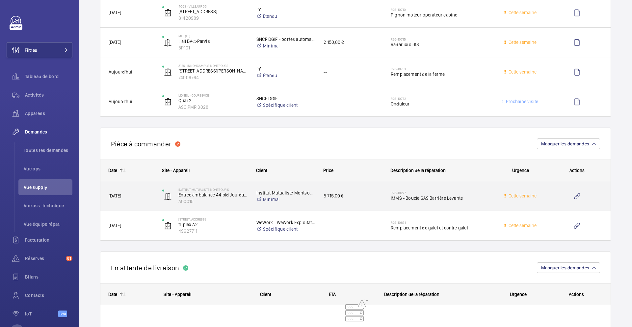
click at [376, 207] on div "5 715,00 €" at bounding box center [348, 195] width 67 height 29
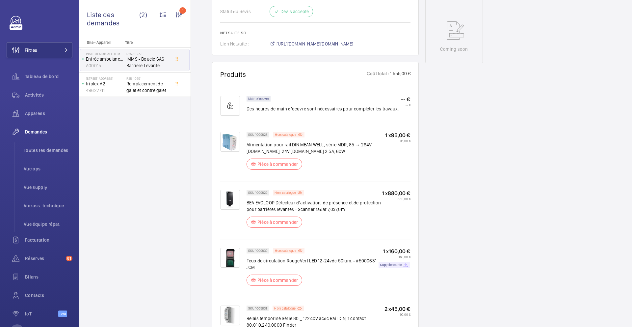
scroll to position [343, 0]
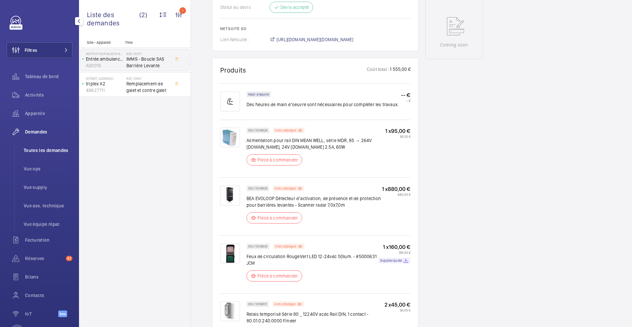
click at [44, 149] on span "Toutes les demandes" at bounding box center [48, 150] width 49 height 7
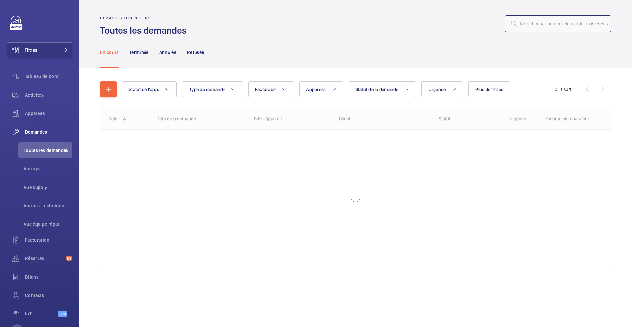
click at [548, 19] on input "text" at bounding box center [558, 23] width 106 height 16
paste input "R25-10135"
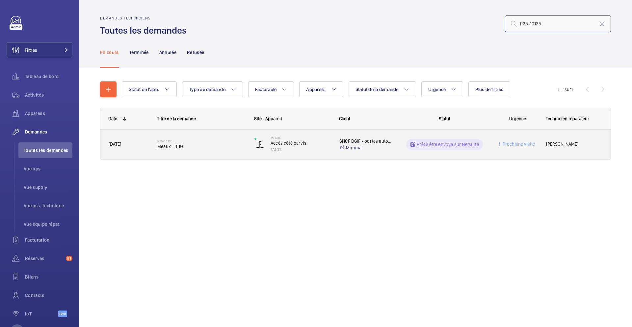
type input "R25-10135"
click at [227, 153] on div "R25-10135 Meaux - BBG" at bounding box center [201, 144] width 89 height 19
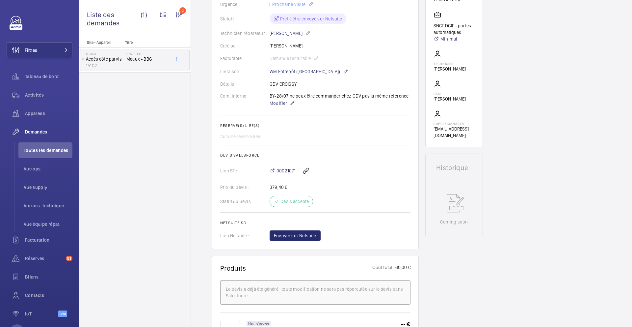
scroll to position [142, 0]
click at [288, 238] on span "Envoyer sur Netsuite" at bounding box center [295, 236] width 42 height 7
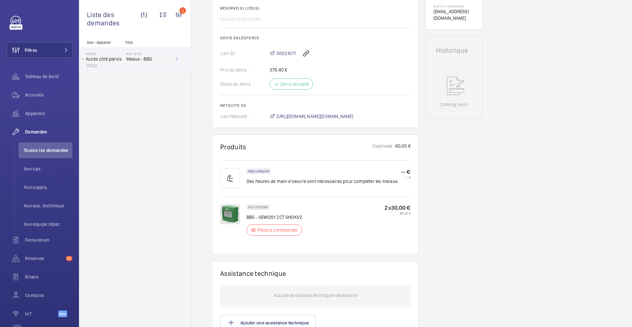
scroll to position [261, 0]
click at [304, 118] on span "https://6461500.app.netsuite.com/app/accounting/transactions/salesord.nl?id=289…" at bounding box center [315, 115] width 77 height 7
click at [264, 213] on p "BBG - SEWOSY 2CT SHOKV2" at bounding box center [277, 215] width 60 height 7
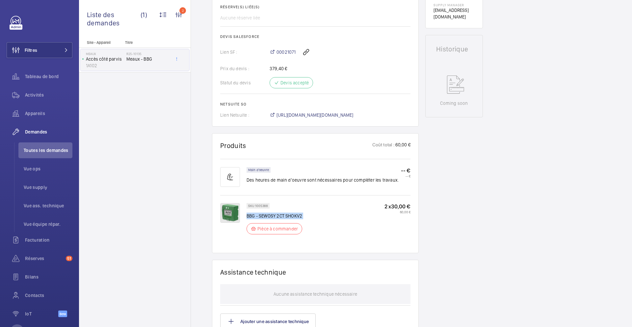
copy div "BBG - SEWOSY 2CT SHOKV2"
click at [47, 190] on li "Vue supply" at bounding box center [45, 187] width 54 height 16
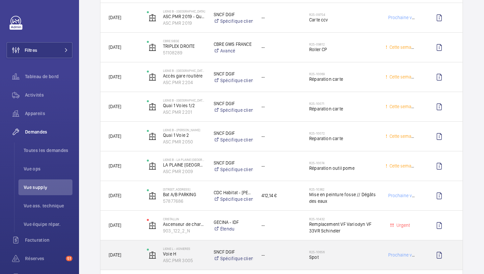
scroll to position [1051, 0]
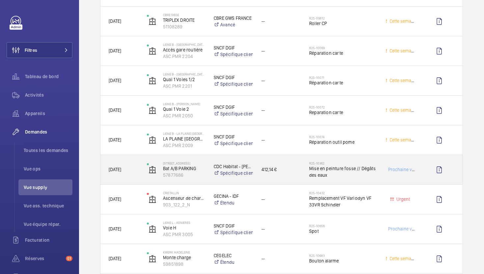
click at [295, 180] on div "412,14 €" at bounding box center [277, 169] width 48 height 29
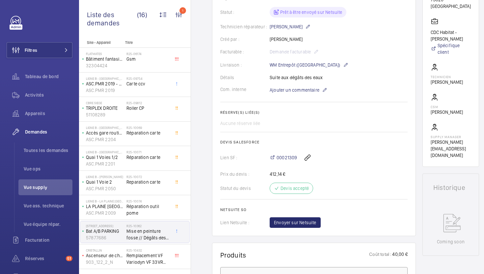
scroll to position [141, 0]
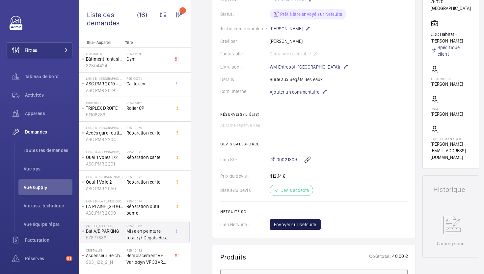
click at [312, 227] on span "Envoyer sur Netsuite" at bounding box center [295, 224] width 42 height 7
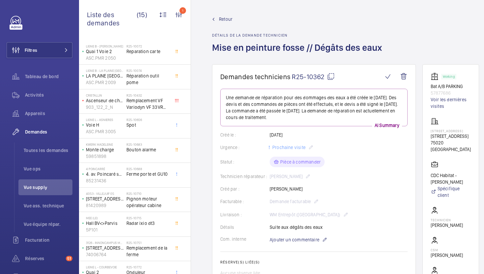
scroll to position [142, 0]
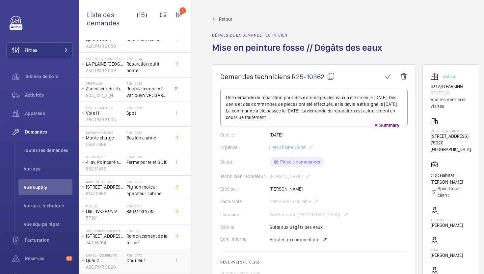
click at [162, 262] on span "Onduleur" at bounding box center [147, 260] width 43 height 7
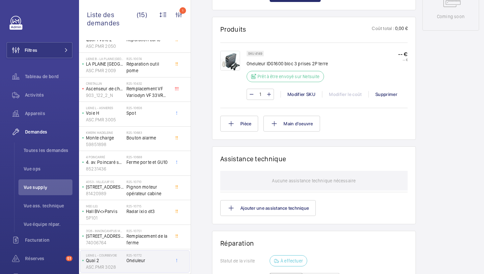
scroll to position [316, 0]
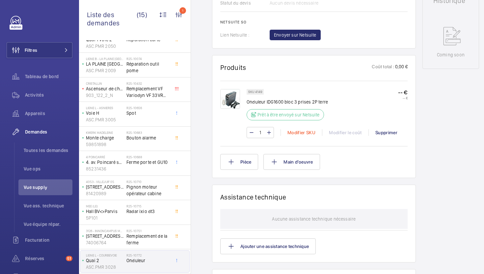
click at [301, 135] on div "Modifier SKU" at bounding box center [301, 132] width 41 height 7
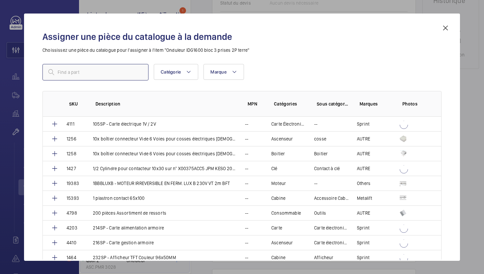
click at [132, 74] on input "text" at bounding box center [95, 72] width 106 height 16
type input "800v"
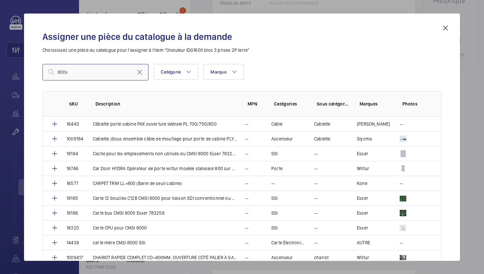
scroll to position [48, 0]
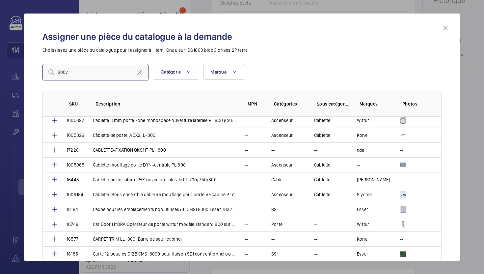
drag, startPoint x: 83, startPoint y: 73, endPoint x: 12, endPoint y: 73, distance: 71.8
click at [13, 73] on div "Assigner une pièce du catalogue à la demande Choississez une pièce du catalogue…" at bounding box center [242, 137] width 484 height 274
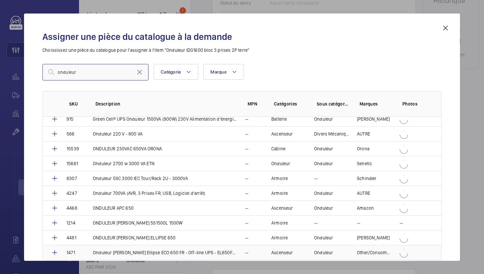
scroll to position [0, 0]
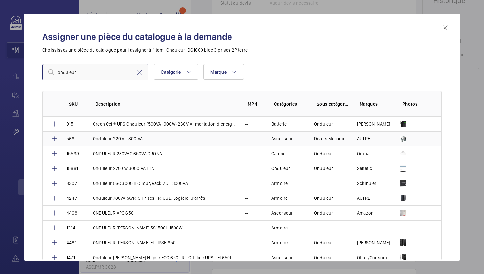
type input "onduleur"
click at [108, 141] on p "Onduleur 220 V - 800 VA" at bounding box center [118, 138] width 50 height 7
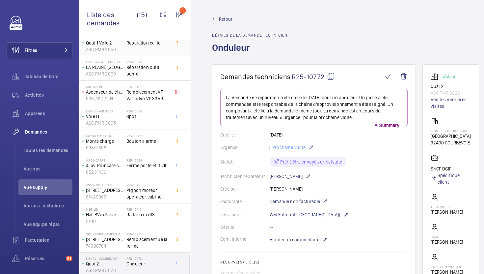
scroll to position [142, 0]
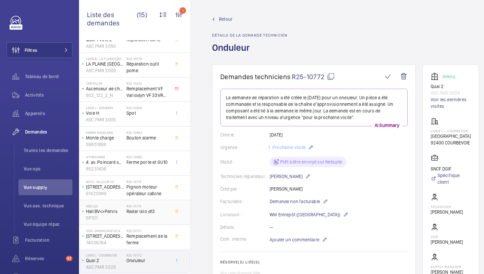
click at [156, 214] on span "Radar ixio dt3" at bounding box center [147, 211] width 43 height 7
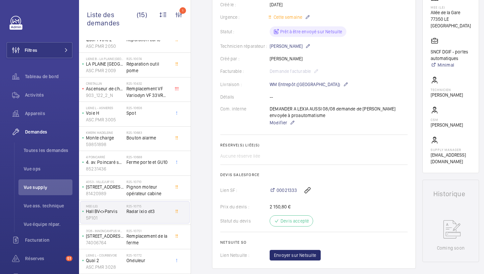
scroll to position [123, 0]
click at [314, 256] on span "Envoyer sur Netsuite" at bounding box center [295, 255] width 42 height 7
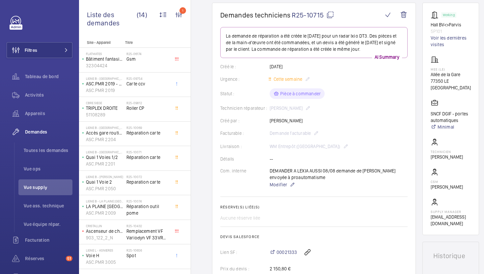
scroll to position [158, 0]
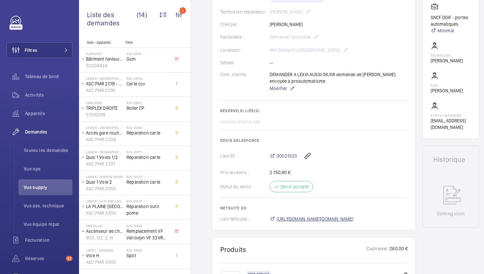
click at [315, 219] on span "https://6461500.app.netsuite.com/app/accounting/transactions/salesord.nl?id=289…" at bounding box center [315, 218] width 77 height 7
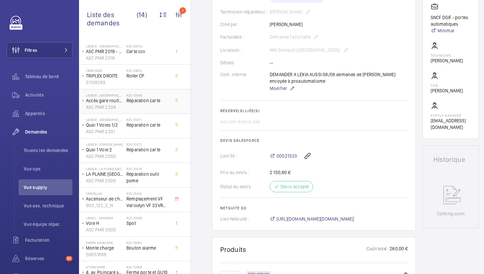
scroll to position [0, 0]
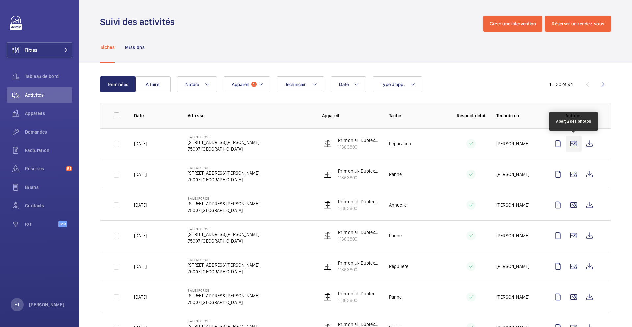
click at [571, 145] on wm-front-icon-button at bounding box center [574, 144] width 16 height 16
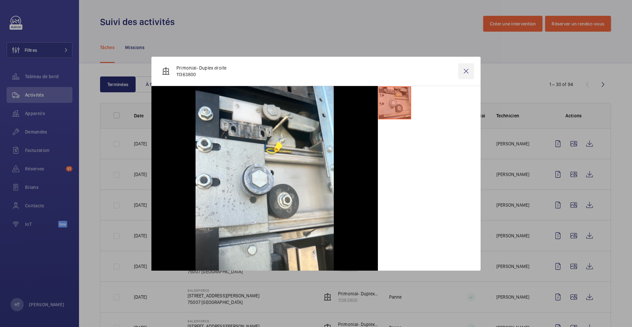
click at [466, 73] on wm-front-icon-button at bounding box center [466, 71] width 16 height 16
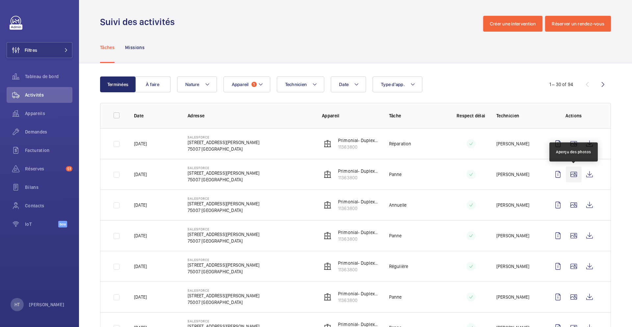
click at [575, 174] on wm-front-icon-button at bounding box center [574, 174] width 16 height 16
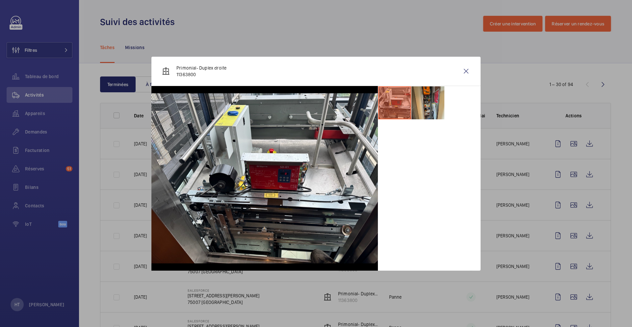
click at [442, 106] on li at bounding box center [428, 102] width 33 height 33
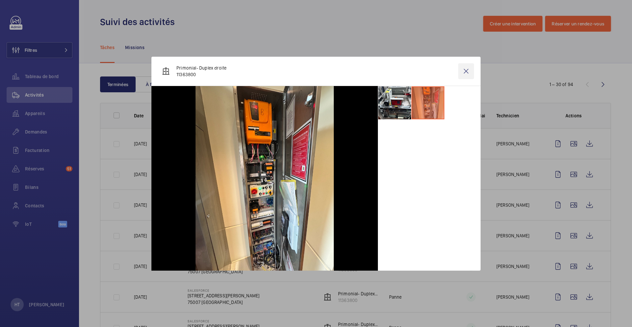
click at [462, 76] on wm-front-icon-button at bounding box center [466, 71] width 16 height 16
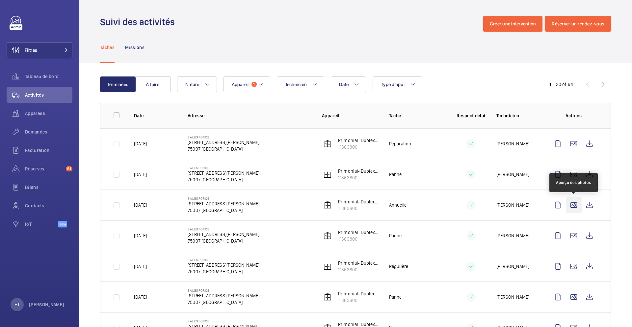
click at [571, 201] on wm-front-icon-button at bounding box center [574, 205] width 16 height 16
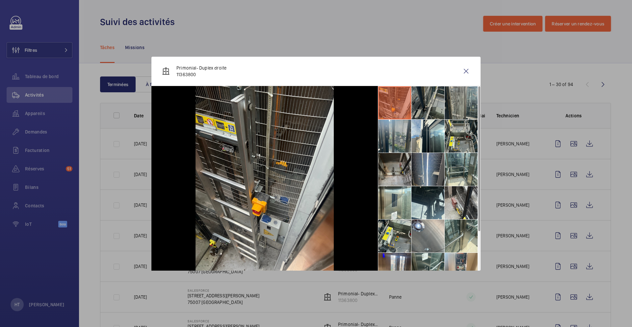
click at [440, 110] on li at bounding box center [428, 102] width 33 height 33
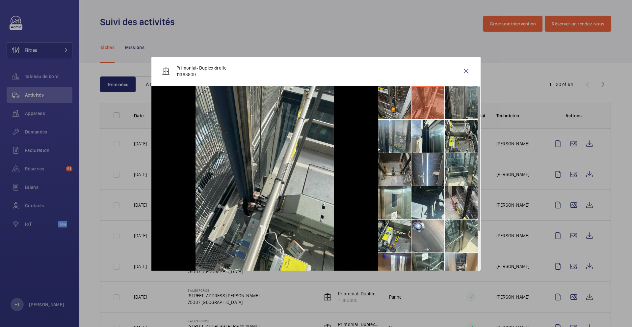
click at [474, 108] on li at bounding box center [461, 102] width 33 height 33
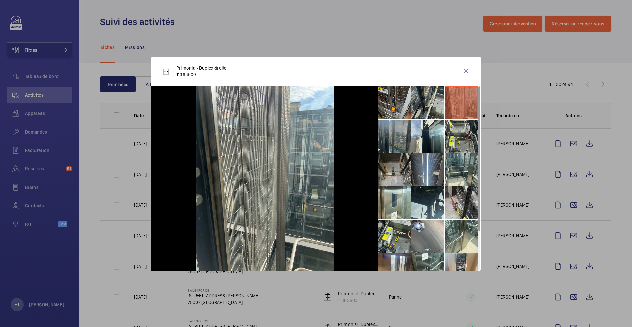
click at [396, 130] on li at bounding box center [394, 136] width 33 height 33
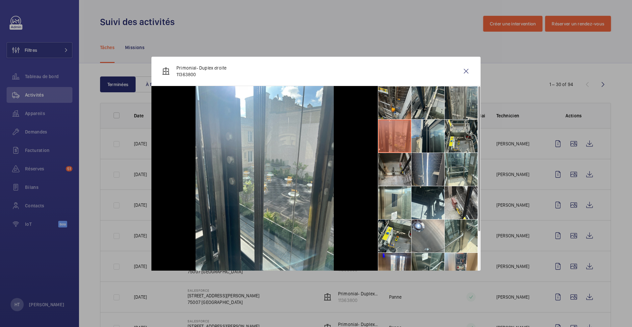
click at [438, 136] on li at bounding box center [428, 136] width 33 height 33
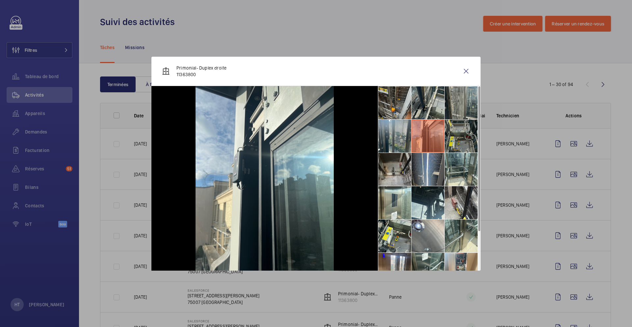
click at [472, 136] on li at bounding box center [461, 136] width 33 height 33
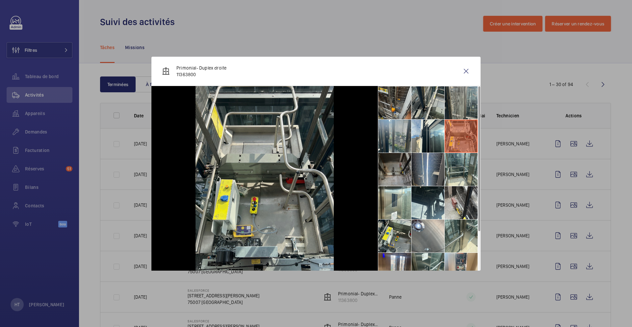
click at [398, 173] on li at bounding box center [394, 169] width 33 height 33
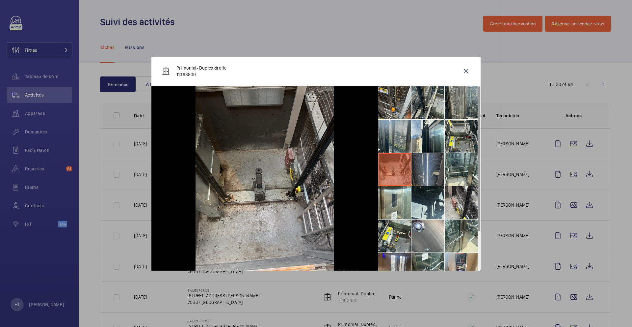
click at [431, 173] on li at bounding box center [428, 169] width 33 height 33
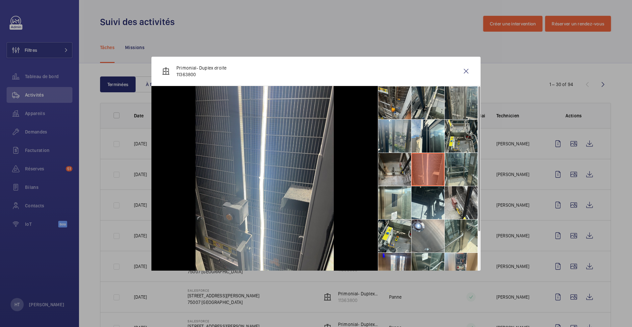
click at [460, 172] on li at bounding box center [461, 169] width 33 height 33
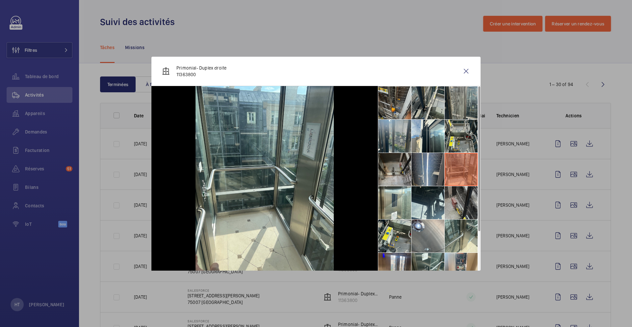
click at [456, 193] on li at bounding box center [461, 202] width 33 height 33
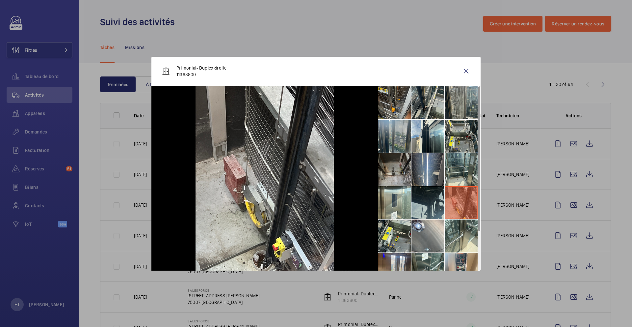
click at [418, 196] on li at bounding box center [428, 202] width 33 height 33
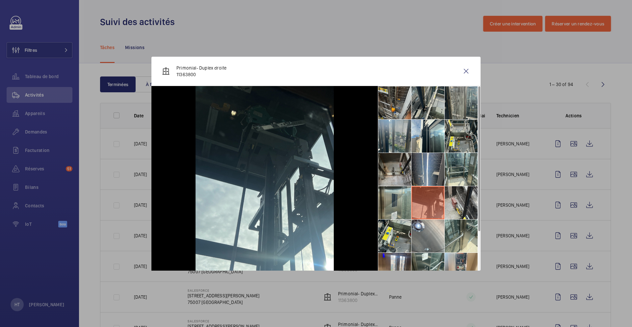
click at [400, 198] on li at bounding box center [394, 202] width 33 height 33
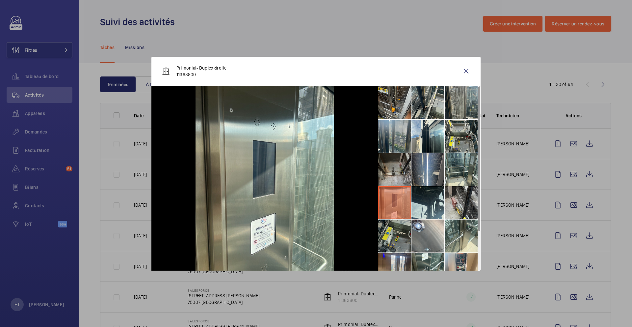
click at [401, 235] on li at bounding box center [394, 235] width 33 height 33
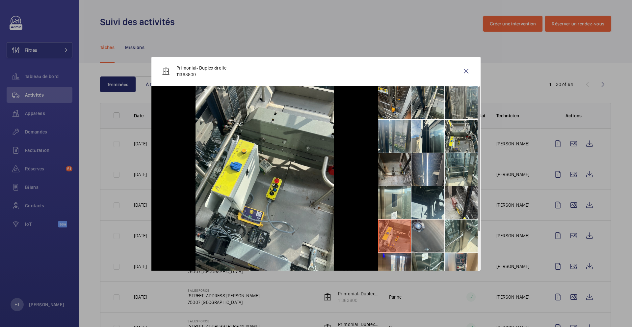
click at [424, 233] on li at bounding box center [428, 235] width 33 height 33
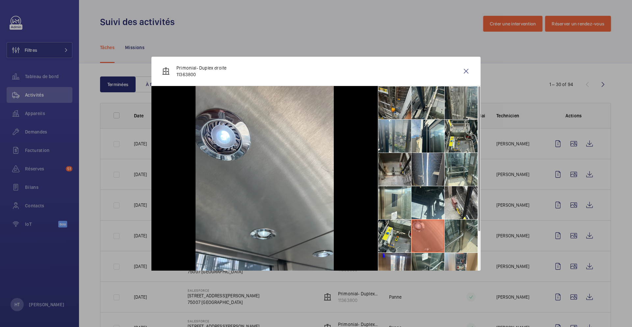
click at [457, 225] on li at bounding box center [461, 235] width 33 height 33
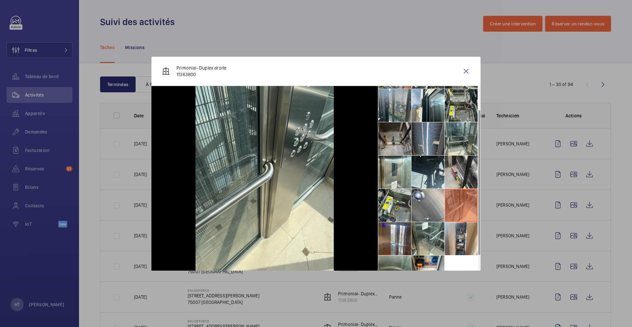
scroll to position [31, 0]
click at [460, 228] on li at bounding box center [461, 238] width 33 height 33
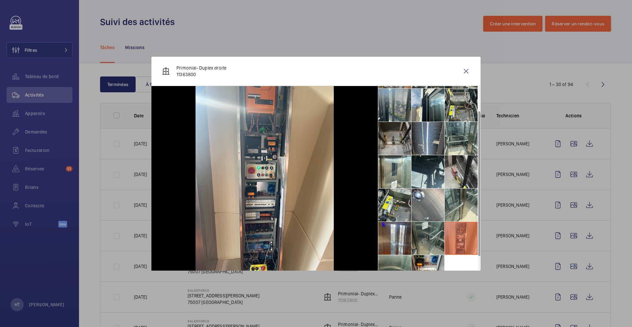
click at [434, 233] on li at bounding box center [428, 238] width 33 height 33
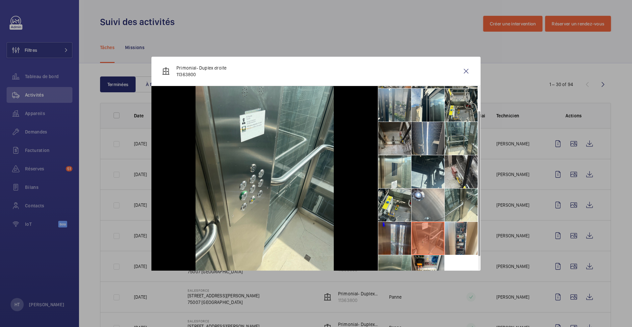
click at [394, 235] on li at bounding box center [394, 238] width 33 height 33
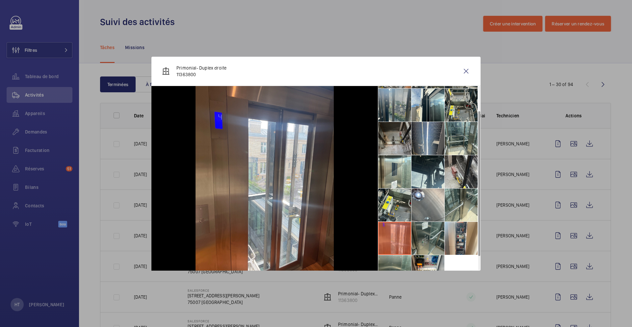
scroll to position [49, 0]
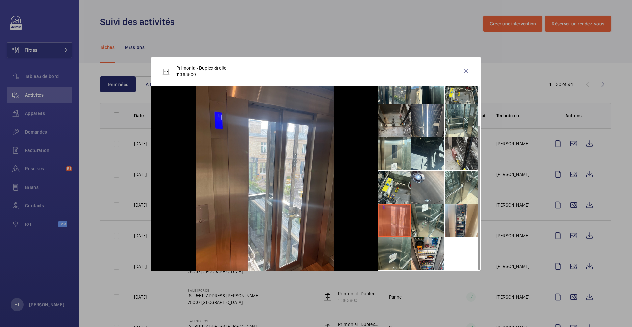
click at [393, 255] on li at bounding box center [394, 253] width 33 height 33
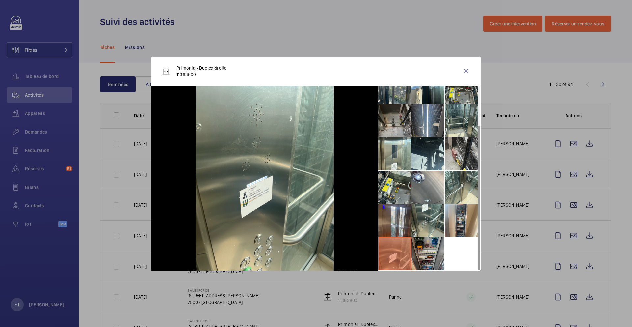
click at [419, 246] on li at bounding box center [428, 253] width 33 height 33
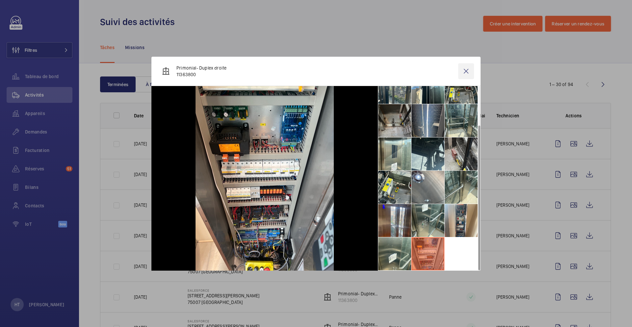
click at [464, 72] on wm-front-icon-button at bounding box center [466, 71] width 16 height 16
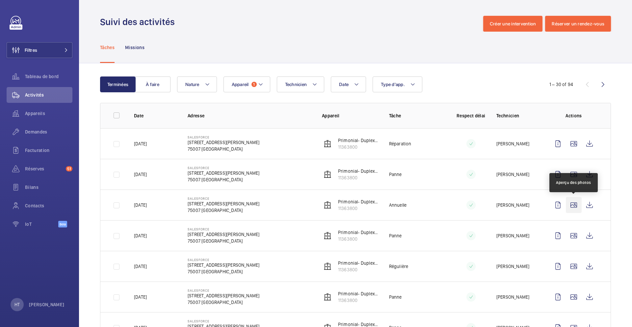
click at [577, 209] on wm-front-icon-button at bounding box center [574, 205] width 16 height 16
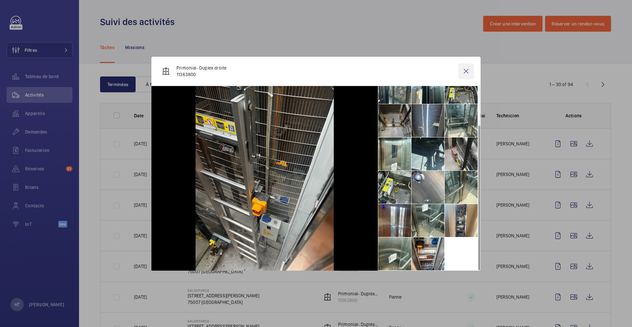
click at [467, 69] on wm-front-icon-button at bounding box center [466, 71] width 16 height 16
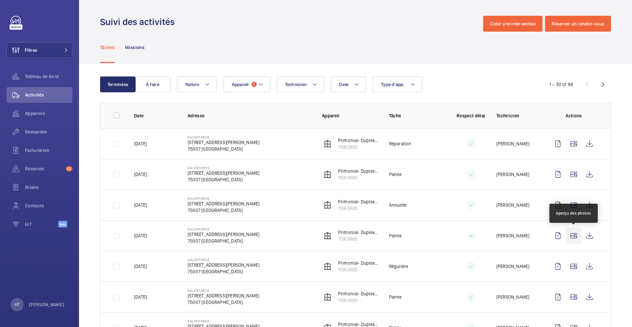
click at [574, 237] on wm-front-icon-button at bounding box center [574, 236] width 16 height 16
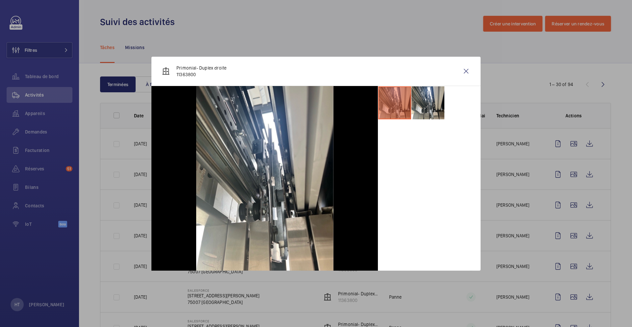
click at [431, 119] on ul at bounding box center [429, 103] width 103 height 34
click at [431, 99] on li at bounding box center [428, 102] width 33 height 33
click at [405, 103] on li at bounding box center [394, 102] width 33 height 33
click at [461, 70] on wm-front-icon-button at bounding box center [466, 71] width 16 height 16
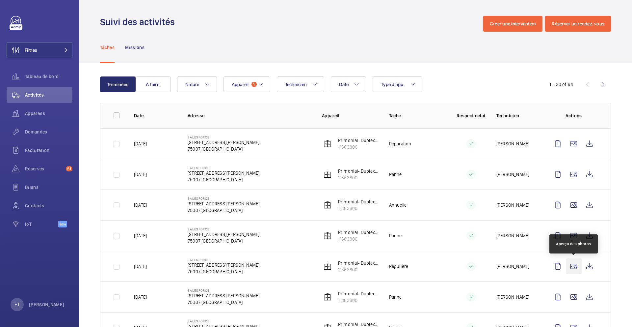
click at [575, 267] on wm-front-icon-button at bounding box center [574, 266] width 16 height 16
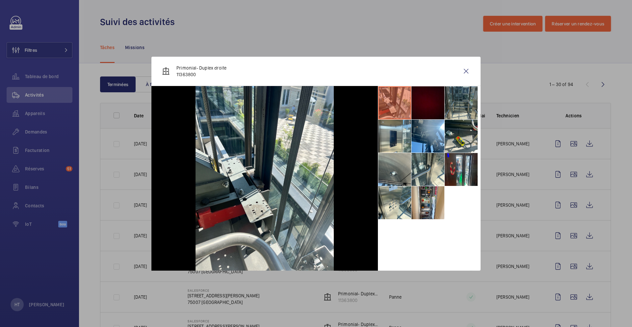
click at [464, 107] on li at bounding box center [461, 102] width 33 height 33
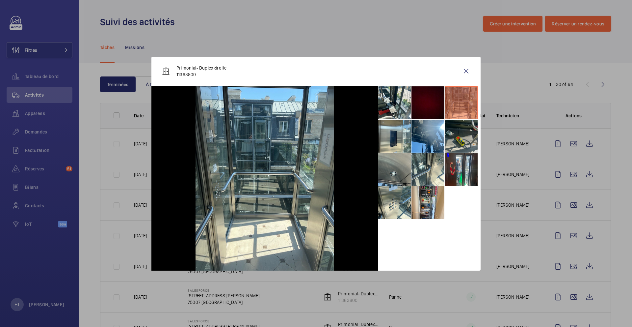
click at [454, 137] on li at bounding box center [461, 136] width 33 height 33
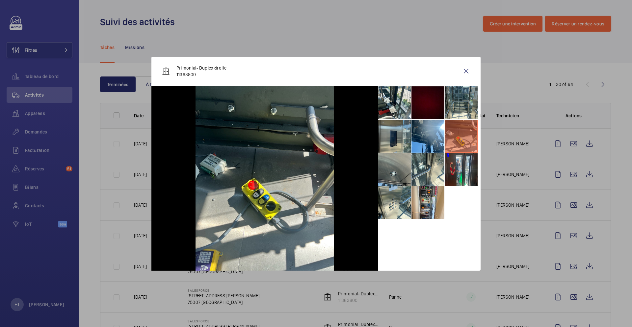
click at [400, 142] on li at bounding box center [394, 136] width 33 height 33
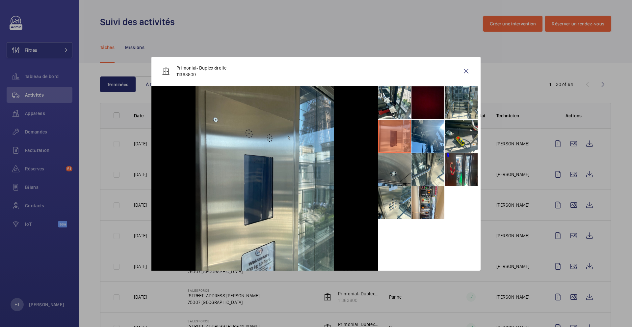
click at [395, 170] on li at bounding box center [394, 169] width 33 height 33
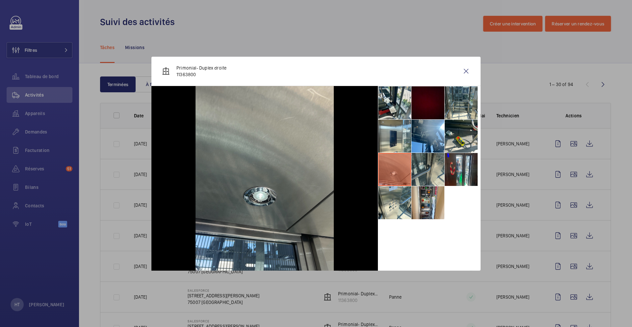
click at [432, 173] on li at bounding box center [428, 169] width 33 height 33
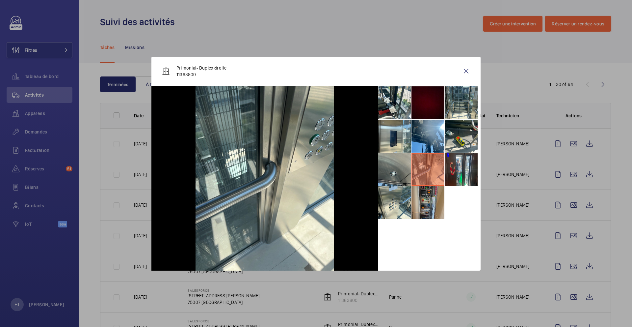
click at [422, 190] on li at bounding box center [428, 202] width 33 height 33
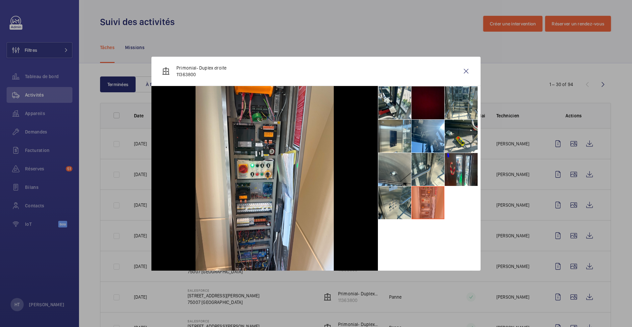
click at [396, 195] on li at bounding box center [394, 202] width 33 height 33
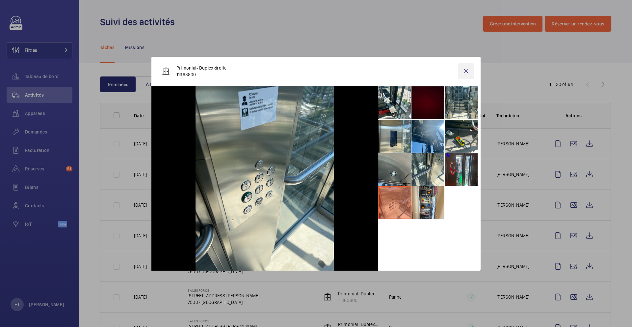
click at [464, 74] on wm-front-icon-button at bounding box center [466, 71] width 16 height 16
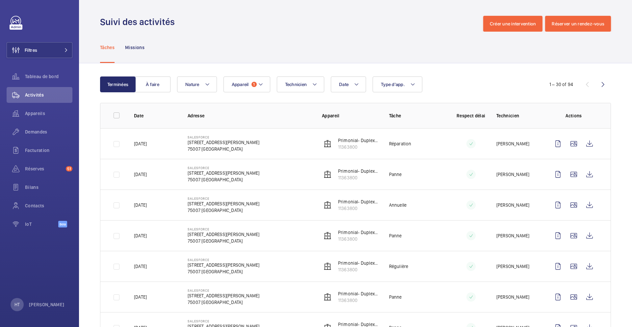
scroll to position [14, 0]
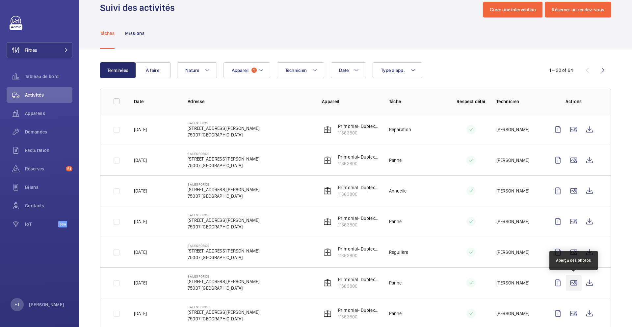
click at [576, 286] on wm-front-icon-button at bounding box center [574, 283] width 16 height 16
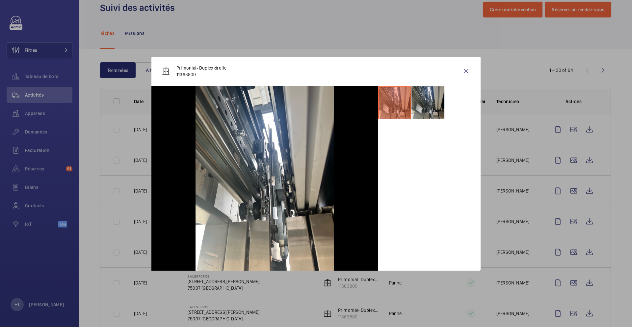
click at [414, 100] on li at bounding box center [428, 102] width 33 height 33
click at [463, 71] on wm-front-icon-button at bounding box center [466, 71] width 16 height 16
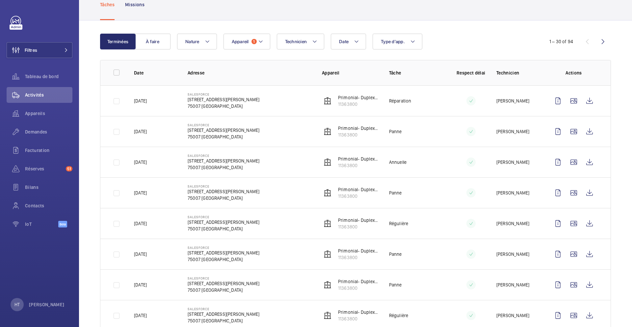
scroll to position [43, 0]
click at [575, 282] on wm-front-icon-button at bounding box center [574, 284] width 16 height 16
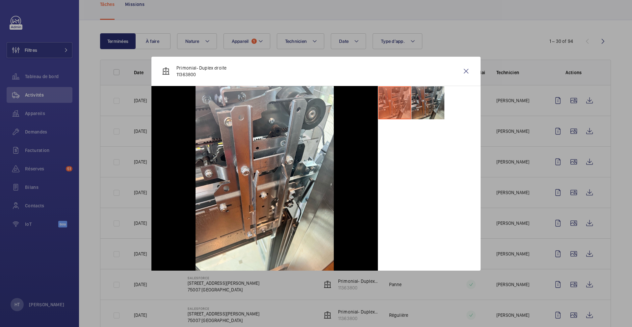
click at [434, 112] on li at bounding box center [428, 102] width 33 height 33
click at [398, 112] on li at bounding box center [394, 102] width 33 height 33
click at [469, 70] on wm-front-icon-button at bounding box center [466, 71] width 16 height 16
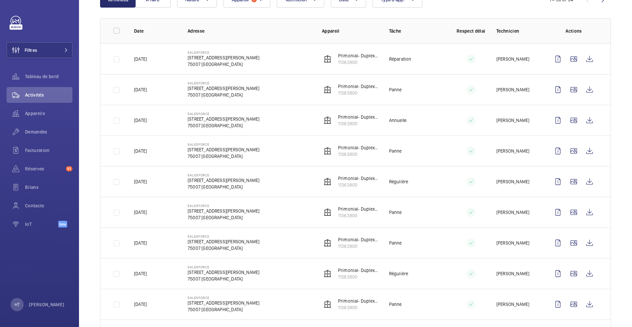
scroll to position [84, 0]
click at [575, 271] on wm-front-icon-button at bounding box center [574, 274] width 16 height 16
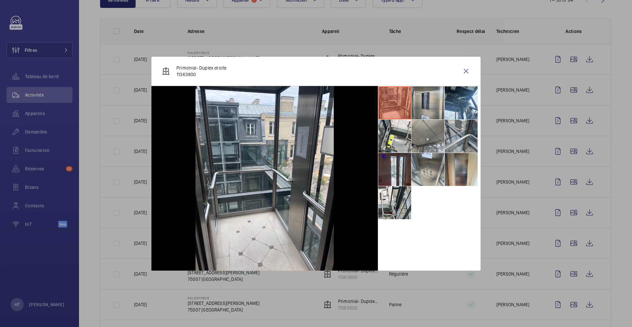
click at [429, 111] on li at bounding box center [428, 102] width 33 height 33
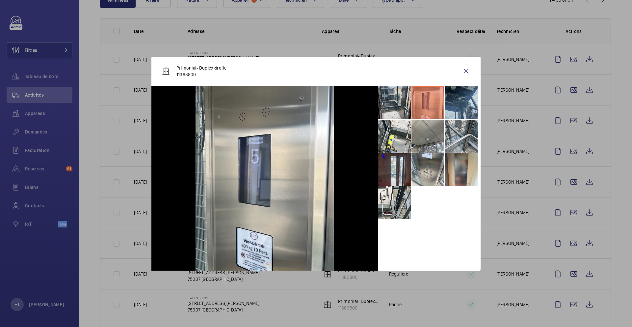
click at [451, 104] on li at bounding box center [461, 102] width 33 height 33
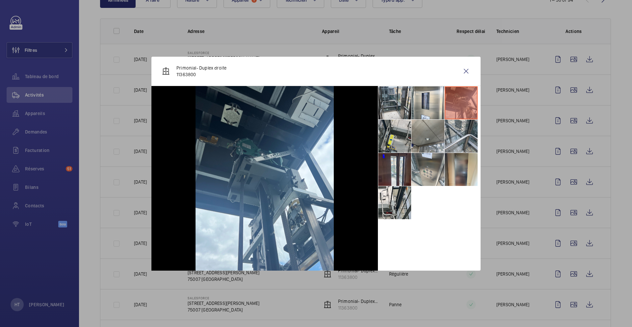
click at [401, 133] on li at bounding box center [394, 136] width 33 height 33
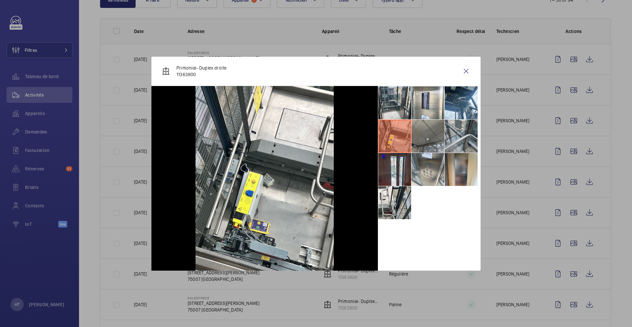
click at [442, 133] on li at bounding box center [428, 136] width 33 height 33
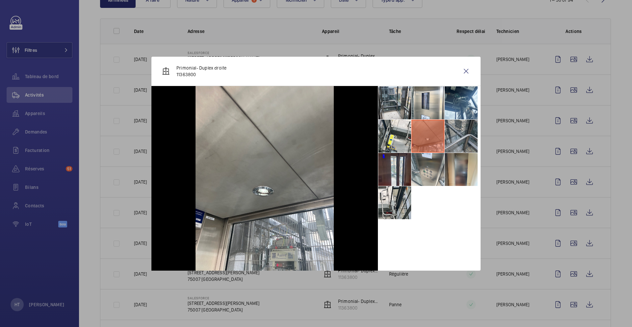
click at [471, 138] on li at bounding box center [461, 136] width 33 height 33
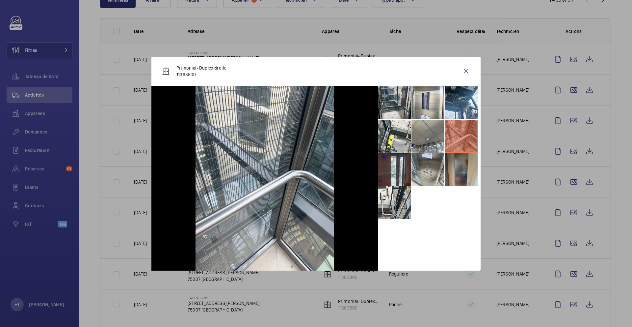
click at [459, 162] on li at bounding box center [461, 169] width 33 height 33
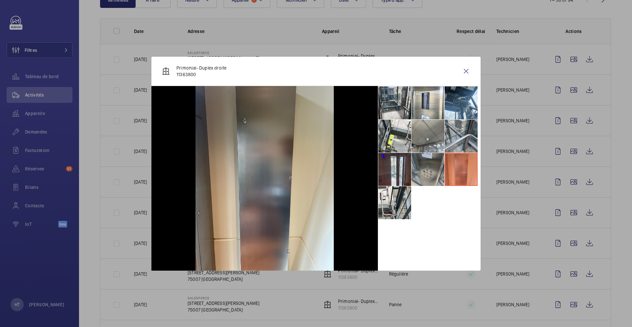
click at [427, 170] on li at bounding box center [428, 169] width 33 height 33
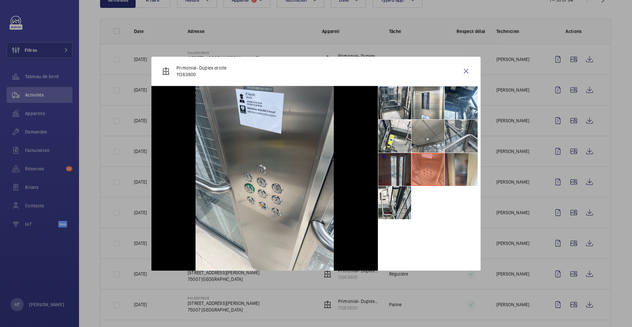
click at [396, 171] on li at bounding box center [394, 169] width 33 height 33
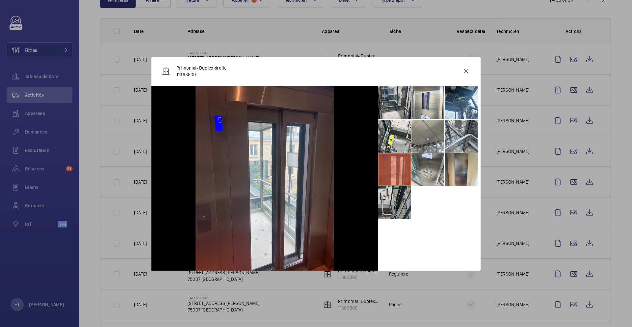
click at [387, 205] on li at bounding box center [394, 202] width 33 height 33
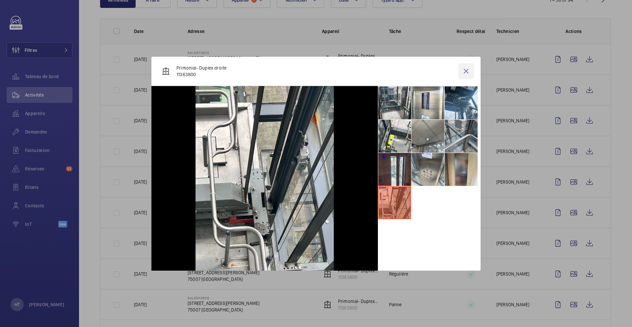
click at [464, 69] on wm-front-icon-button at bounding box center [466, 71] width 16 height 16
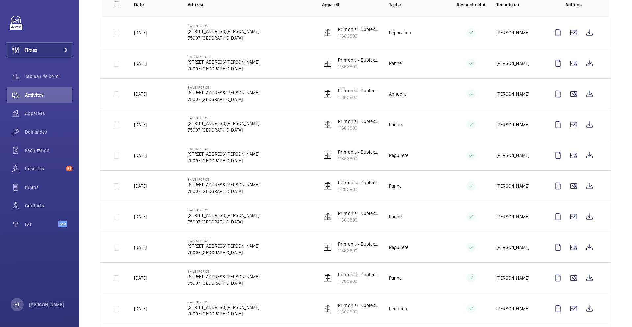
scroll to position [111, 0]
click at [576, 244] on wm-front-icon-button at bounding box center [574, 247] width 16 height 16
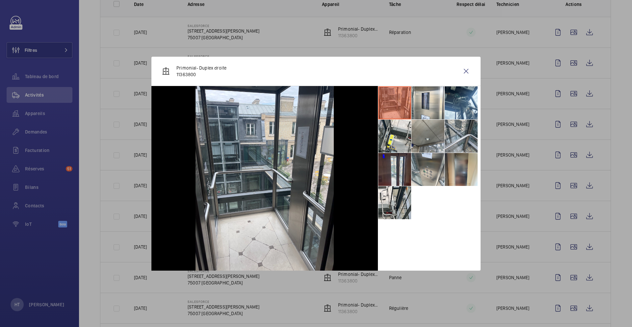
click at [532, 202] on div at bounding box center [316, 163] width 632 height 327
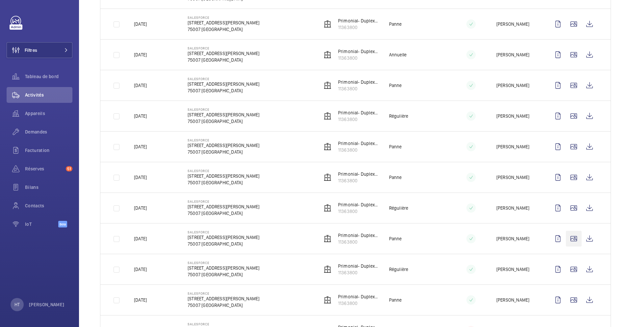
scroll to position [154, 0]
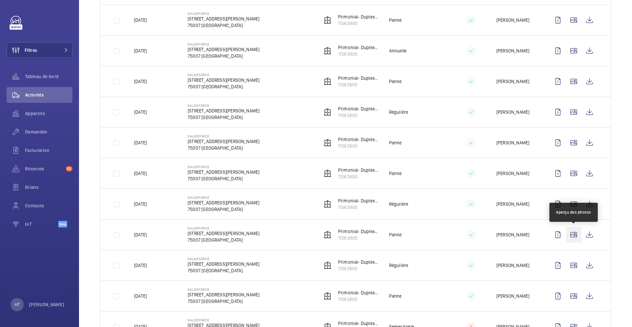
click at [570, 233] on wm-front-icon-button at bounding box center [574, 235] width 16 height 16
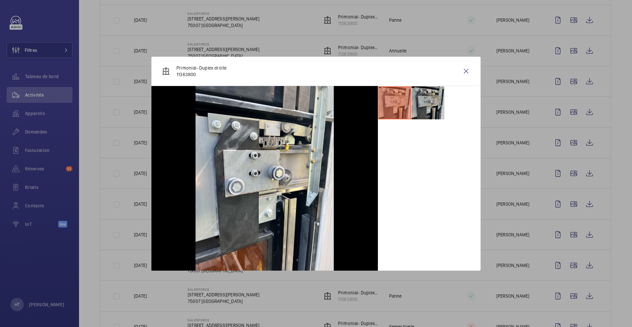
click at [433, 112] on li at bounding box center [428, 102] width 33 height 33
click at [402, 113] on li at bounding box center [394, 102] width 33 height 33
click at [464, 70] on wm-front-icon-button at bounding box center [466, 71] width 16 height 16
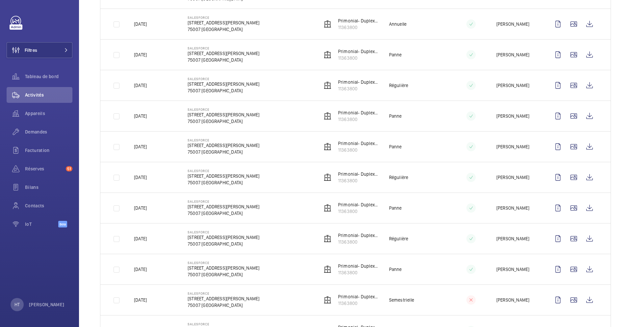
scroll to position [190, 0]
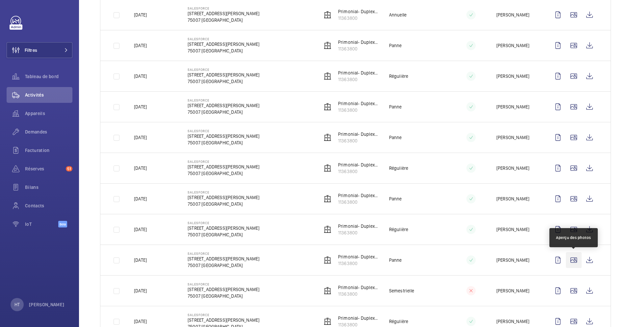
click at [573, 262] on wm-front-icon-button at bounding box center [574, 260] width 16 height 16
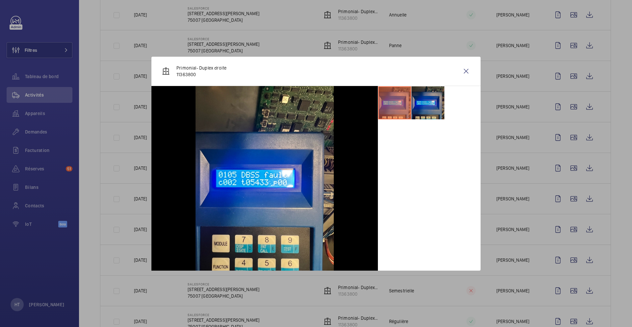
click at [434, 105] on li at bounding box center [428, 102] width 33 height 33
click at [465, 73] on wm-front-icon-button at bounding box center [466, 71] width 16 height 16
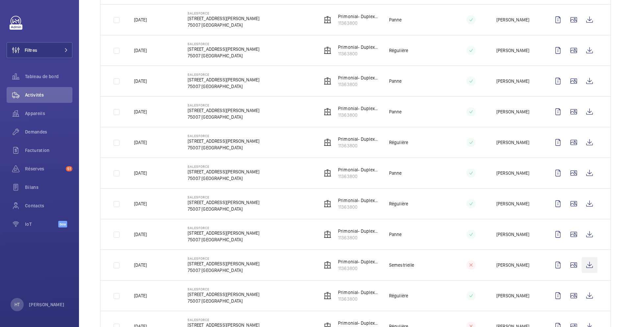
scroll to position [217, 0]
click at [567, 262] on wm-front-icon-button at bounding box center [574, 264] width 16 height 16
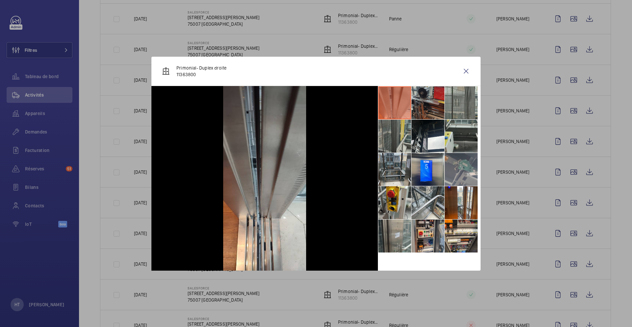
click at [433, 111] on li at bounding box center [428, 102] width 33 height 33
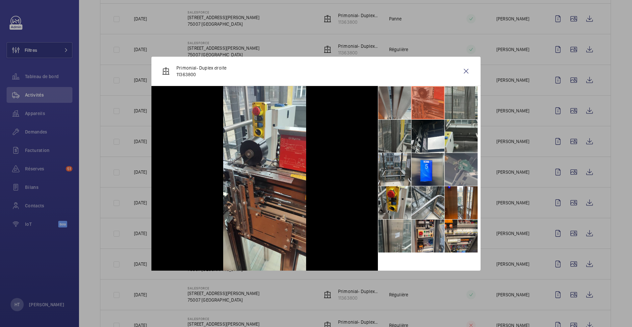
click at [404, 141] on li at bounding box center [394, 136] width 33 height 33
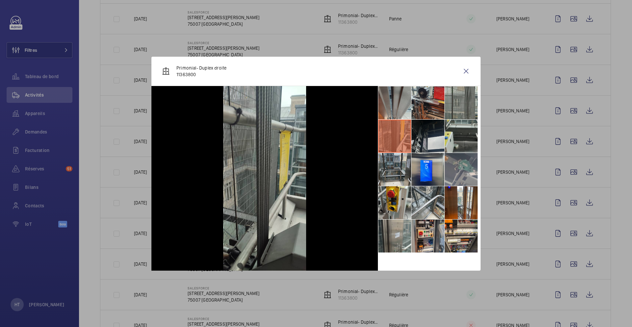
click at [417, 151] on li at bounding box center [428, 136] width 33 height 33
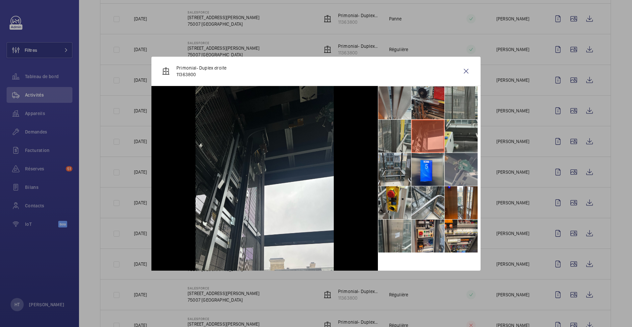
click at [434, 111] on li at bounding box center [428, 102] width 33 height 33
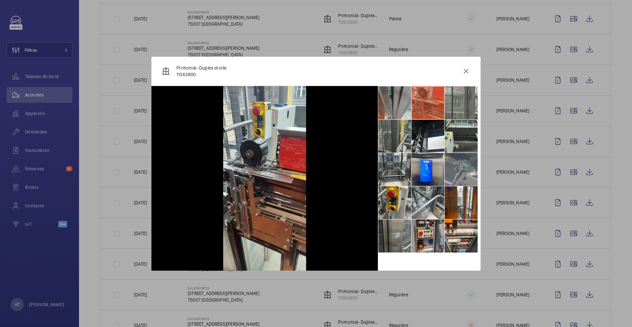
click at [406, 235] on li at bounding box center [394, 235] width 33 height 33
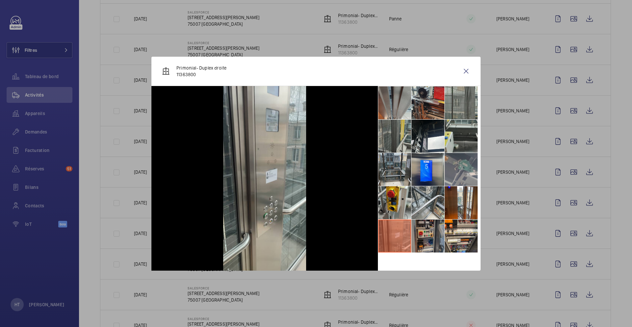
click at [419, 230] on li at bounding box center [428, 235] width 33 height 33
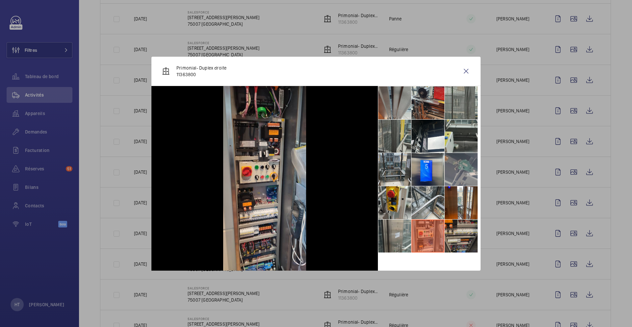
click at [454, 230] on li at bounding box center [461, 235] width 33 height 33
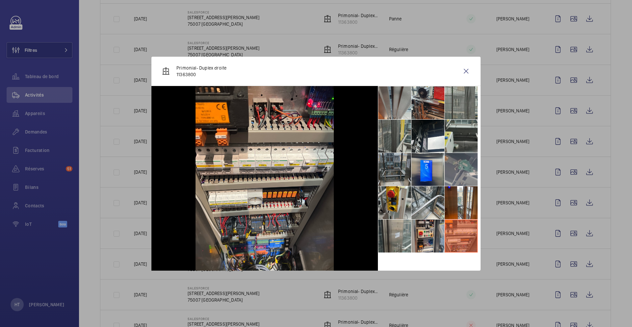
click at [389, 166] on li at bounding box center [394, 169] width 33 height 33
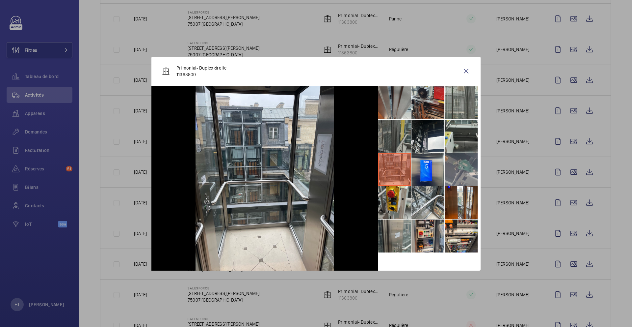
click at [396, 138] on li at bounding box center [394, 136] width 33 height 33
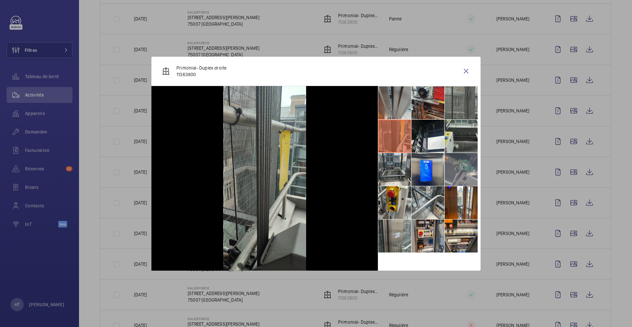
click at [446, 111] on li at bounding box center [461, 102] width 33 height 33
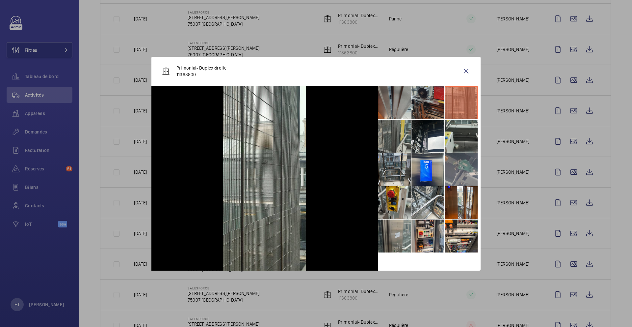
click at [439, 109] on li at bounding box center [428, 102] width 33 height 33
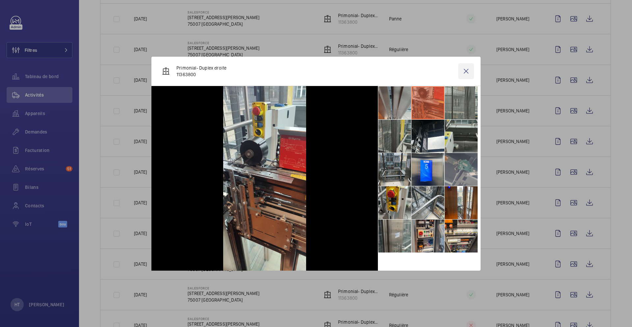
click at [468, 72] on wm-front-icon-button at bounding box center [466, 71] width 16 height 16
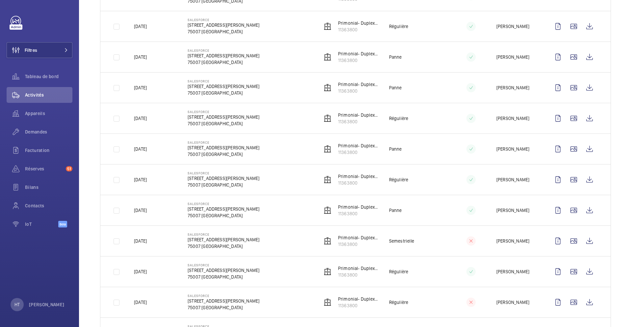
scroll to position [241, 0]
click at [567, 263] on wm-front-icon-button at bounding box center [574, 270] width 16 height 16
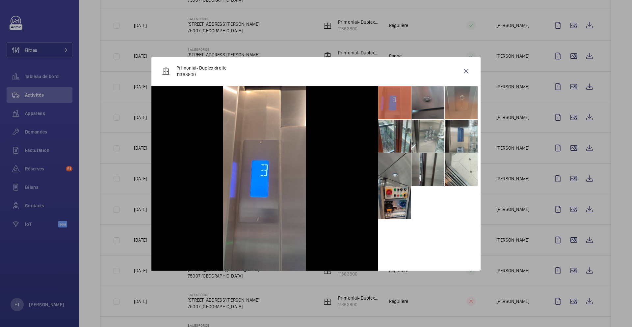
click at [400, 190] on li at bounding box center [394, 202] width 33 height 33
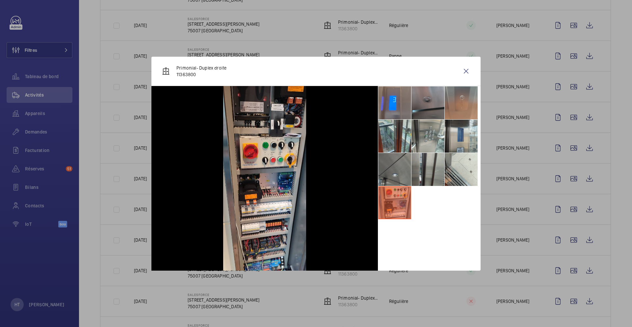
click at [401, 167] on li at bounding box center [394, 169] width 33 height 33
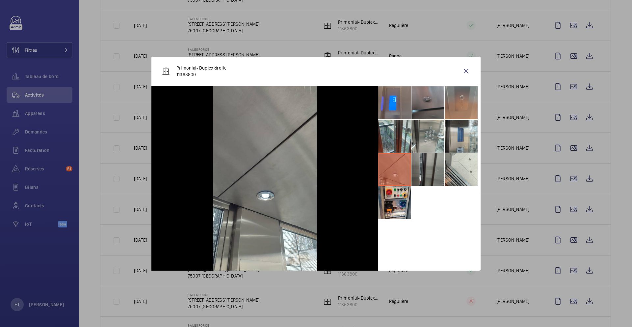
click at [444, 163] on li at bounding box center [428, 169] width 33 height 33
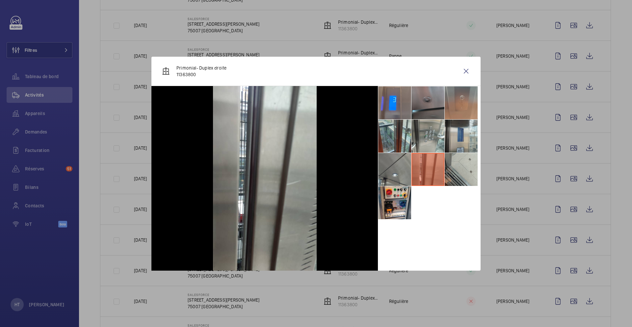
click at [465, 163] on li at bounding box center [461, 169] width 33 height 33
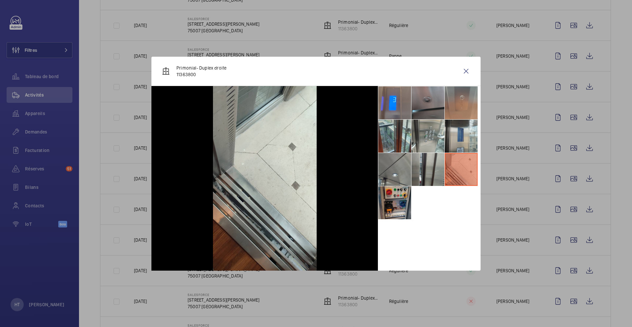
click at [403, 191] on li at bounding box center [394, 202] width 33 height 33
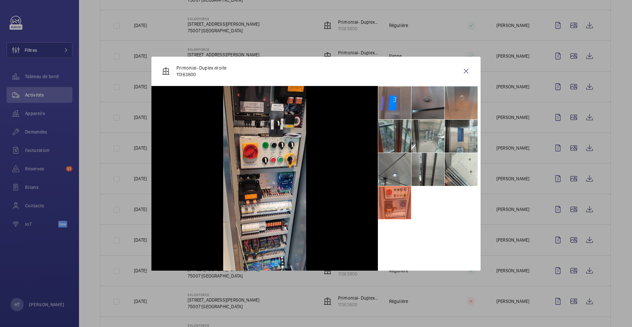
click at [402, 125] on li at bounding box center [394, 136] width 33 height 33
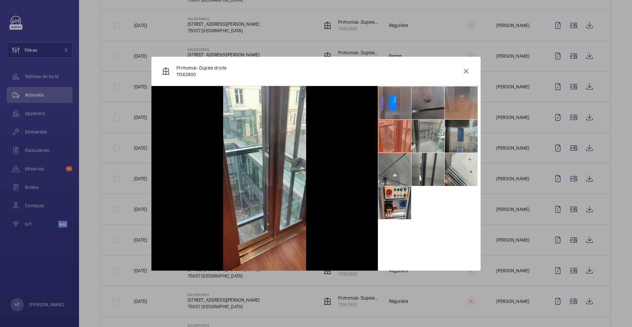
click at [460, 139] on li at bounding box center [461, 136] width 33 height 33
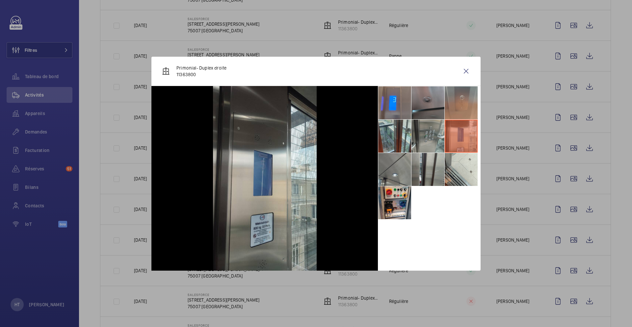
click at [433, 139] on li at bounding box center [428, 136] width 33 height 33
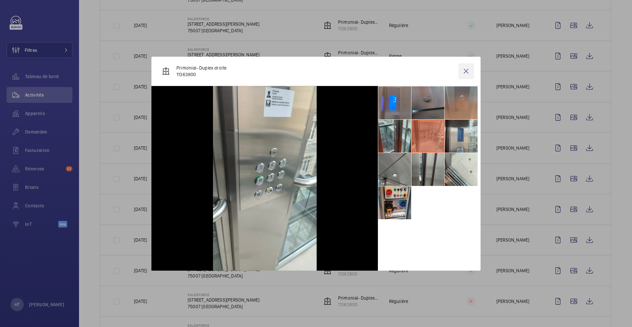
click at [465, 72] on wm-front-icon-button at bounding box center [466, 71] width 16 height 16
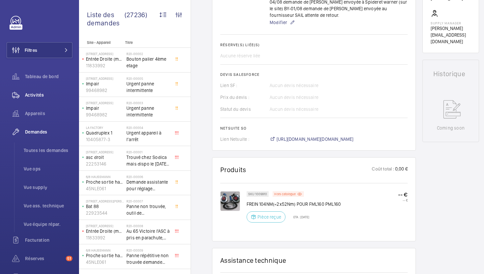
scroll to position [243, 0]
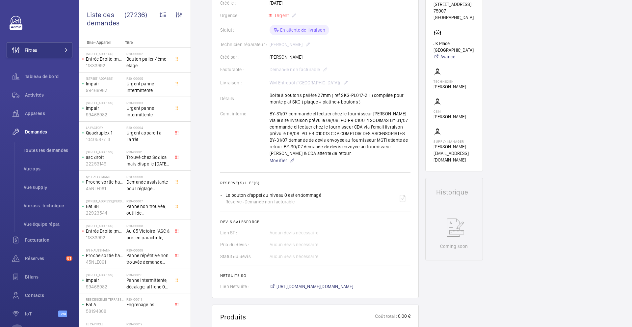
scroll to position [148, 0]
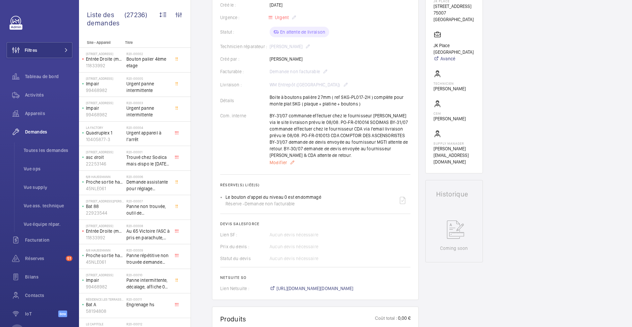
click at [284, 159] on span "Modifier" at bounding box center [278, 162] width 17 height 7
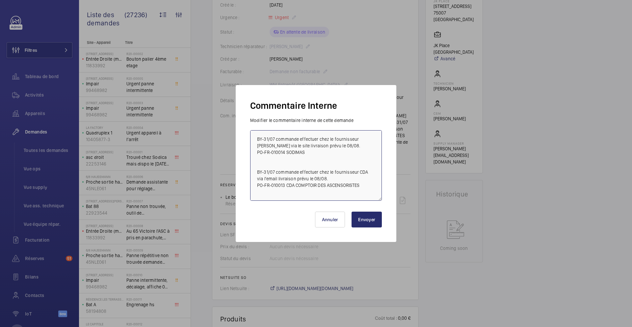
click at [255, 138] on textarea "BY-31/07 commande effectuer chez le fournisseur [PERSON_NAME] via le site livra…" at bounding box center [316, 165] width 132 height 70
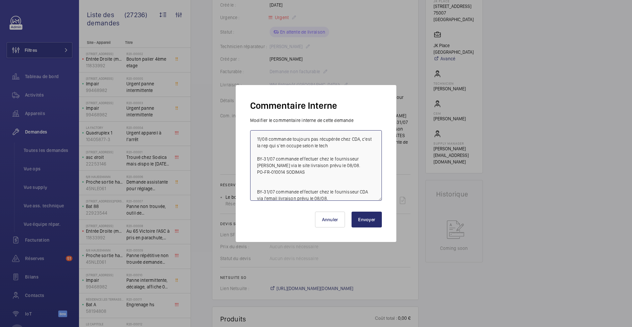
click at [260, 146] on textarea "11/08 commande toujours pas récupérée chez CDA, c'est la rep qui s'en occupe se…" at bounding box center [316, 165] width 132 height 70
click at [329, 146] on textarea "11/08 commande toujours pas récupérée chez CDA, c'est la rep qui s'en occupe se…" at bounding box center [316, 165] width 132 height 70
type textarea "11/08 commande toujours pas récupérée chez CDA, c'est la rep qui s'en occupe se…"
click at [369, 223] on button "Envoyer" at bounding box center [367, 219] width 30 height 16
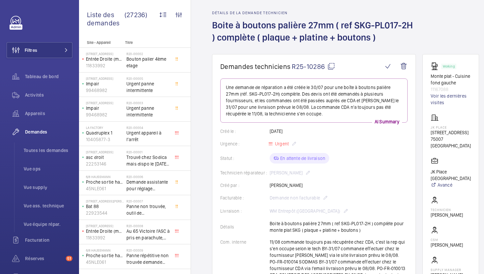
scroll to position [33, 0]
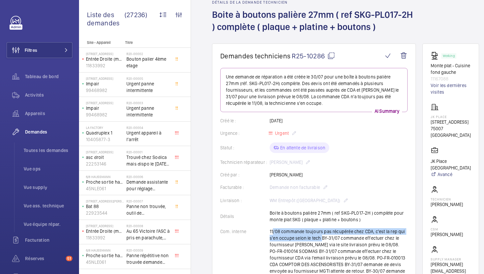
drag, startPoint x: 271, startPoint y: 232, endPoint x: 319, endPoint y: 240, distance: 49.4
click at [319, 240] on div "11/08 commande toujours pas récupérée chez CDA, c'est la rep qui s'en occupe se…" at bounding box center [339, 261] width 138 height 67
drag, startPoint x: 320, startPoint y: 239, endPoint x: 257, endPoint y: 228, distance: 63.5
click at [257, 228] on div "Com. interne 11/08 commande toujours pas récupérée chez CDA, c'est la rep qui s…" at bounding box center [313, 261] width 187 height 67
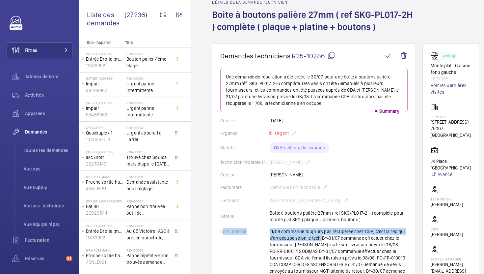
click at [266, 228] on wm-front-card-body "Une demande de réparation a été créée le 30/07 pour une boîte à boutons palière…" at bounding box center [313, 244] width 187 height 352
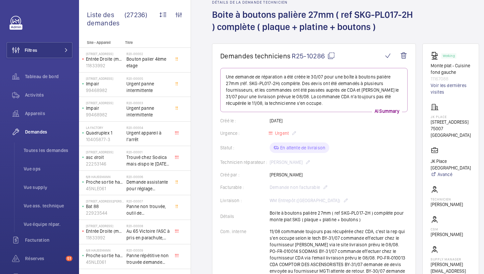
drag, startPoint x: 269, startPoint y: 230, endPoint x: 319, endPoint y: 237, distance: 51.1
click at [319, 237] on div "Com. interne 11/08 commande toujours pas récupérée chez CDA, c'est la rep qui s…" at bounding box center [313, 261] width 187 height 67
copy div "11/08 commande toujours pas récupérée chez CDA, c'est la rep qui s'en occupe se…"
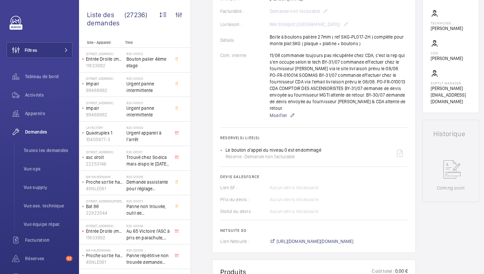
scroll to position [251, 0]
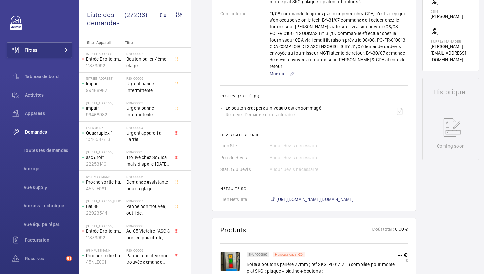
click at [305, 197] on wm-front-card "Demandes techniciens R25-10286 Une demande de réparation a été créée le 30/07 p…" at bounding box center [314, 18] width 204 height 385
click at [306, 196] on span "[URL][DOMAIN_NAME][DOMAIN_NAME]" at bounding box center [315, 199] width 77 height 7
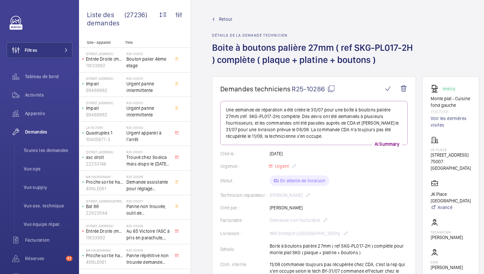
click at [330, 88] on mat-icon at bounding box center [331, 89] width 8 height 8
drag, startPoint x: 459, startPoint y: 169, endPoint x: 434, endPoint y: 163, distance: 25.2
click at [434, 163] on div "JK PLACE [STREET_ADDRESS]" at bounding box center [451, 153] width 40 height 35
copy div "[STREET_ADDRESS]"
drag, startPoint x: 462, startPoint y: 194, endPoint x: 430, endPoint y: 194, distance: 32.6
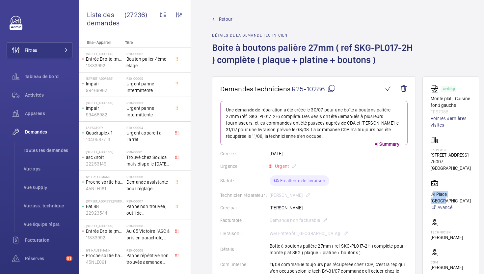
click at [430, 194] on wm-front-card "Working Monte plat - Cuisine fond gauche 11167088 Voir les dernières visites JK…" at bounding box center [450, 198] width 57 height 245
copy p "JK Place [GEOGRAPHIC_DATA]"
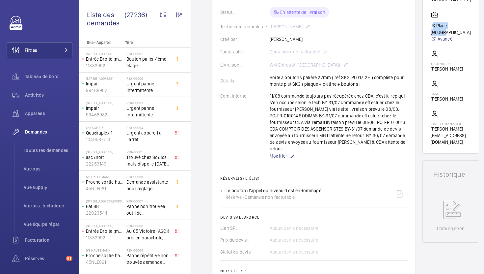
scroll to position [97, 0]
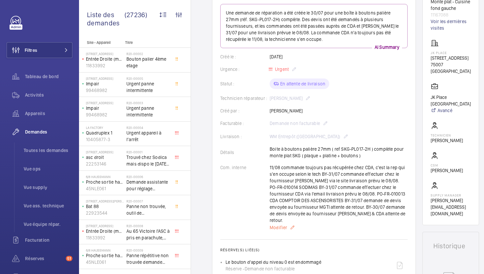
click at [280, 224] on span "Modifier" at bounding box center [278, 227] width 17 height 7
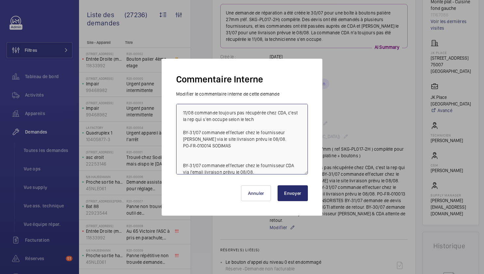
drag, startPoint x: 245, startPoint y: 118, endPoint x: 173, endPoint y: 93, distance: 76.3
click at [173, 93] on div "Commentaire Interne Modifier le commentaire interne de cette demande 11/08 comm…" at bounding box center [242, 137] width 161 height 157
paste textarea "sodimas, c'est la rep qui s'en occupe selon le tech ([PERSON_NAME] et [PERSON_N…"
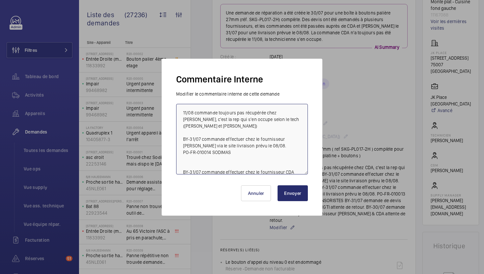
click at [285, 112] on textarea "11/08 commande toujours pas récupérée chez [PERSON_NAME], c'est la rep qui s'en…" at bounding box center [242, 139] width 132 height 70
drag, startPoint x: 298, startPoint y: 123, endPoint x: 150, endPoint y: 109, distance: 148.5
click at [150, 109] on div "Commentaire Interne Modifier le commentaire interne de cette demande 11/08 comm…" at bounding box center [242, 137] width 484 height 274
type textarea "11/08 commande toujours pas récupérée chez CDA, c'est la rep qui s'en occupe se…"
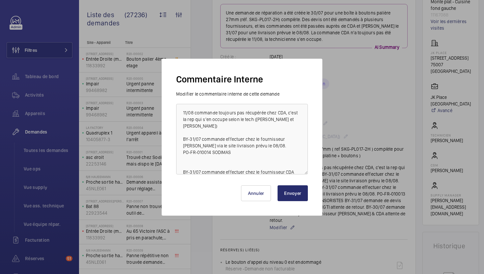
click at [296, 194] on button "Envoyer" at bounding box center [293, 193] width 30 height 16
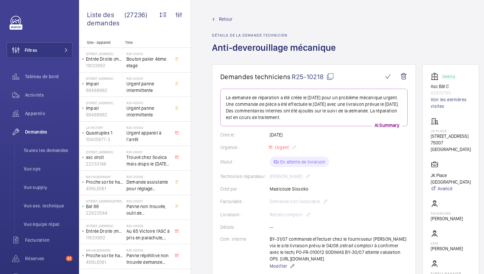
click at [328, 77] on mat-icon at bounding box center [330, 76] width 8 height 8
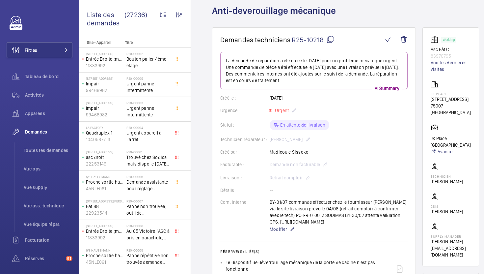
scroll to position [40, 0]
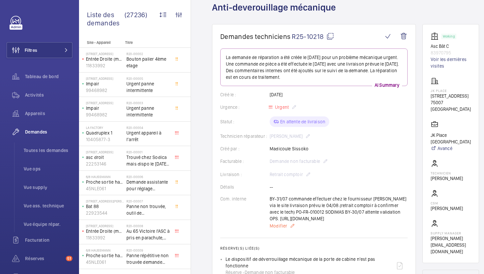
click at [283, 228] on span "Modifier" at bounding box center [278, 225] width 17 height 7
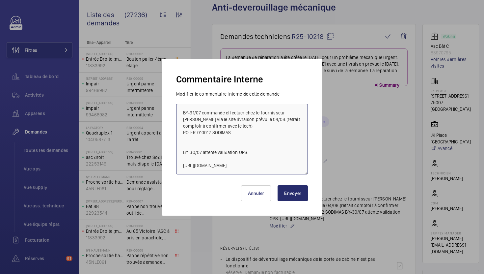
click at [184, 113] on textarea "BY-31/07 commande effectuer chez le fournisseur [PERSON_NAME] via le site livra…" at bounding box center [242, 139] width 132 height 70
paste textarea "11/08 commande toujours pas récupérée chez CDA, c'est la rep qui s'en occupe se…"
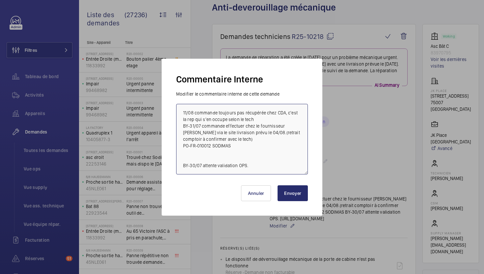
click at [283, 113] on textarea "11/08 commande toujours pas récupérée chez CDA, c'est la rep qui s'en occupe se…" at bounding box center [242, 139] width 132 height 70
click at [270, 120] on textarea "11/08 commande toujours pas récupérée chez [PERSON_NAME], c'est la rep qui s'en…" at bounding box center [242, 139] width 132 height 70
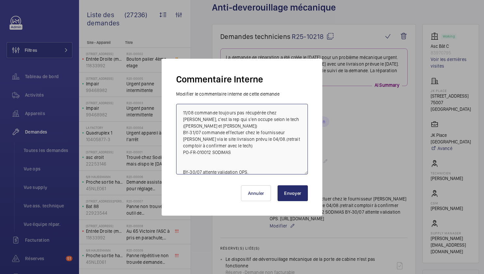
drag, startPoint x: 215, startPoint y: 127, endPoint x: 176, endPoint y: 107, distance: 43.9
click at [175, 108] on form "Modifier le commentaire interne de cette demande 11/08 commande toujours pas ré…" at bounding box center [242, 133] width 137 height 84
type textarea "11/08 commande toujours pas récupérée chez [PERSON_NAME], c'est la rep qui s'en…"
click at [295, 196] on button "Envoyer" at bounding box center [293, 193] width 30 height 16
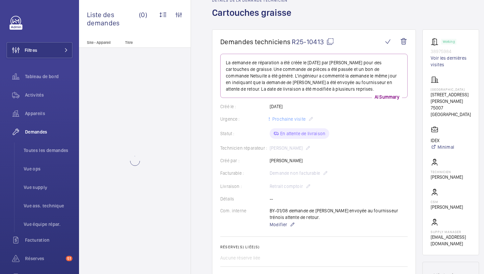
scroll to position [56, 0]
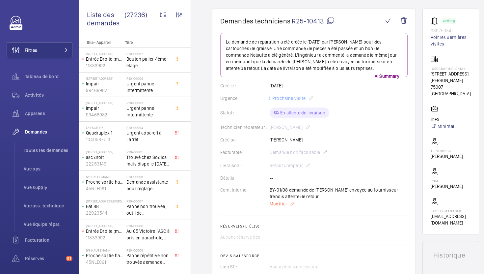
click at [278, 205] on span "Modifier" at bounding box center [278, 203] width 17 height 7
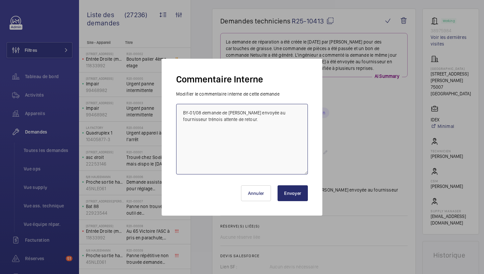
click at [183, 112] on textarea "BY-01/08 demande de devis envoyée au fournisseur trénois attente de retour." at bounding box center [242, 139] width 132 height 70
drag, startPoint x: 218, startPoint y: 110, endPoint x: 174, endPoint y: 110, distance: 43.8
click at [174, 110] on form "Modifier le commentaire interne de cette demande 11/08 Frs relancé BY-01/08 dem…" at bounding box center [242, 133] width 137 height 84
type textarea "11/08 Frs relancé BY-01/08 demande de devis envoyée au fournisseur trénois atte…"
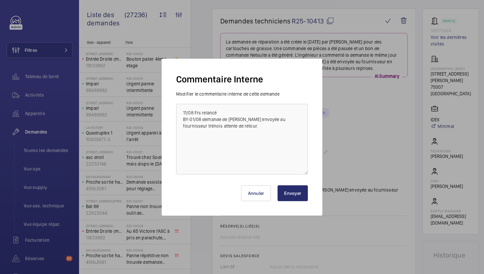
click at [282, 195] on button "Envoyer" at bounding box center [293, 193] width 30 height 16
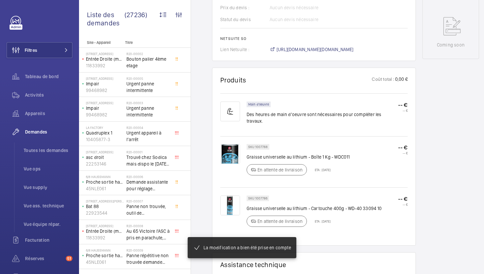
scroll to position [359, 0]
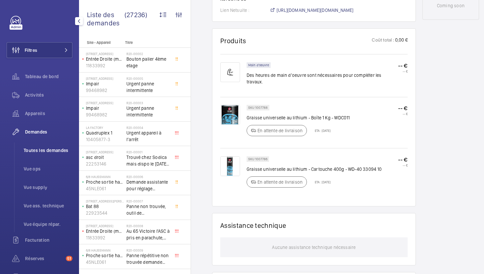
click at [44, 149] on span "Toutes les demandes" at bounding box center [48, 150] width 49 height 7
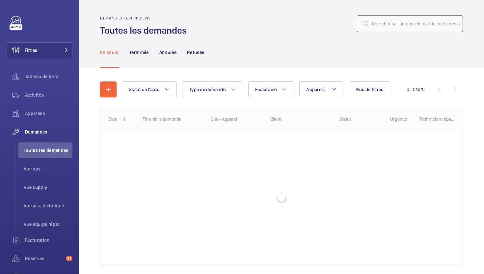
click at [410, 25] on input "text" at bounding box center [410, 23] width 106 height 16
paste input "R25-10771"
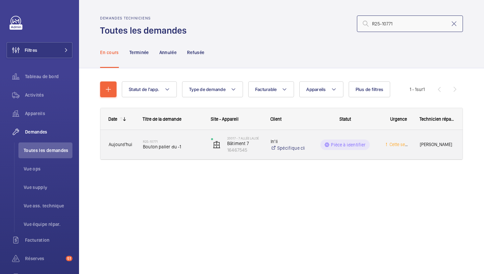
type input "R25-10771"
click at [191, 153] on div "R25-10771 Bouton palier du -1" at bounding box center [173, 144] width 60 height 19
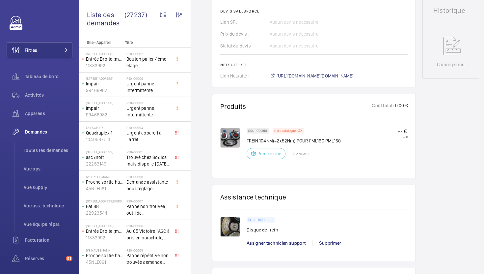
scroll to position [305, 0]
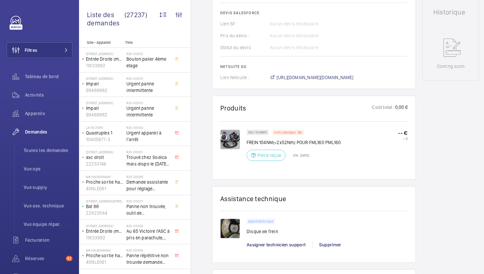
click at [234, 134] on img at bounding box center [230, 139] width 20 height 20
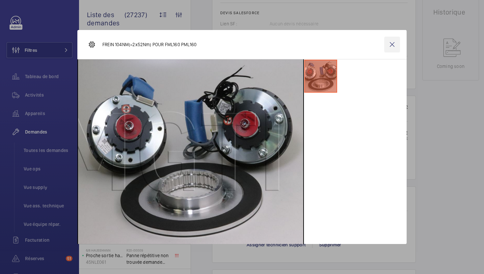
click at [391, 45] on wm-front-icon-button at bounding box center [392, 45] width 16 height 16
